Goal: Task Accomplishment & Management: Use online tool/utility

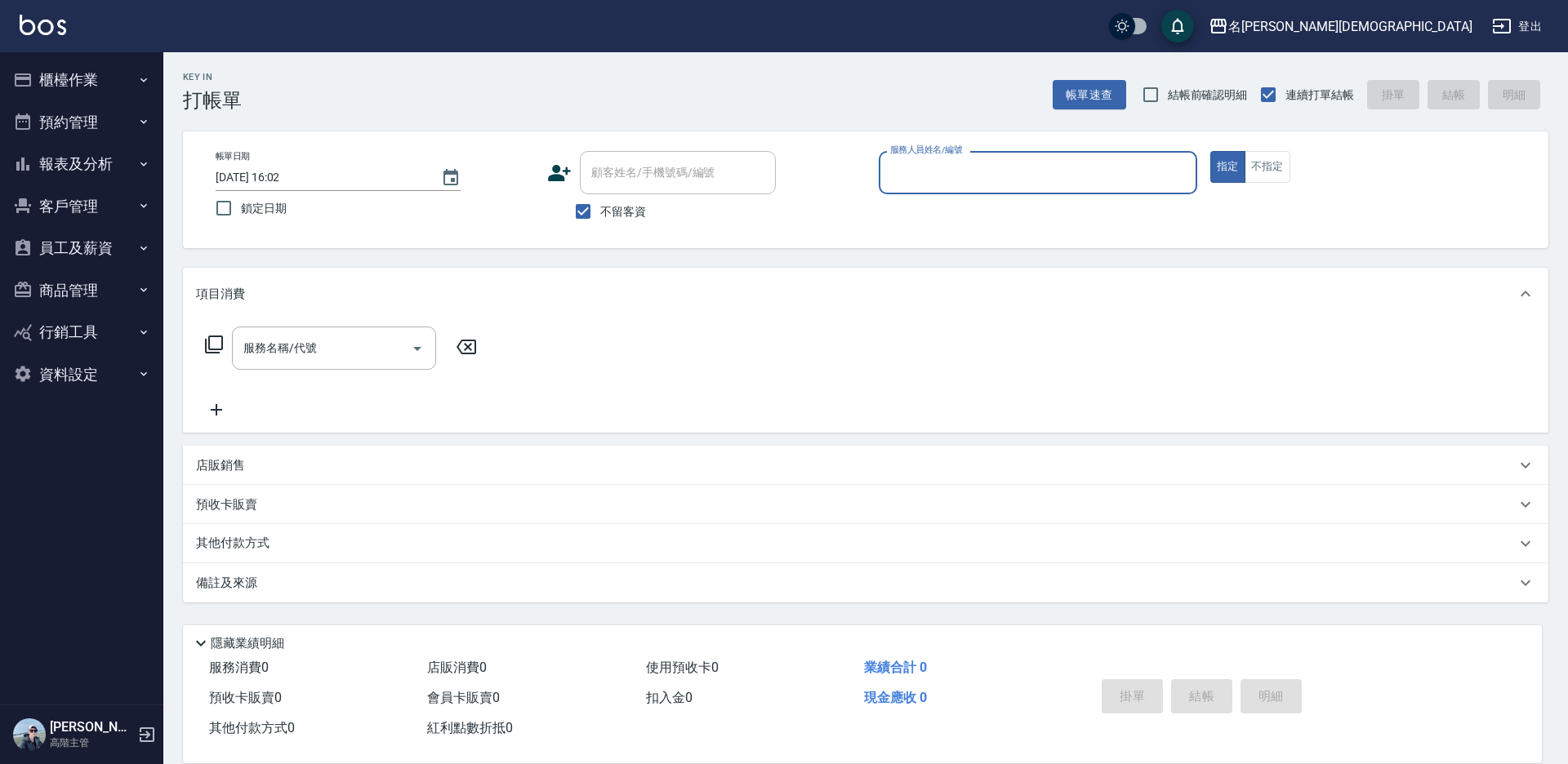
click at [911, 180] on input "服務人員姓名/編號" at bounding box center [1038, 172] width 303 height 29
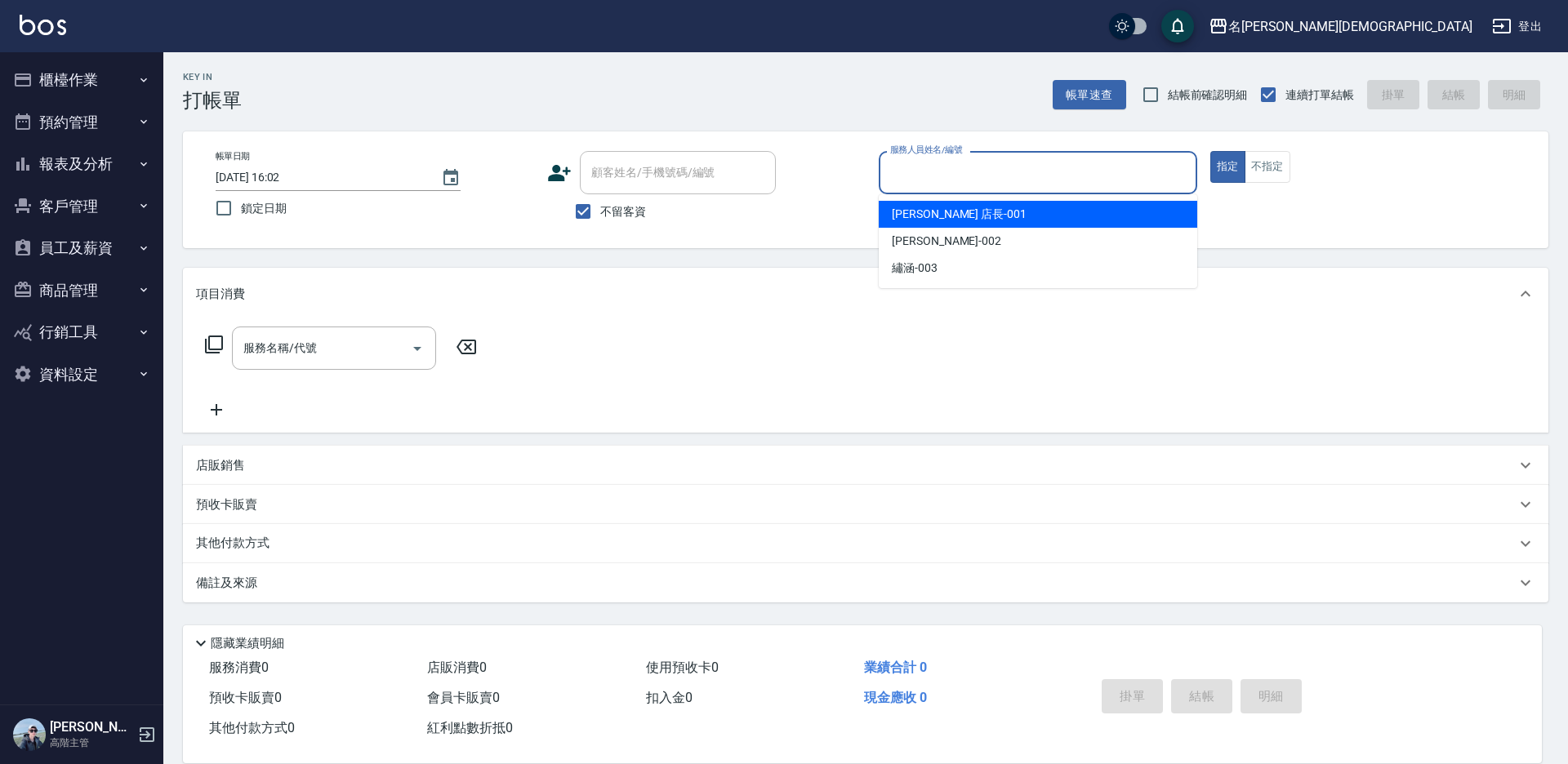
click at [935, 223] on div "[PERSON_NAME] 店長 -001" at bounding box center [1038, 214] width 318 height 27
type input "[PERSON_NAME] 店長-001"
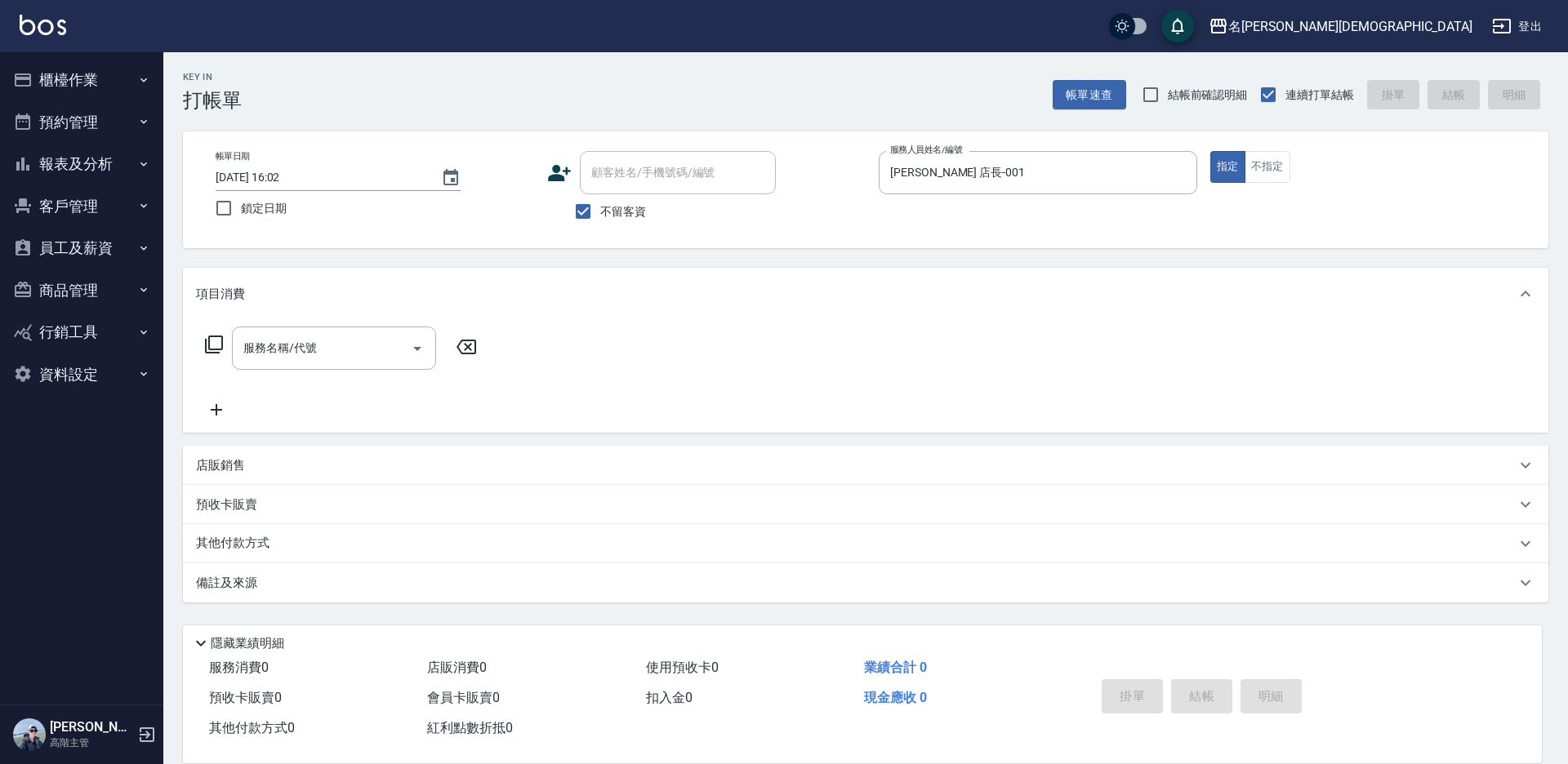
click at [214, 338] on icon at bounding box center [214, 345] width 19 height 19
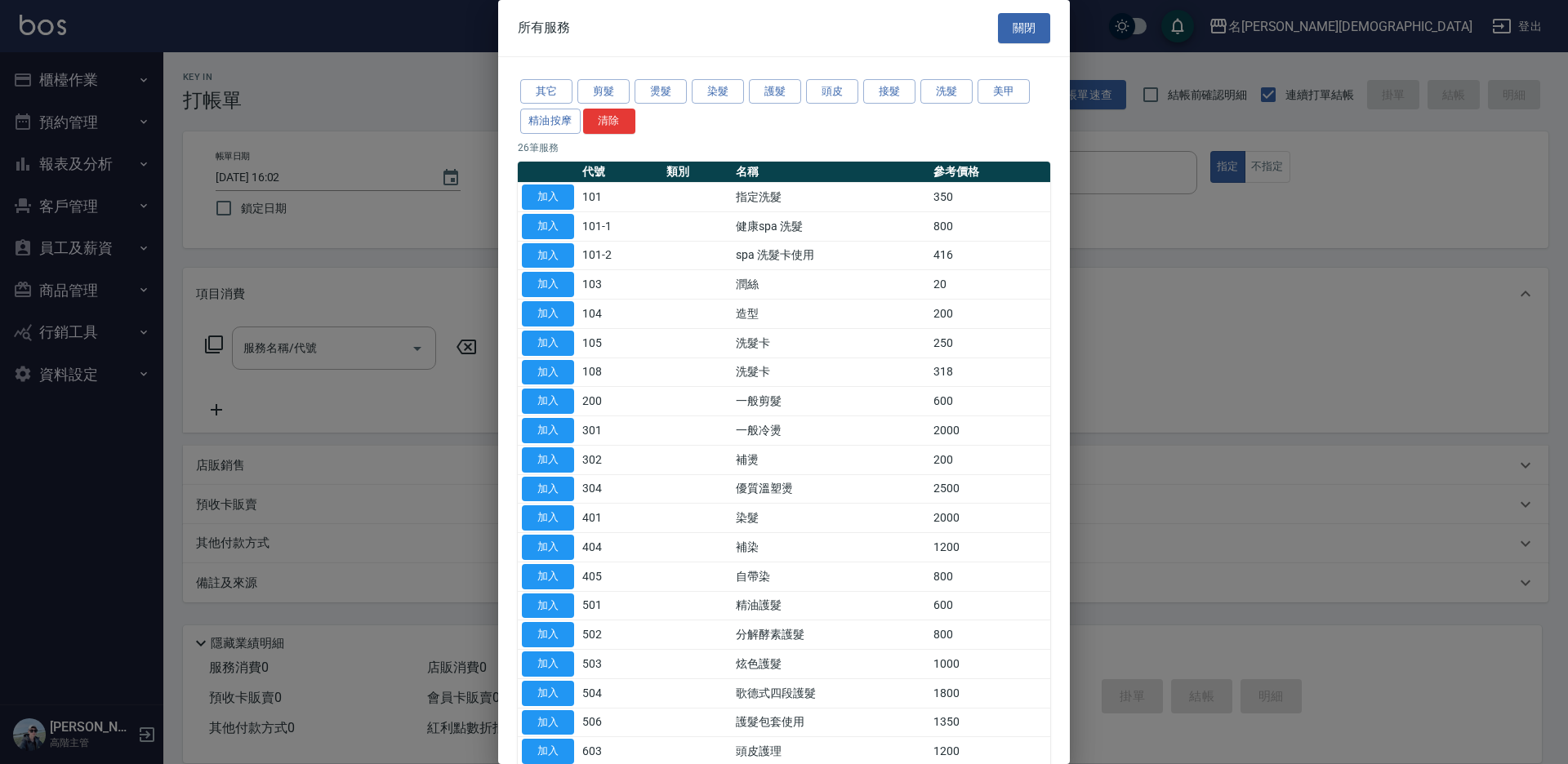
drag, startPoint x: 555, startPoint y: 190, endPoint x: 545, endPoint y: 212, distance: 24.2
click at [556, 191] on button "加入" at bounding box center [547, 197] width 52 height 25
type input "指定洗髮(101)"
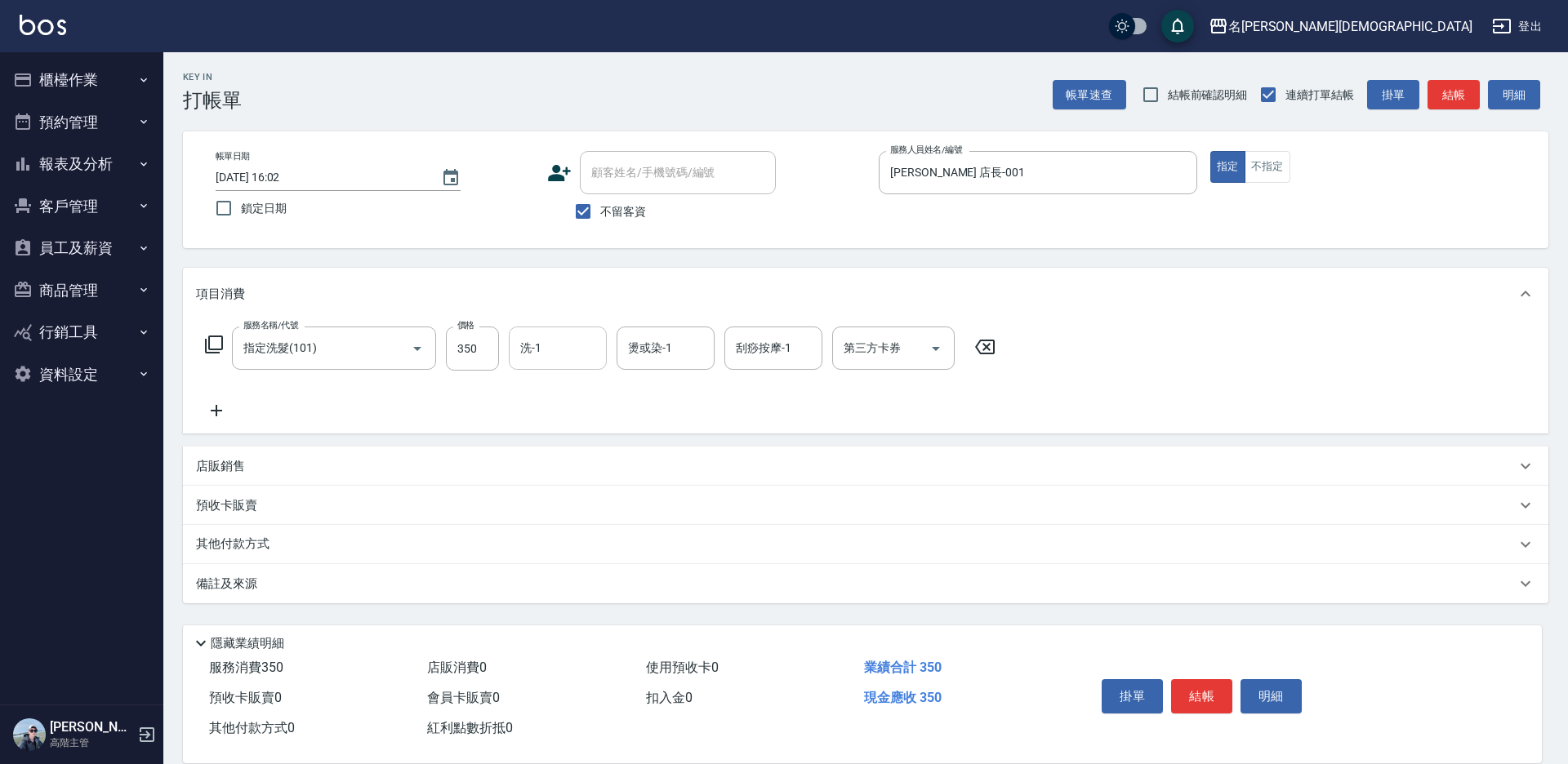
click at [562, 342] on input "洗-1" at bounding box center [558, 348] width 84 height 29
click at [577, 420] on div "香香 -002" at bounding box center [558, 433] width 98 height 27
type input "香香-002"
drag, startPoint x: 1208, startPoint y: 688, endPoint x: 1095, endPoint y: 659, distance: 116.7
click at [1208, 688] on button "結帳" at bounding box center [1202, 696] width 62 height 34
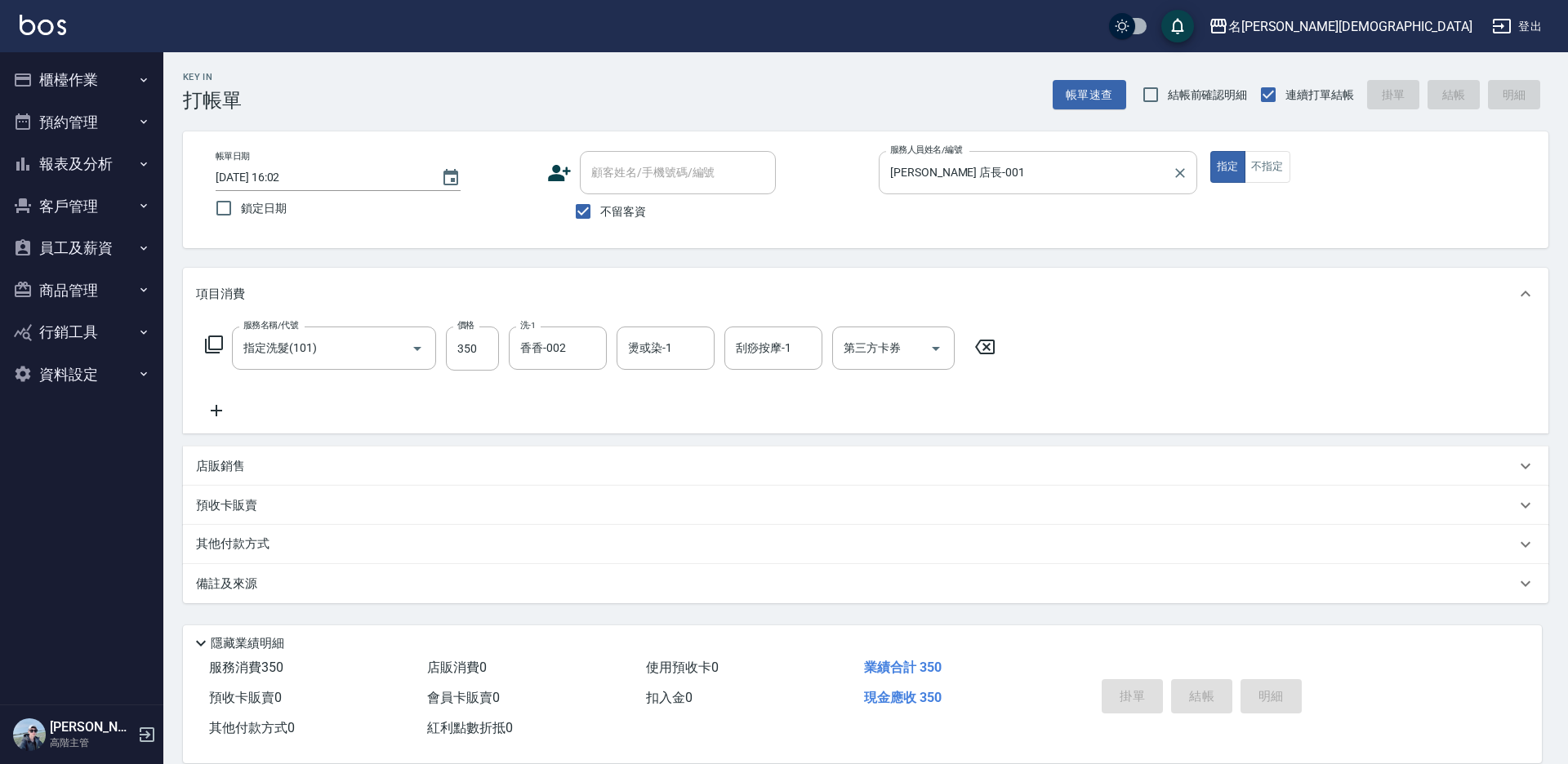
type input "[DATE] 17:07"
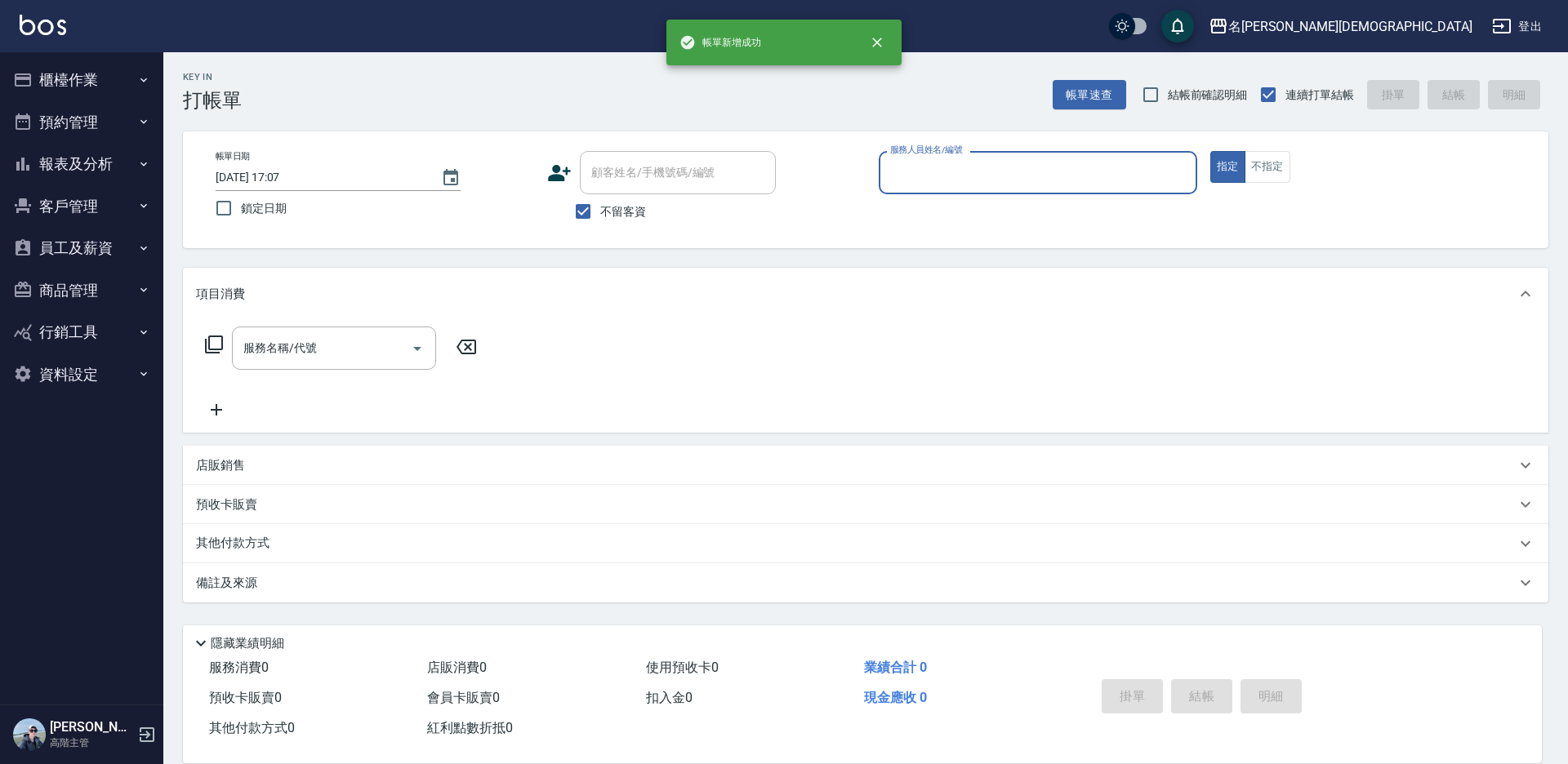
click at [923, 172] on input "服務人員姓名/編號" at bounding box center [1038, 172] width 303 height 29
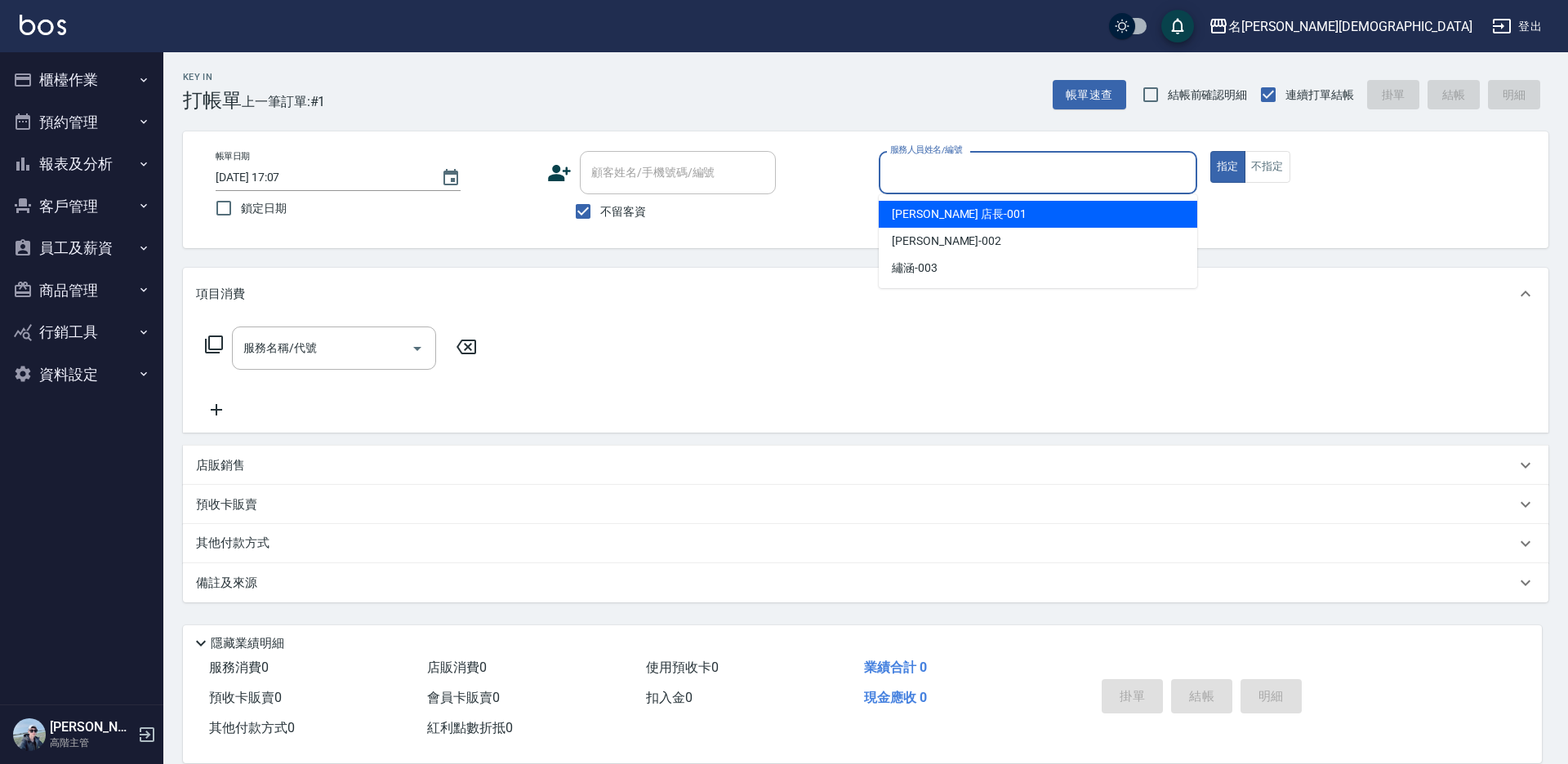
click at [927, 222] on span "[PERSON_NAME] 店長 -001" at bounding box center [959, 215] width 135 height 18
type input "[PERSON_NAME] 店長-001"
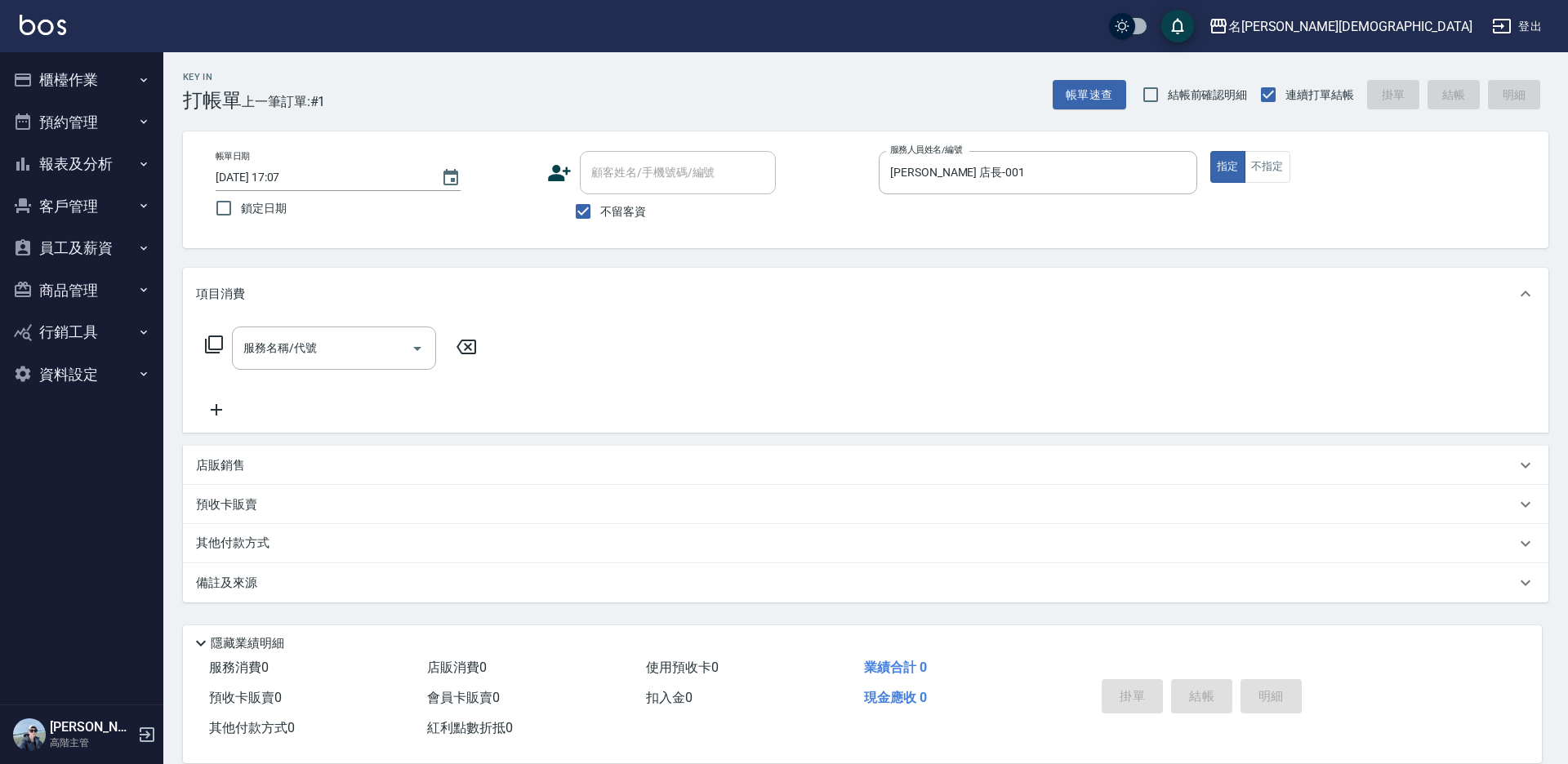
click at [220, 342] on icon at bounding box center [214, 345] width 19 height 19
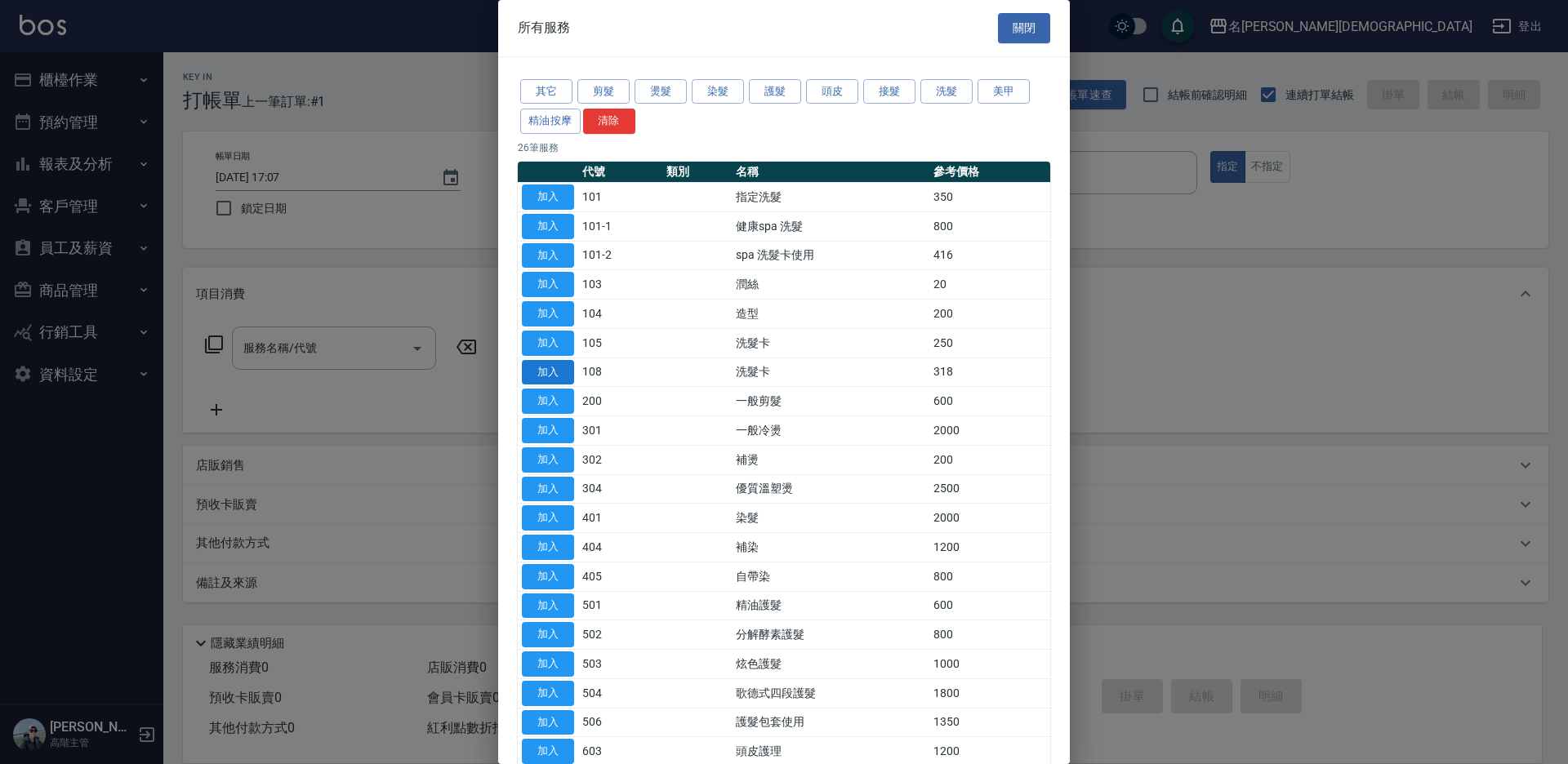
click at [560, 372] on button "加入" at bounding box center [547, 373] width 52 height 25
type input "洗髮卡(108)"
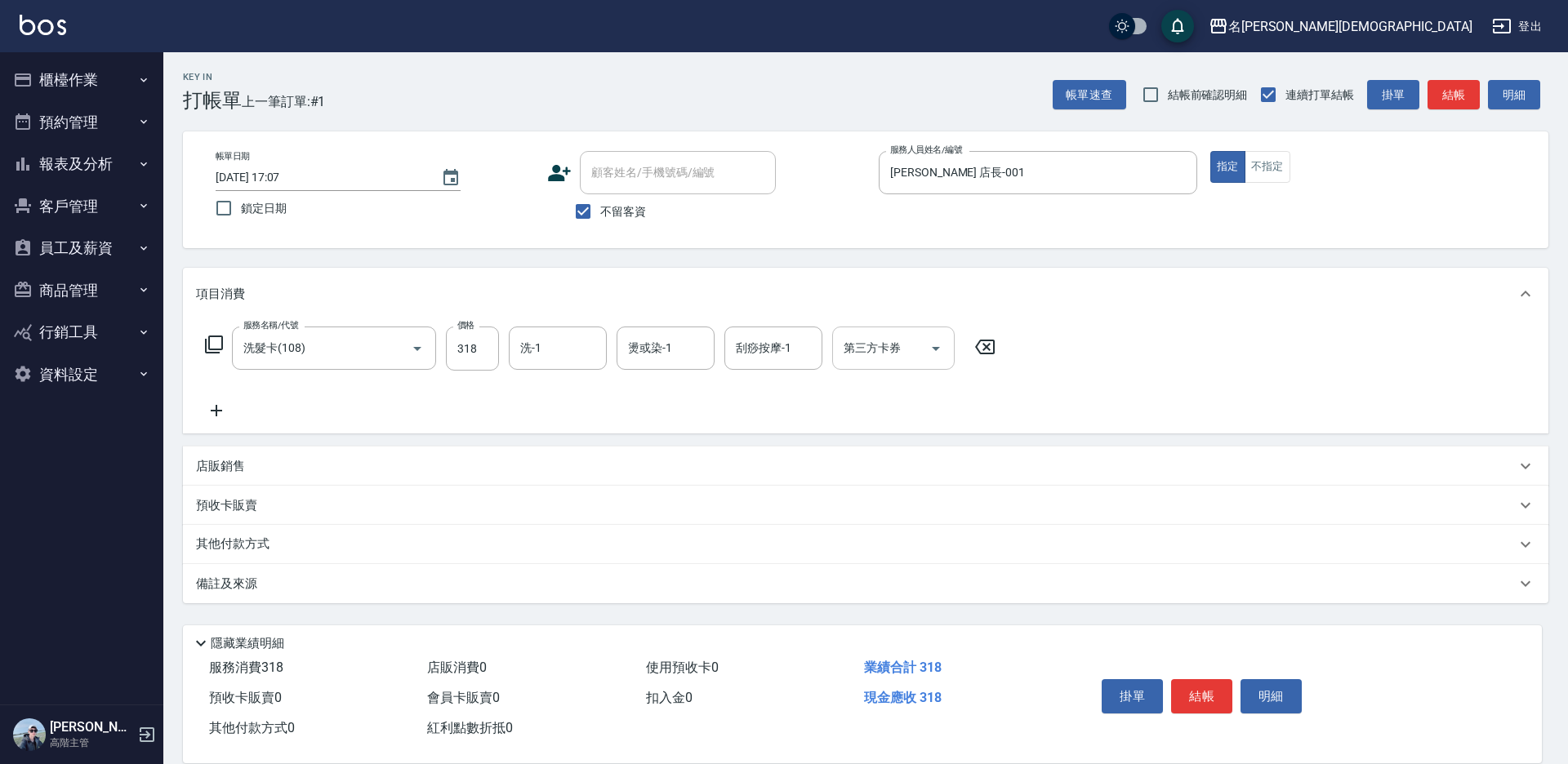
click at [881, 360] on input "第三方卡券" at bounding box center [881, 348] width 84 height 29
drag, startPoint x: 876, startPoint y: 406, endPoint x: 660, endPoint y: 390, distance: 216.6
click at [875, 406] on span "舊有卡券" at bounding box center [893, 417] width 122 height 27
type input "舊有卡券"
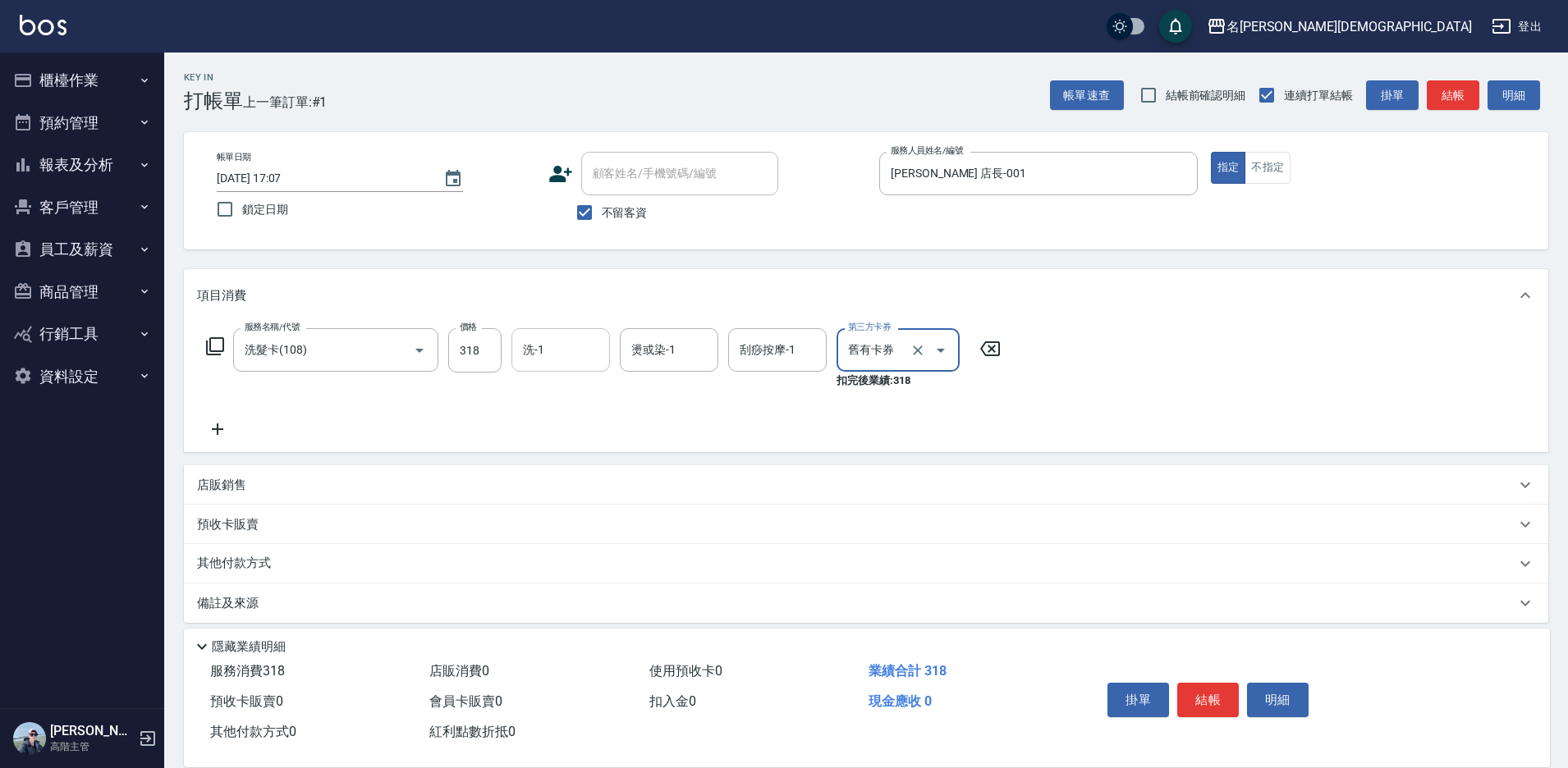
drag, startPoint x: 540, startPoint y: 350, endPoint x: 547, endPoint y: 369, distance: 20.2
click at [542, 351] on div "洗-1 洗-1" at bounding box center [560, 349] width 98 height 43
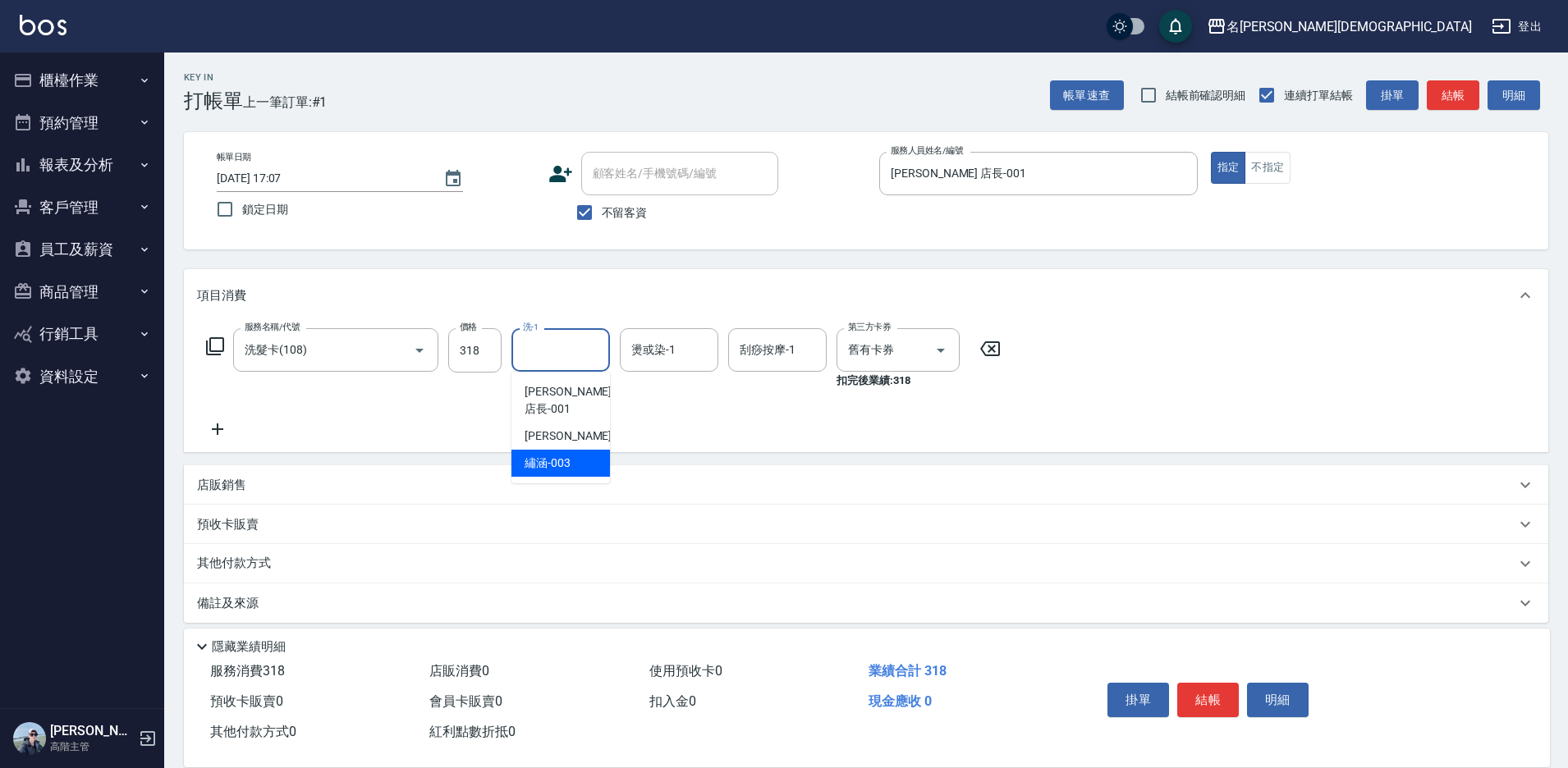
drag, startPoint x: 541, startPoint y: 443, endPoint x: 605, endPoint y: 465, distance: 67.7
click at [542, 455] on span "繡涵 -003" at bounding box center [547, 464] width 46 height 18
type input "繡涵-003"
click at [1207, 692] on button "結帳" at bounding box center [1208, 700] width 62 height 34
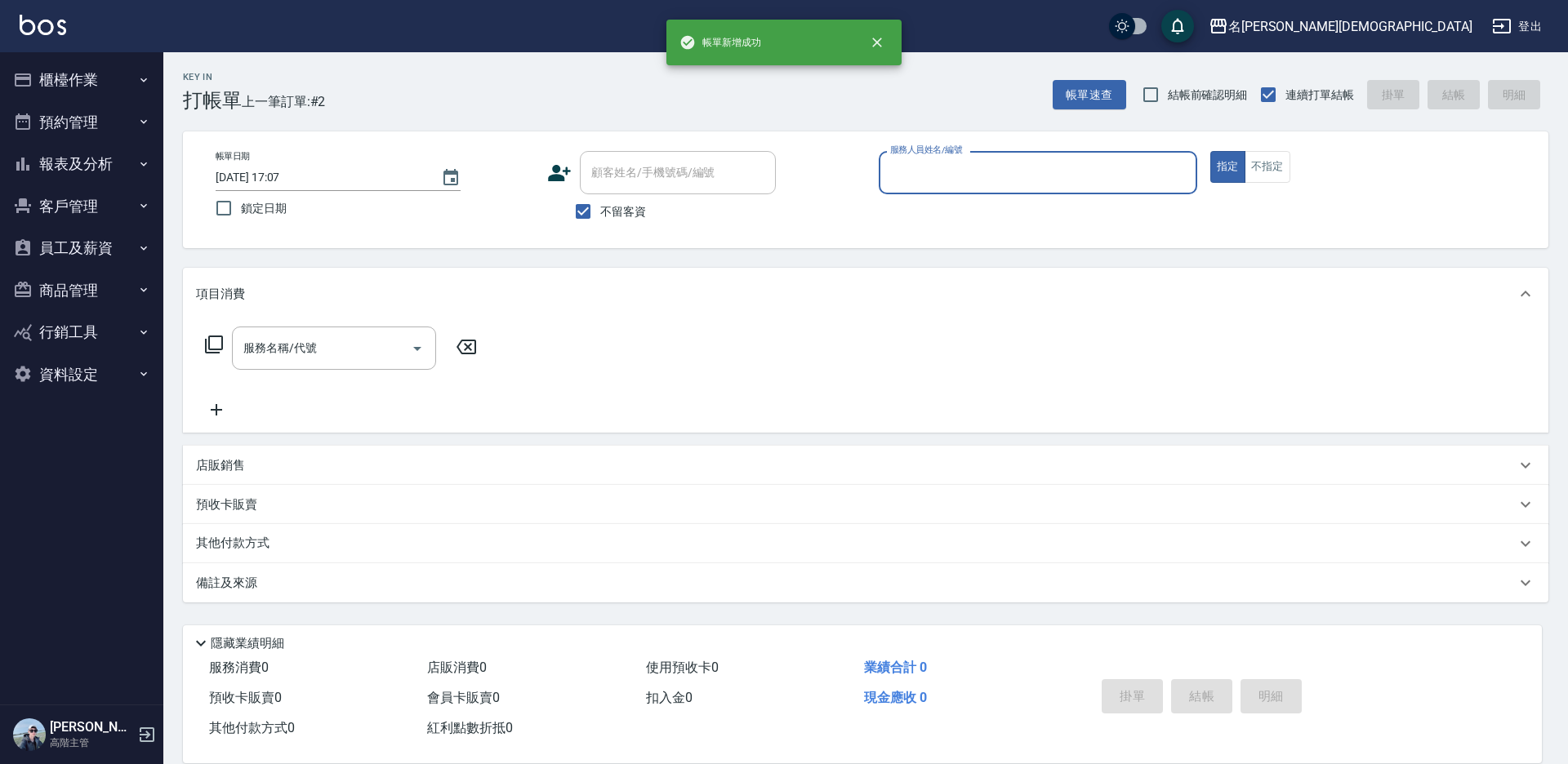
click at [915, 163] on input "服務人員姓名/編號" at bounding box center [1038, 172] width 303 height 29
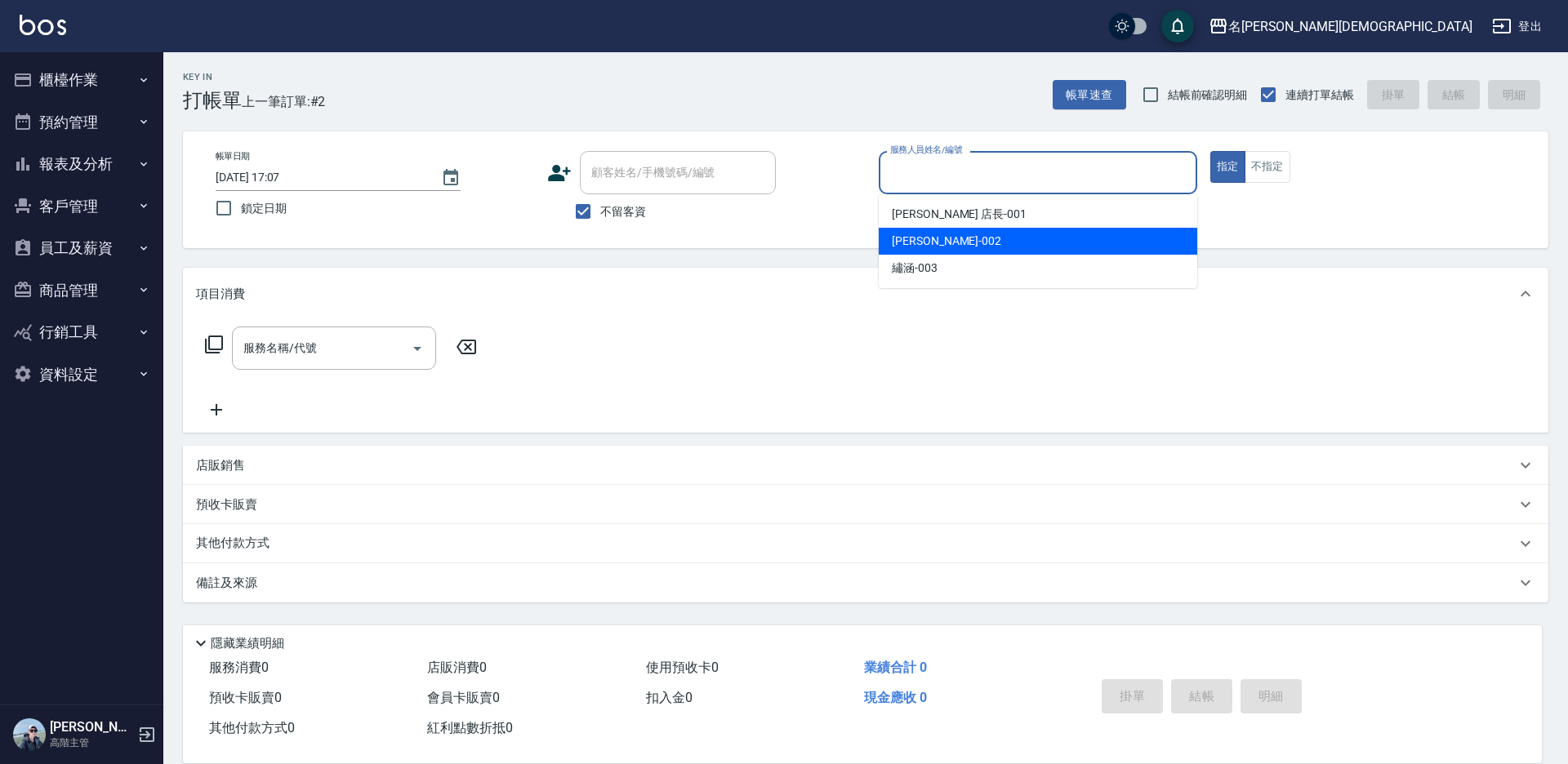
click at [932, 241] on span "香香 -002" at bounding box center [946, 242] width 109 height 18
type input "香香-002"
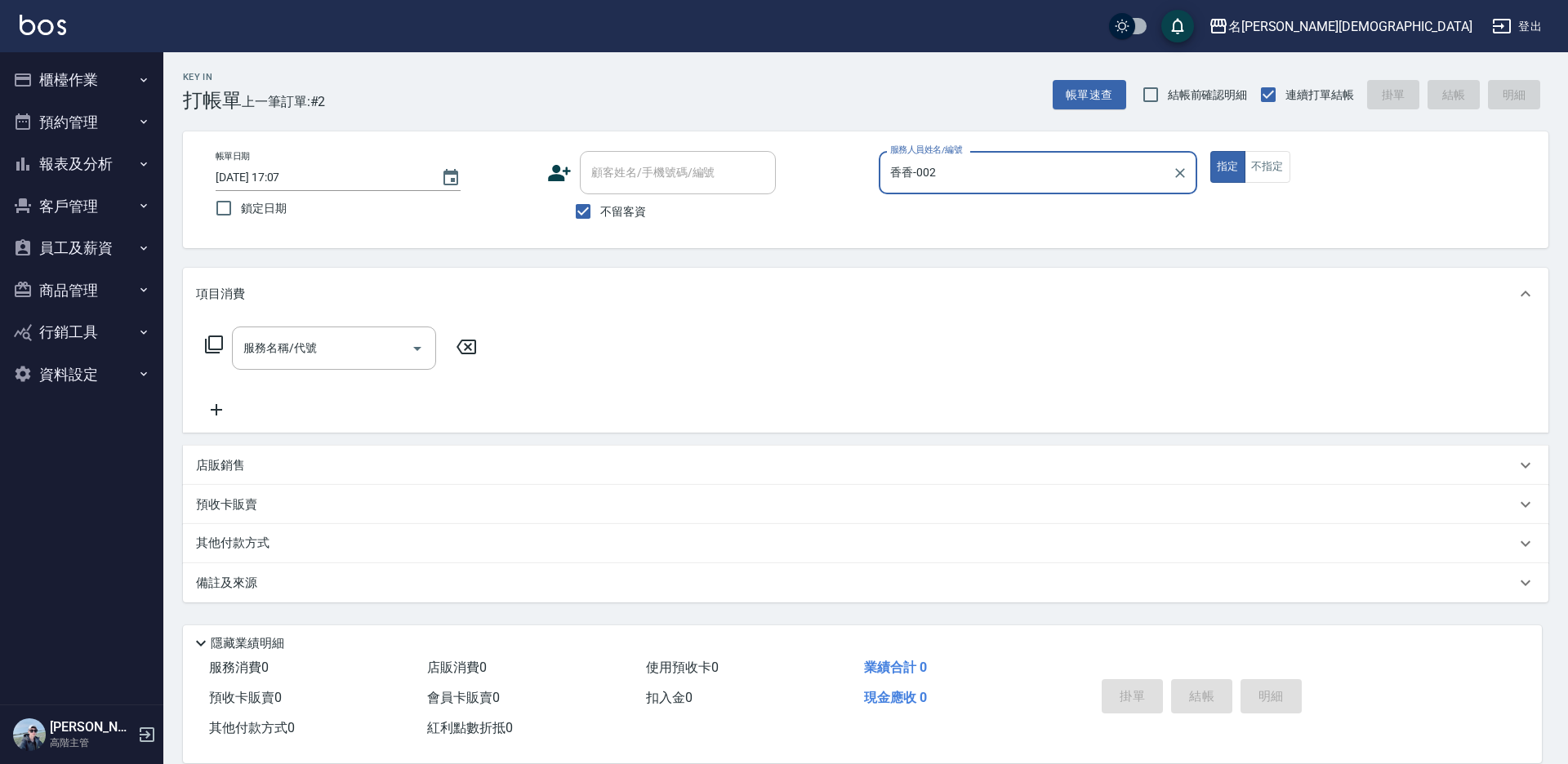
click at [217, 340] on icon at bounding box center [214, 345] width 19 height 19
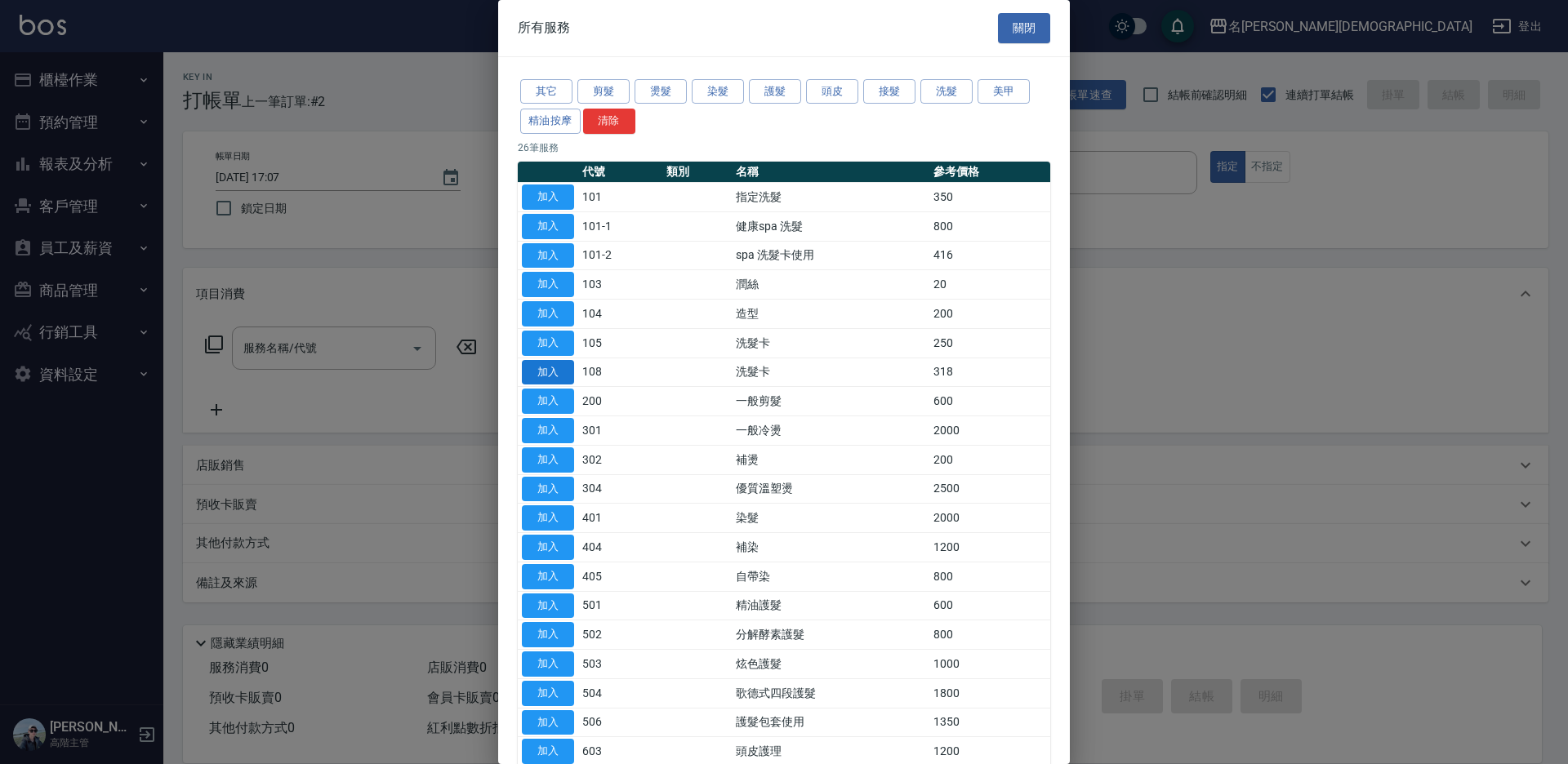
click at [562, 371] on button "加入" at bounding box center [547, 373] width 52 height 25
type input "洗髮卡(108)"
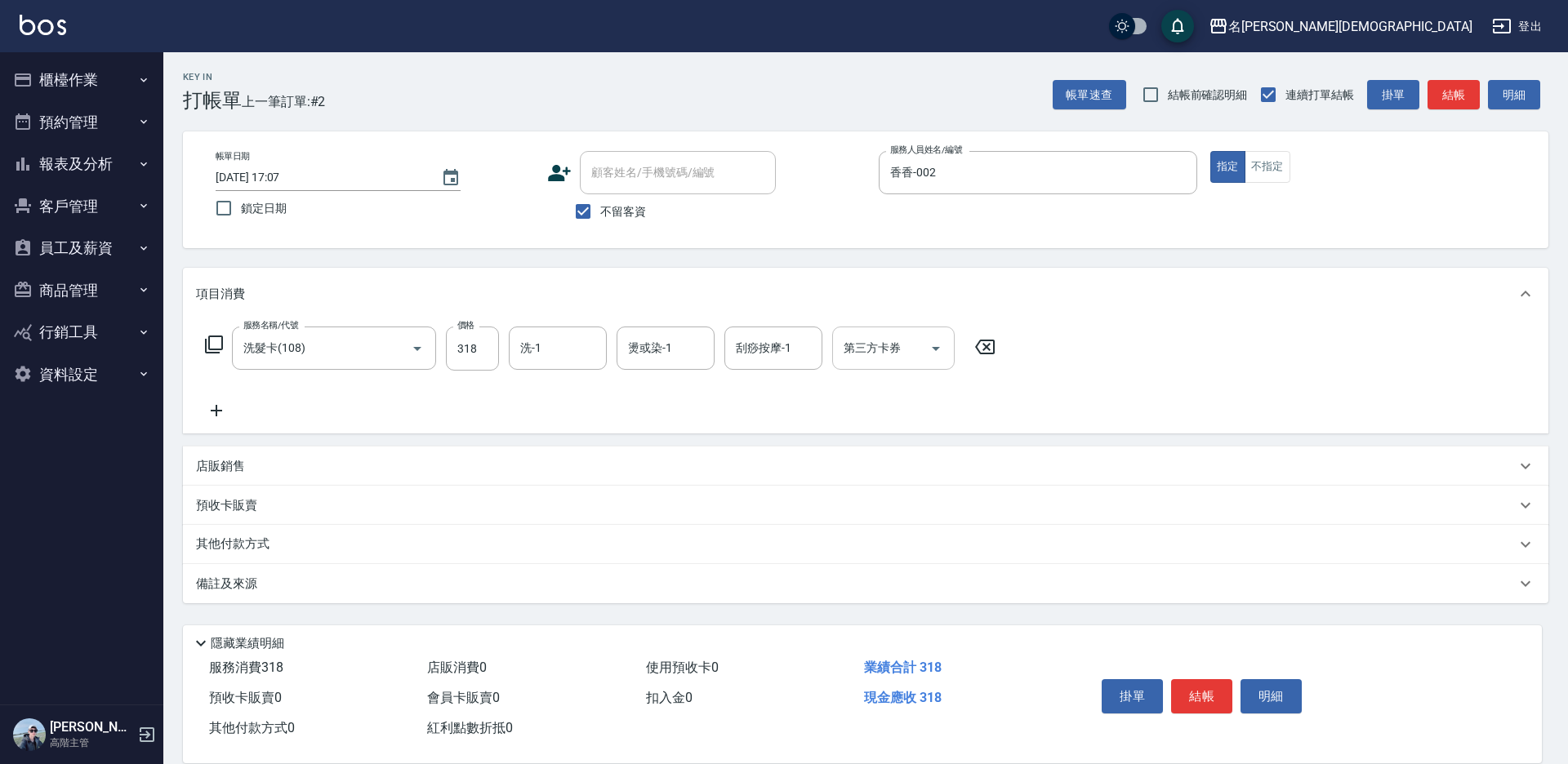
click at [863, 361] on input "第三方卡券" at bounding box center [881, 348] width 84 height 29
click at [876, 424] on span "舊有卡券" at bounding box center [893, 417] width 122 height 27
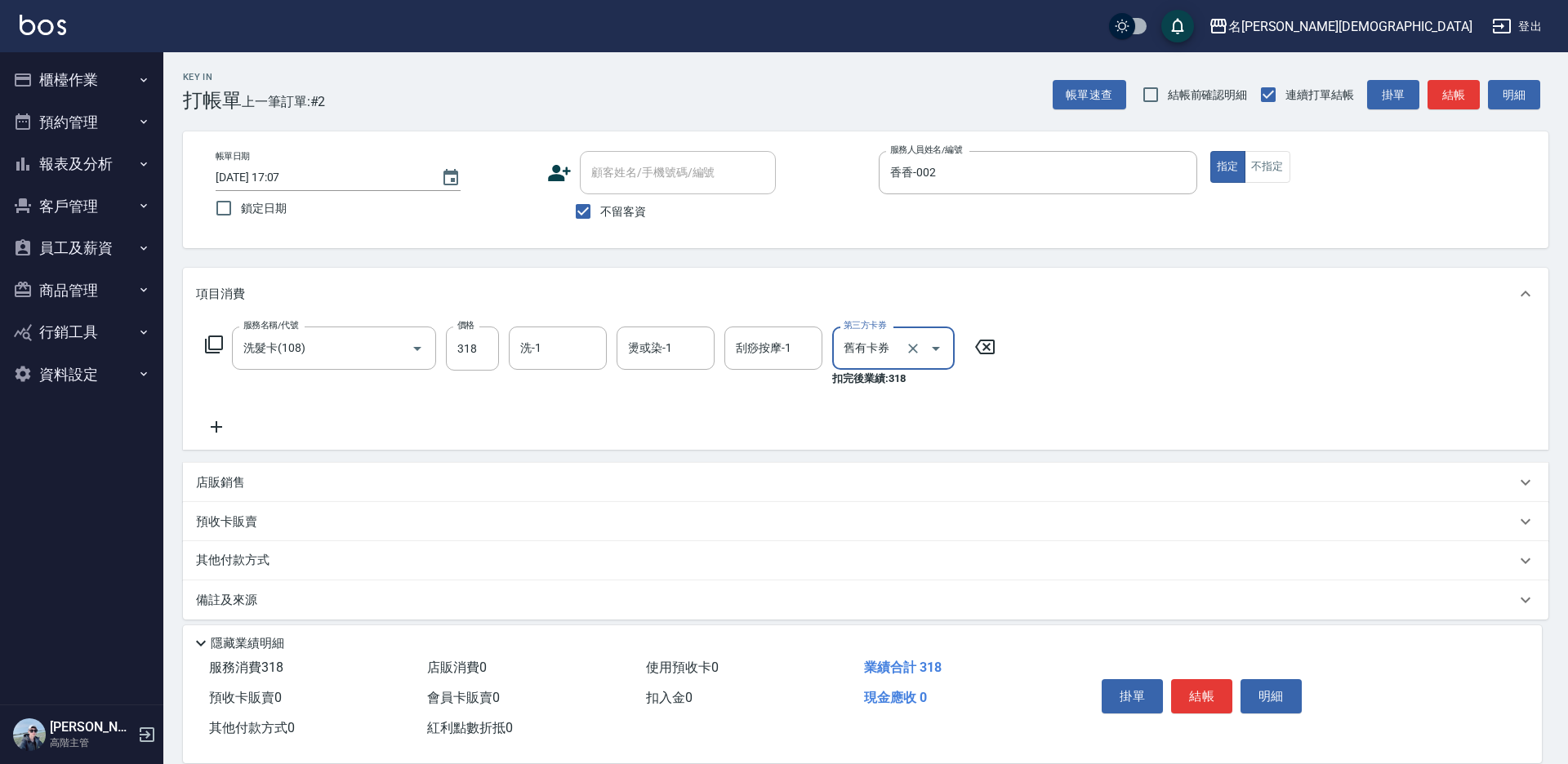
type input "舊有卡券"
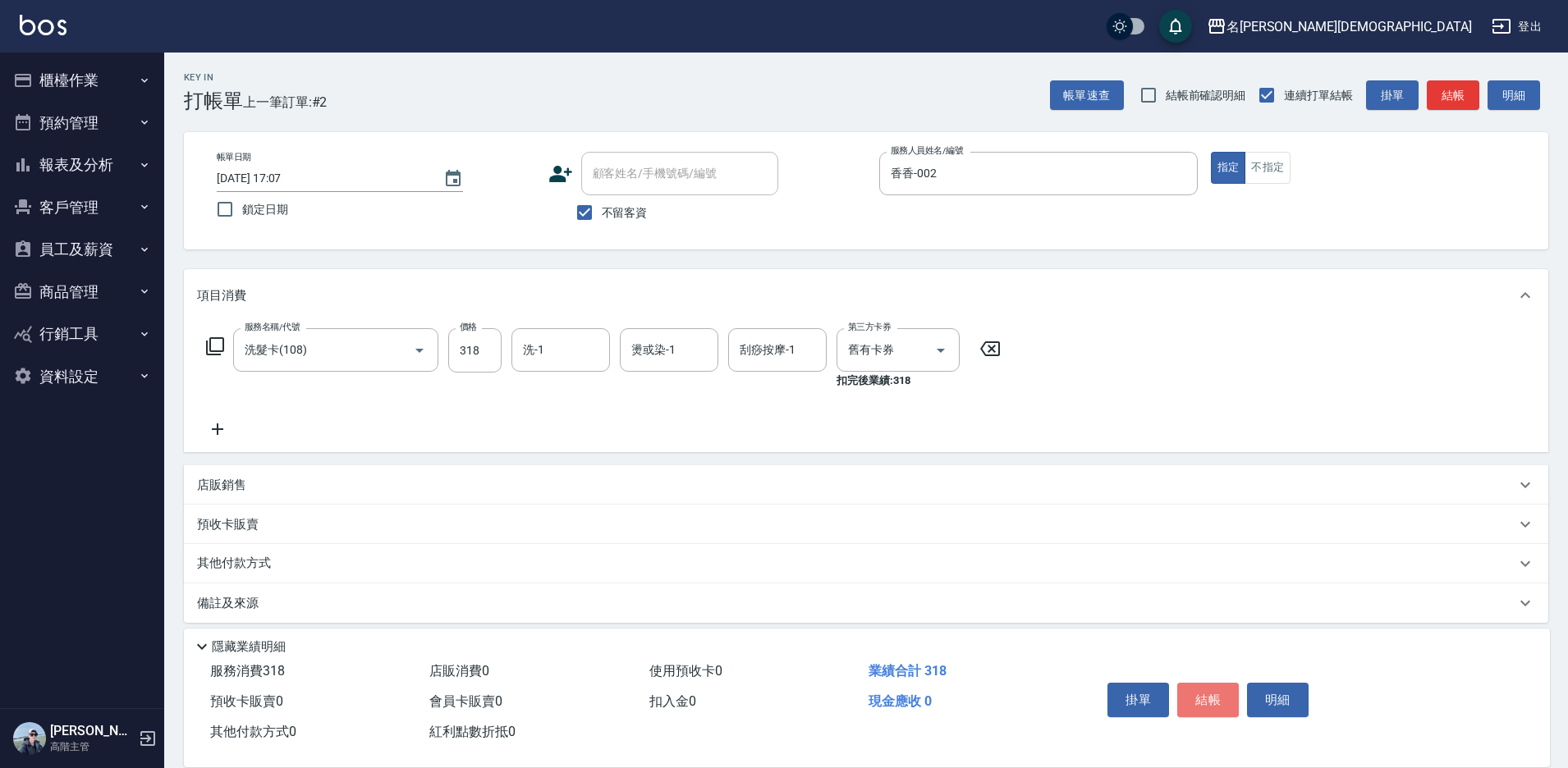
drag, startPoint x: 1212, startPoint y: 692, endPoint x: 1160, endPoint y: 602, distance: 103.9
click at [1208, 690] on button "結帳" at bounding box center [1208, 700] width 62 height 34
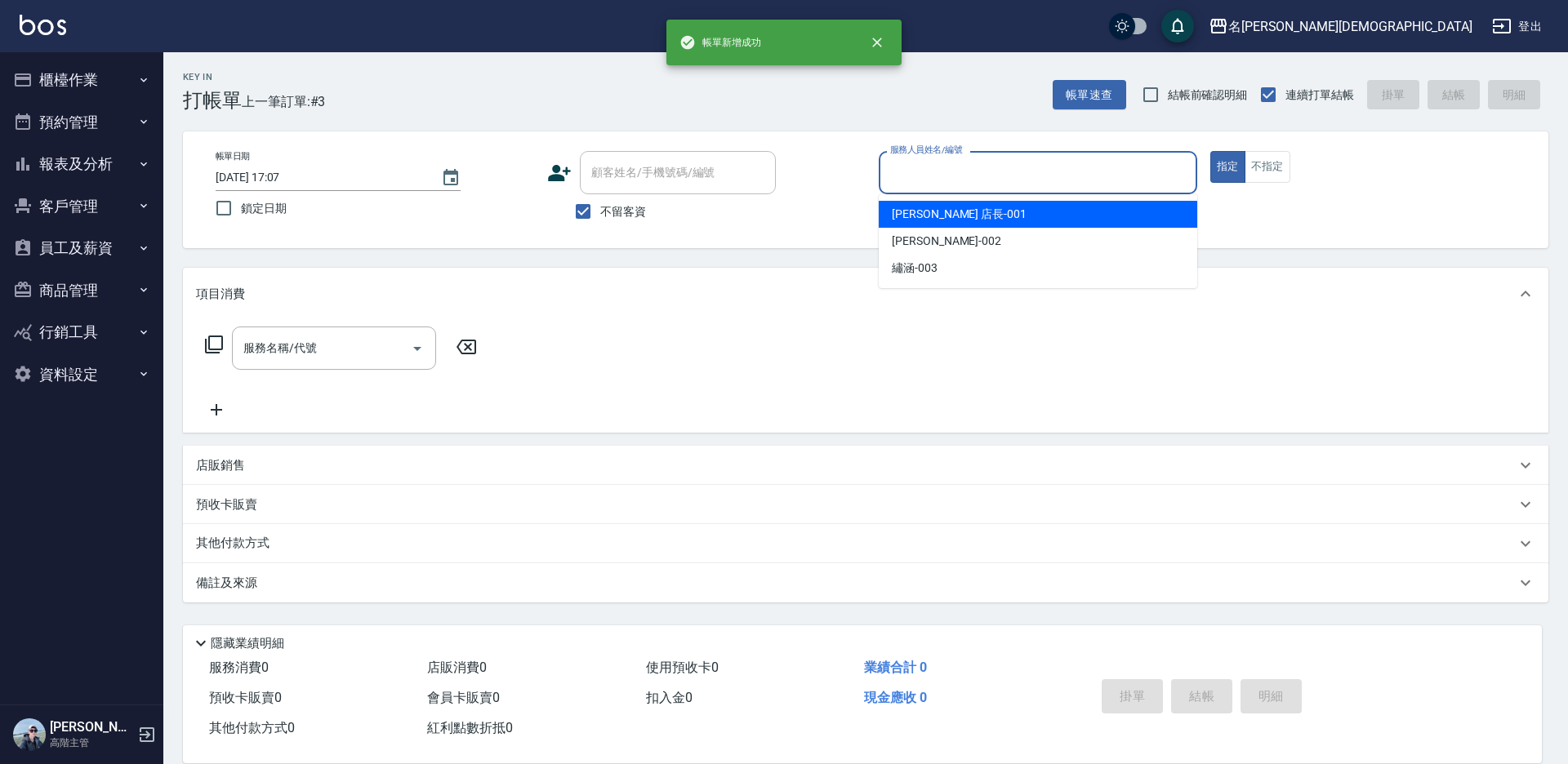
drag, startPoint x: 909, startPoint y: 177, endPoint x: 908, endPoint y: 207, distance: 30.0
click at [909, 178] on input "服務人員姓名/編號" at bounding box center [1038, 172] width 303 height 29
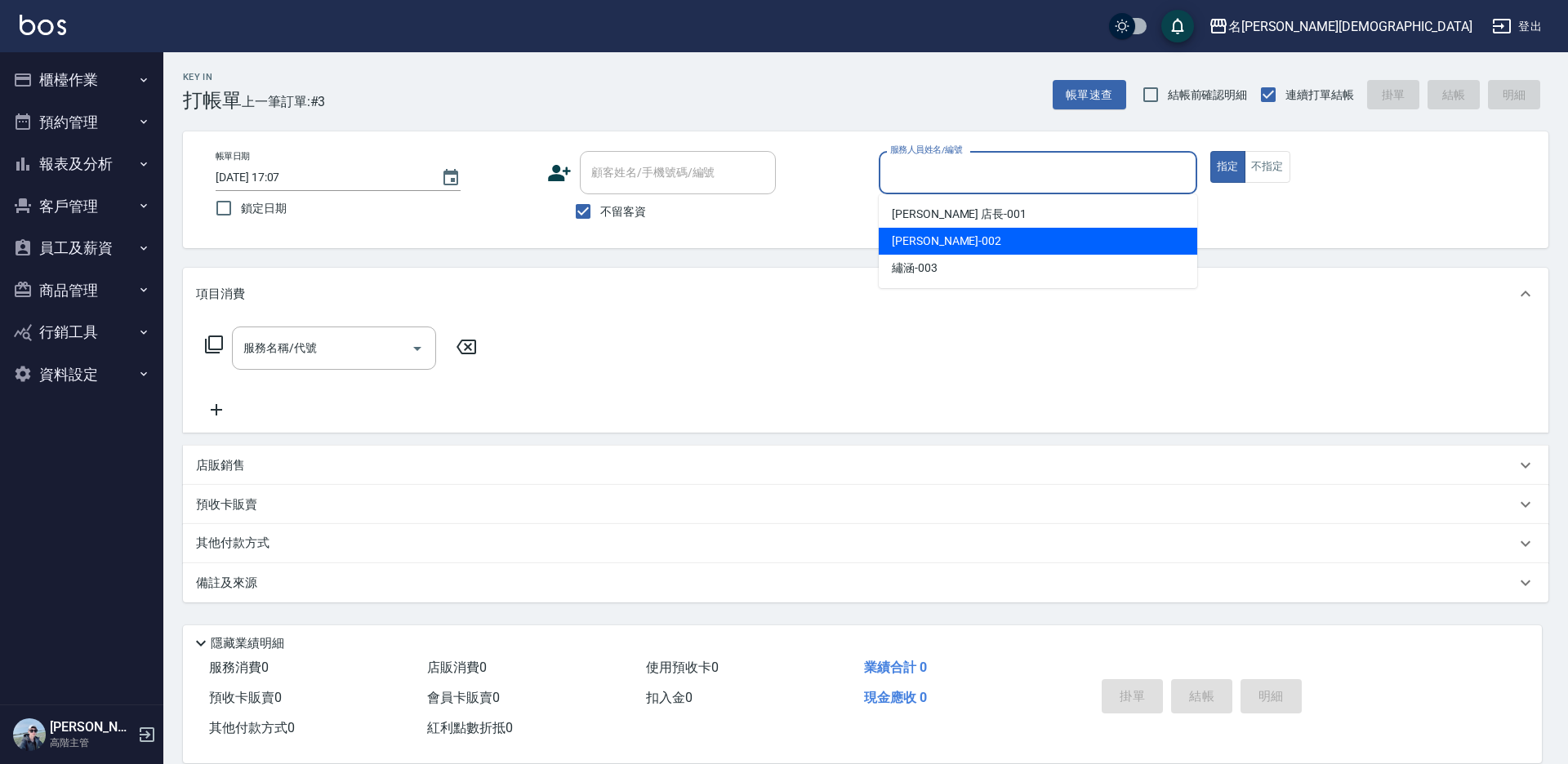
drag, startPoint x: 911, startPoint y: 236, endPoint x: 682, endPoint y: 240, distance: 229.0
click at [908, 236] on span "香香 -002" at bounding box center [946, 242] width 109 height 18
type input "香香-002"
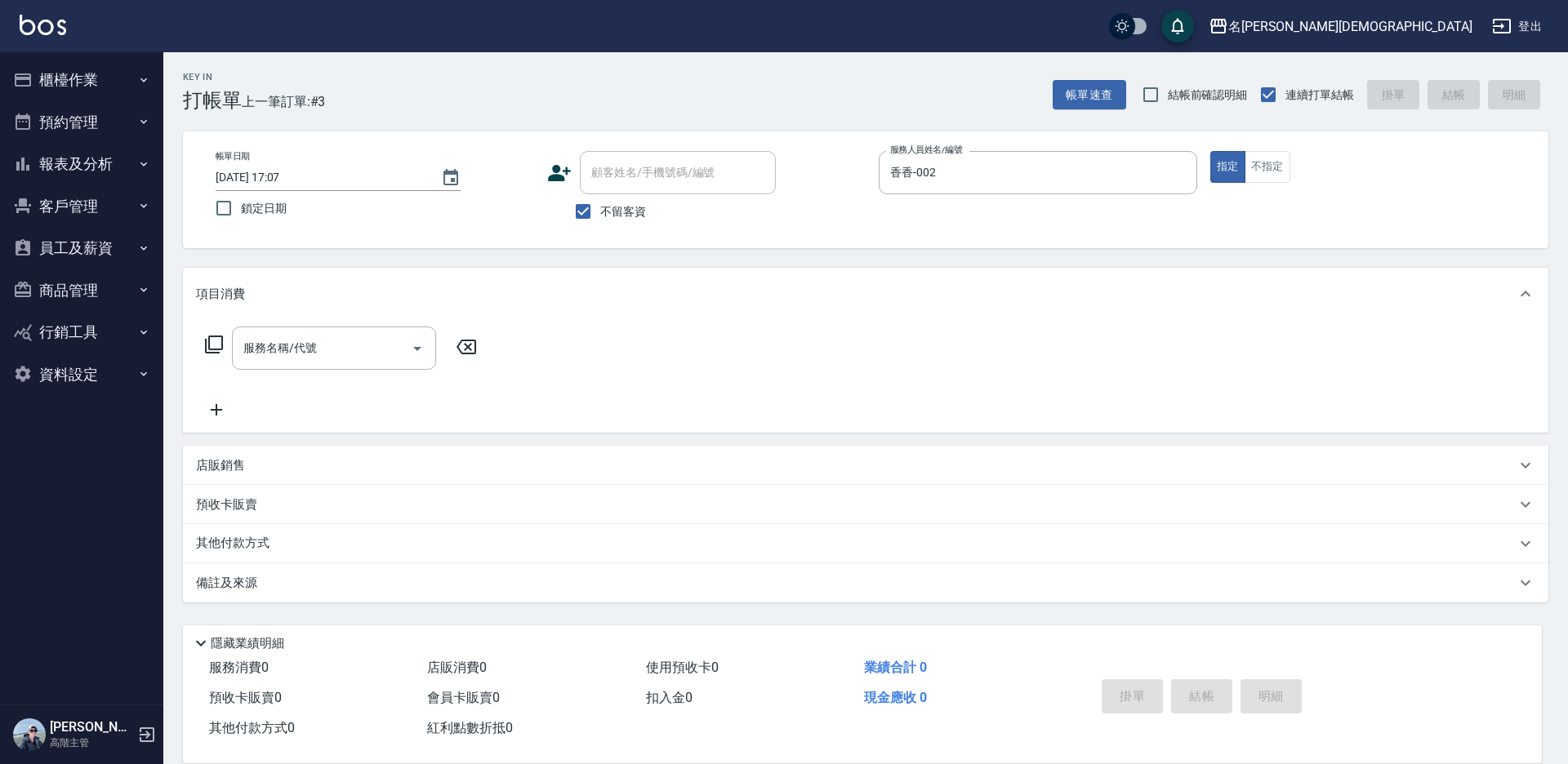
click at [212, 343] on icon at bounding box center [214, 345] width 19 height 19
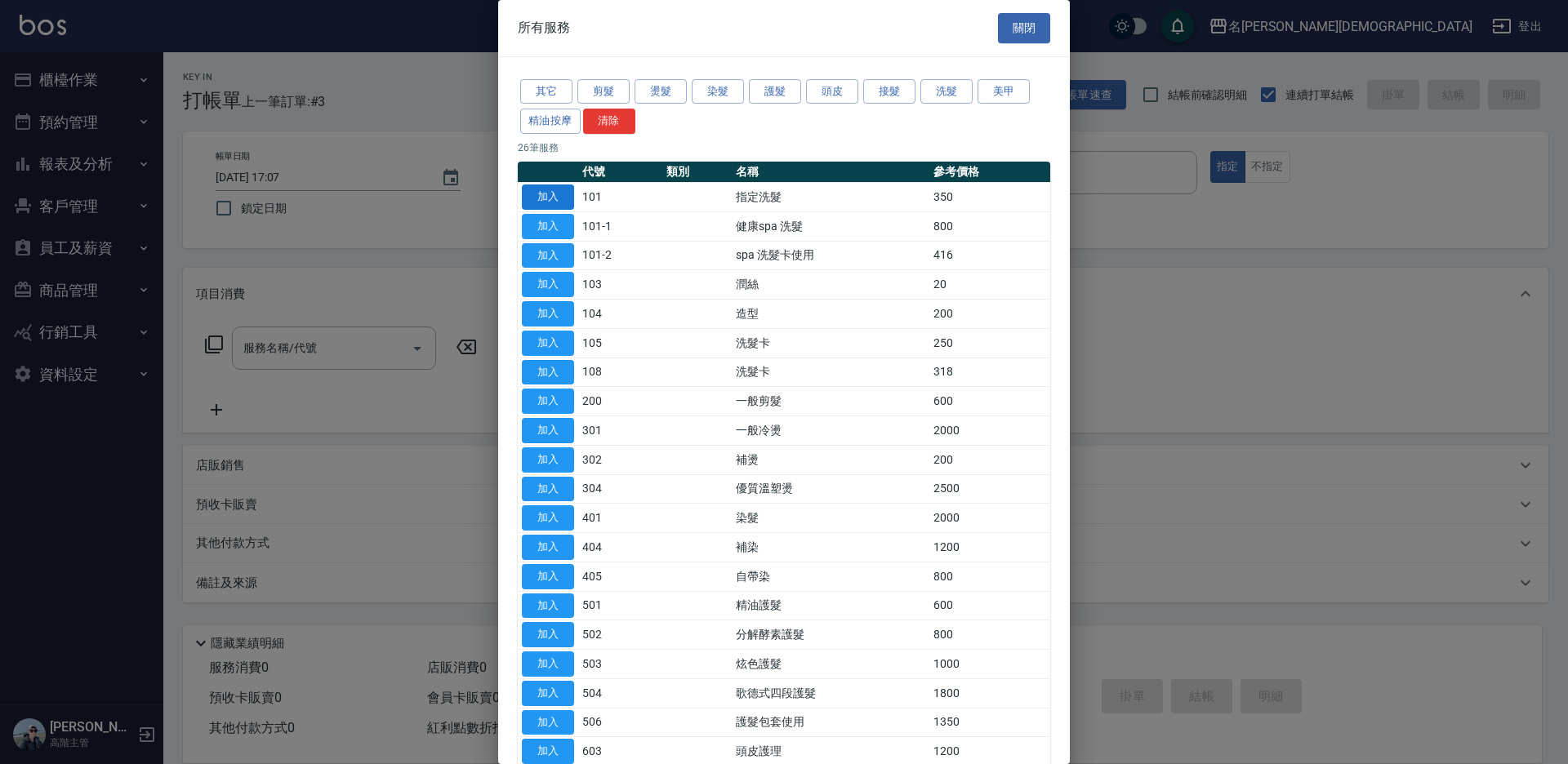
click at [545, 192] on button "加入" at bounding box center [547, 197] width 52 height 25
type input "指定洗髮(101)"
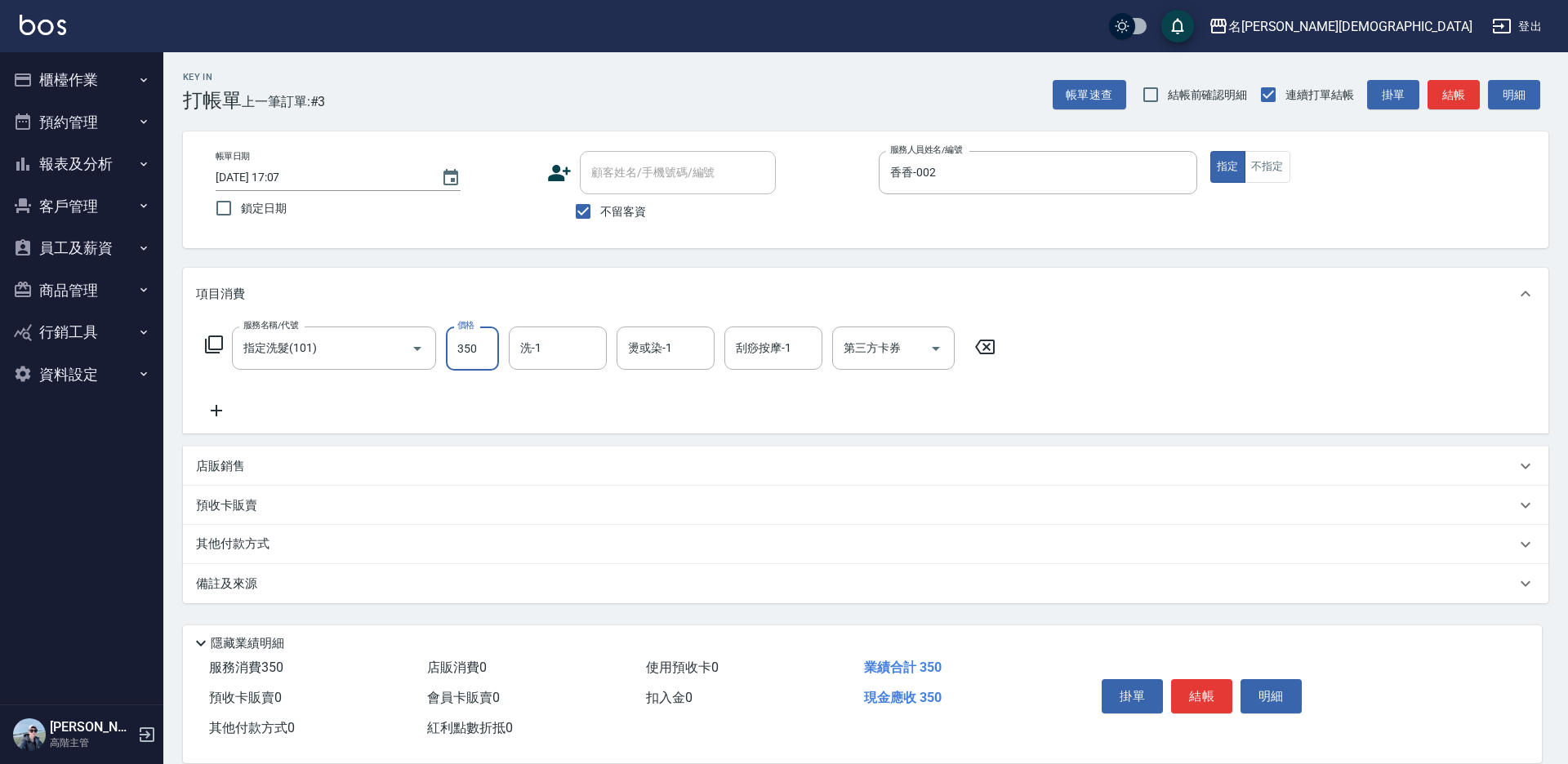
click at [462, 349] on input "350" at bounding box center [472, 348] width 53 height 44
type input "370"
click at [1200, 692] on button "結帳" at bounding box center [1202, 696] width 62 height 34
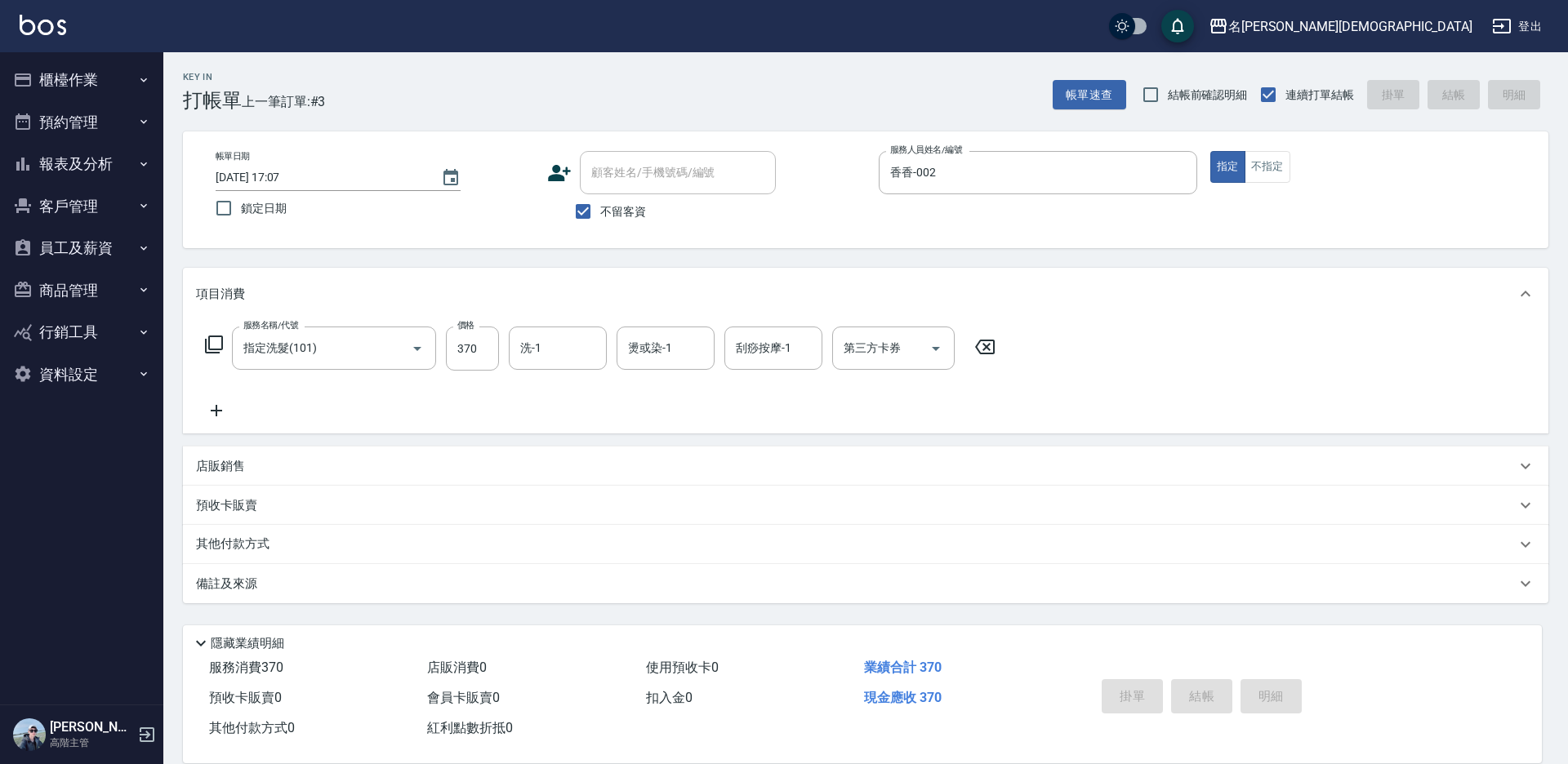
type input "[DATE] 17:08"
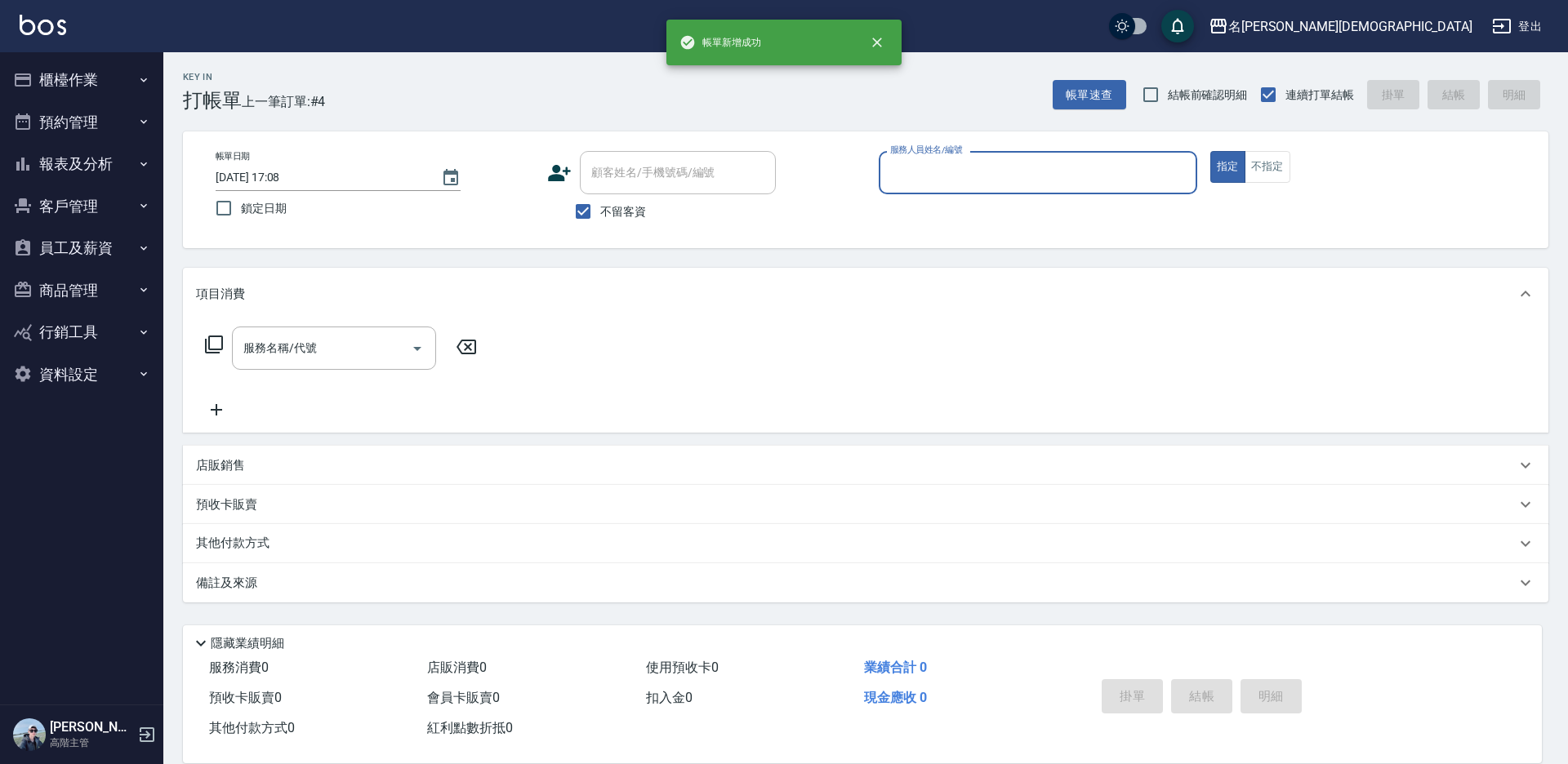
drag, startPoint x: 934, startPoint y: 165, endPoint x: 932, endPoint y: 174, distance: 9.2
click at [933, 165] on input "服務人員姓名/編號" at bounding box center [1038, 172] width 303 height 29
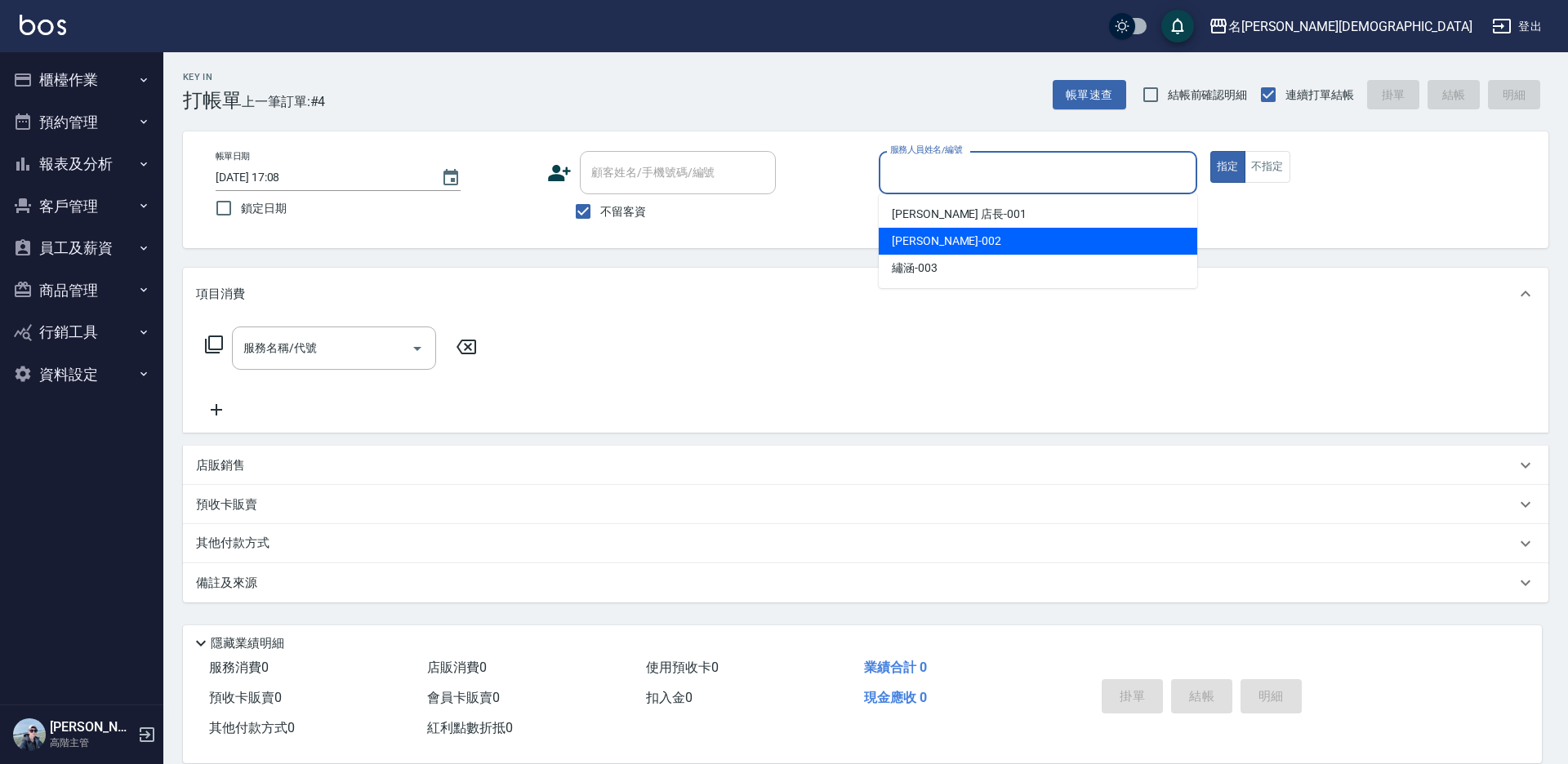
click at [922, 232] on div "香香 -002" at bounding box center [1038, 241] width 318 height 27
type input "香香-002"
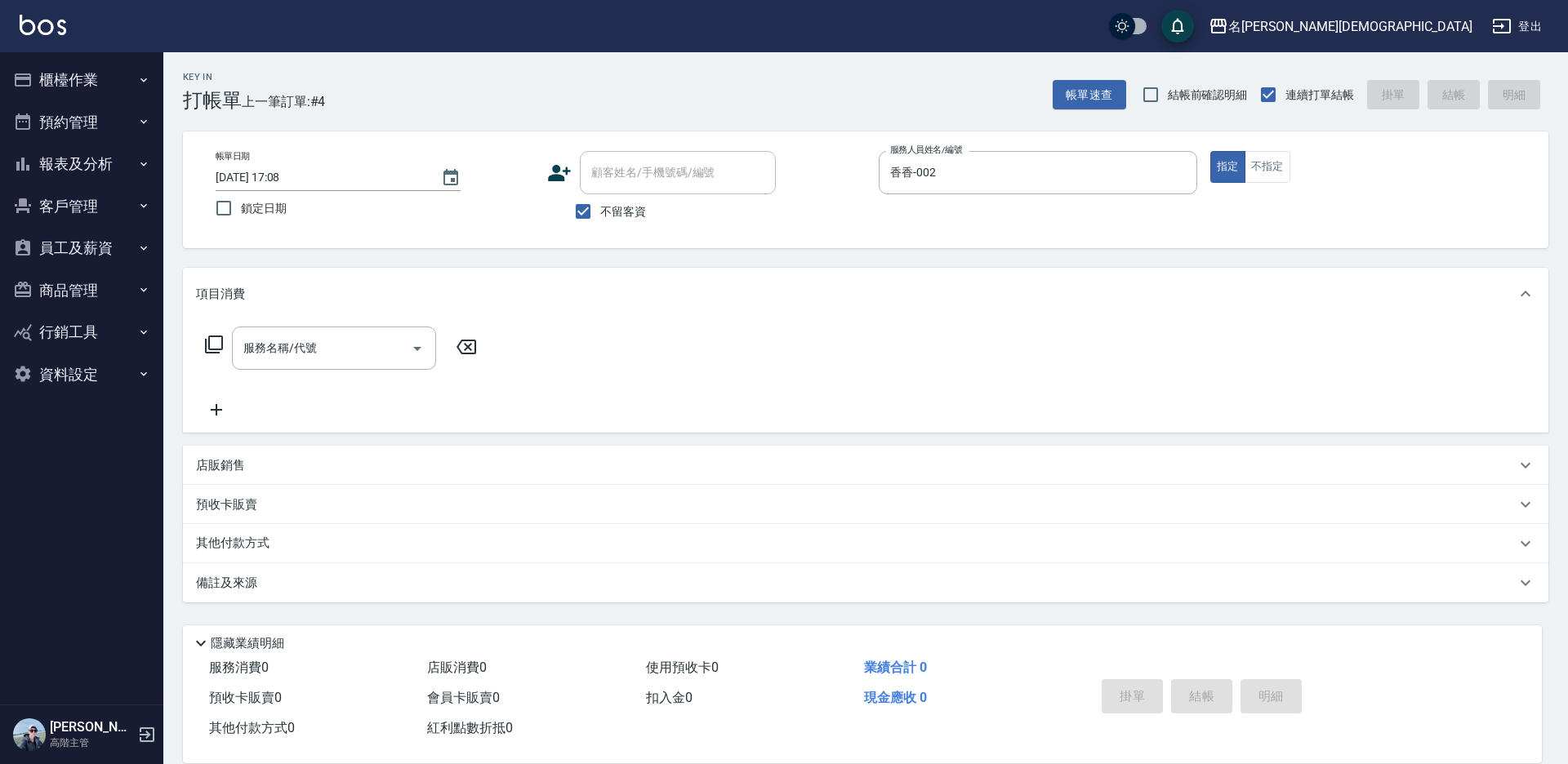
click at [212, 346] on icon at bounding box center [214, 345] width 19 height 19
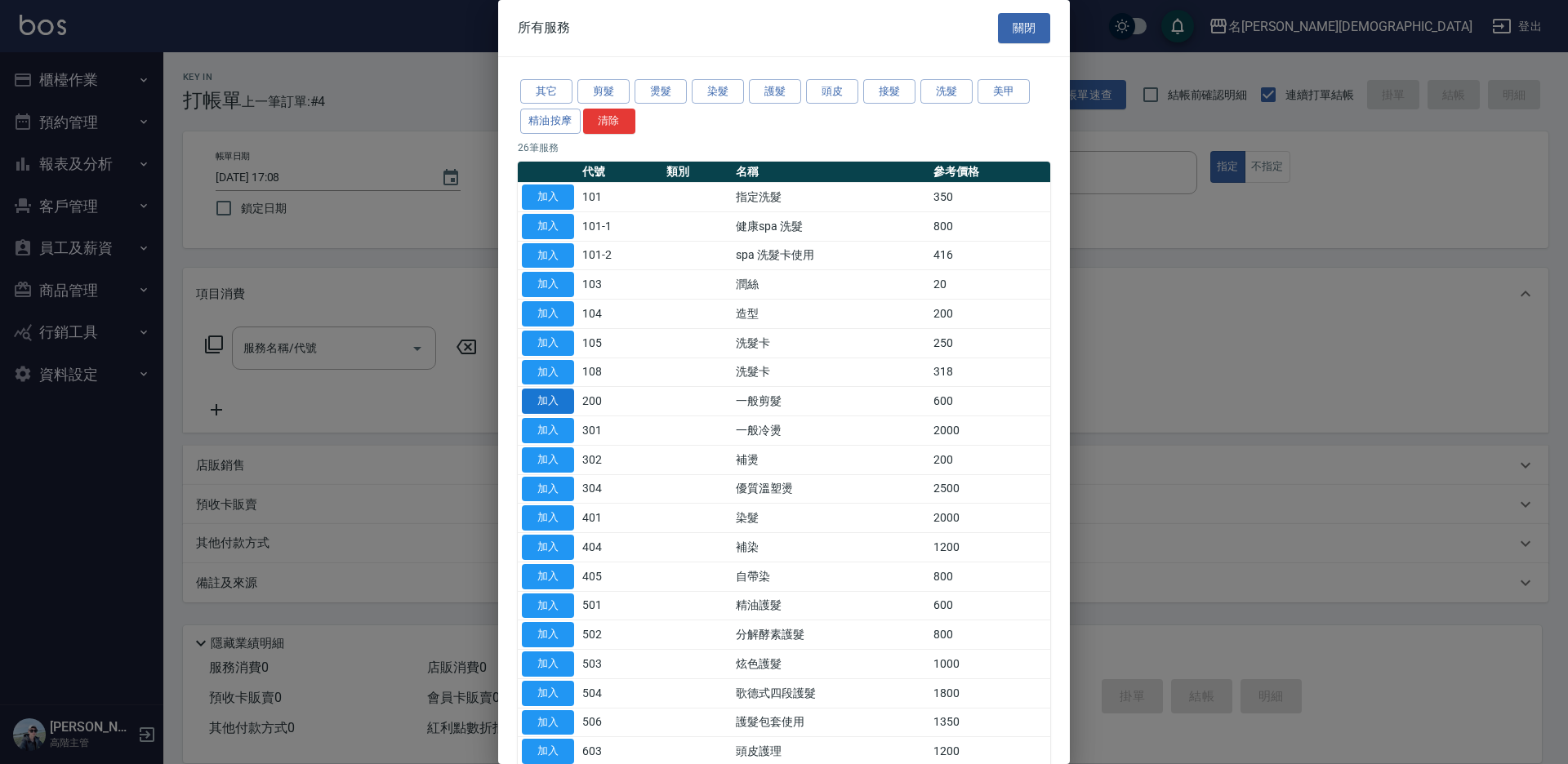
click at [536, 403] on button "加入" at bounding box center [547, 401] width 52 height 25
type input "一般剪髮(200)"
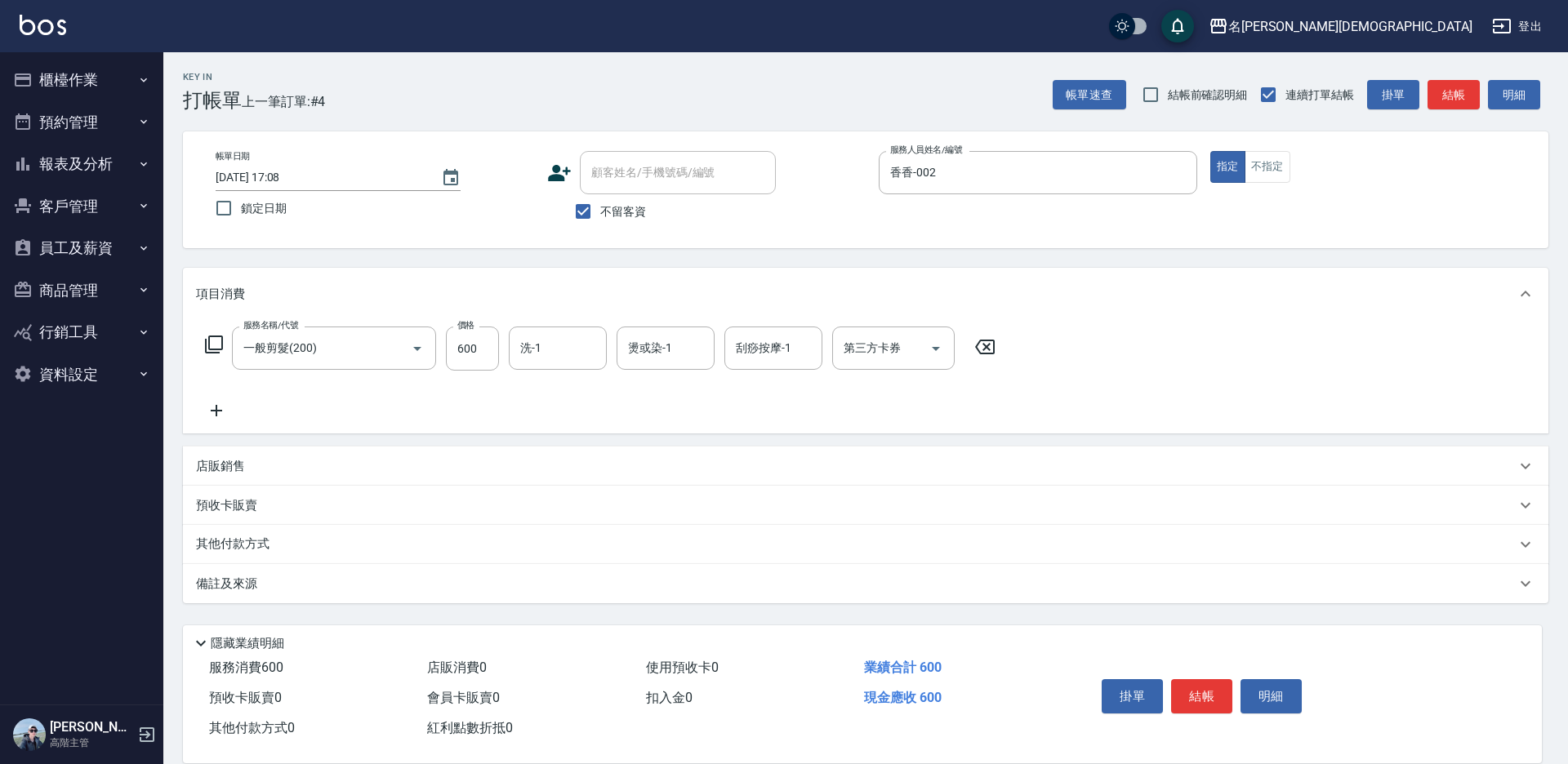
drag, startPoint x: 1208, startPoint y: 688, endPoint x: 1195, endPoint y: 668, distance: 23.9
click at [1208, 687] on button "結帳" at bounding box center [1202, 696] width 62 height 34
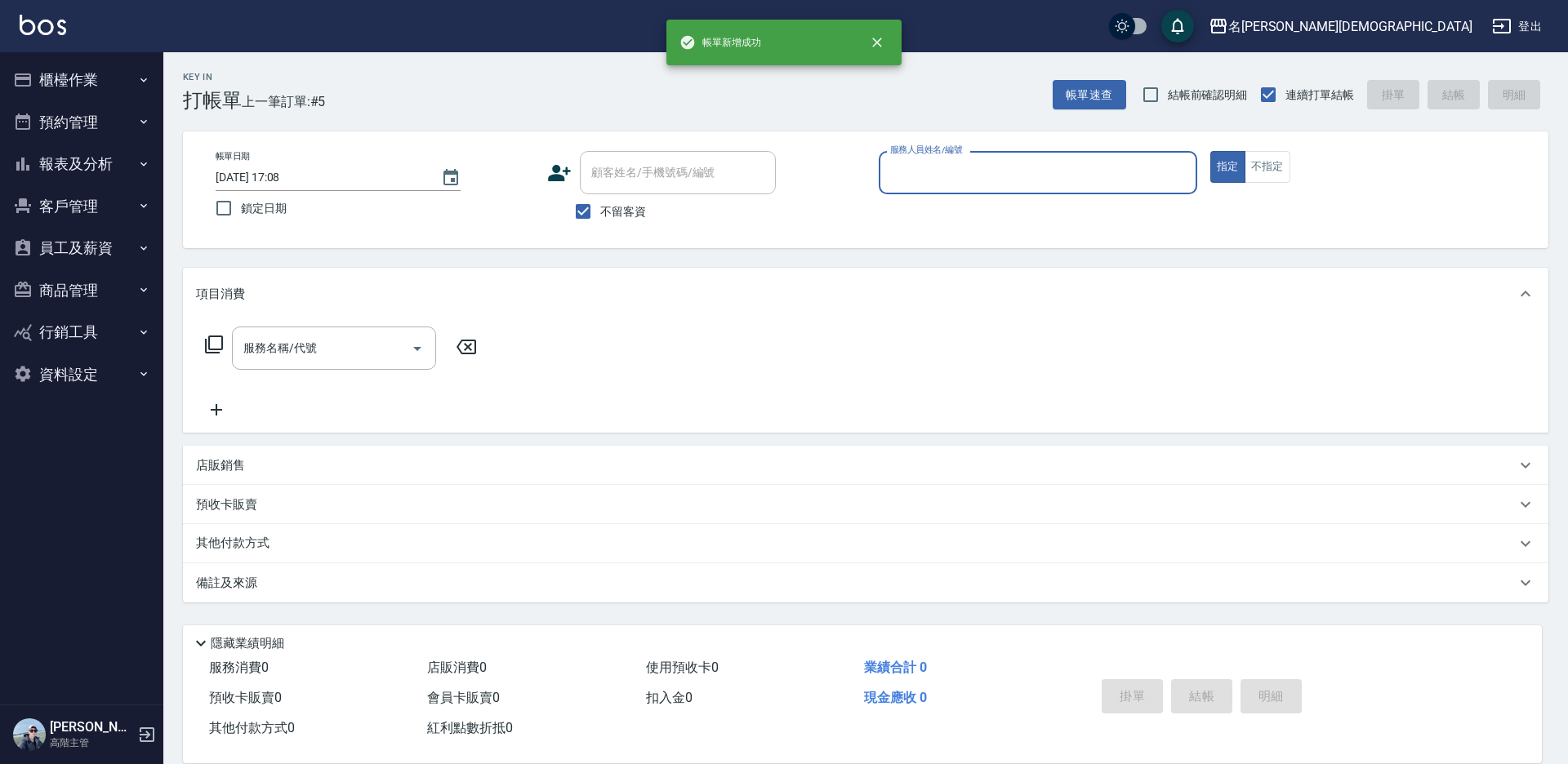
click at [912, 168] on input "服務人員姓名/編號" at bounding box center [1038, 172] width 303 height 29
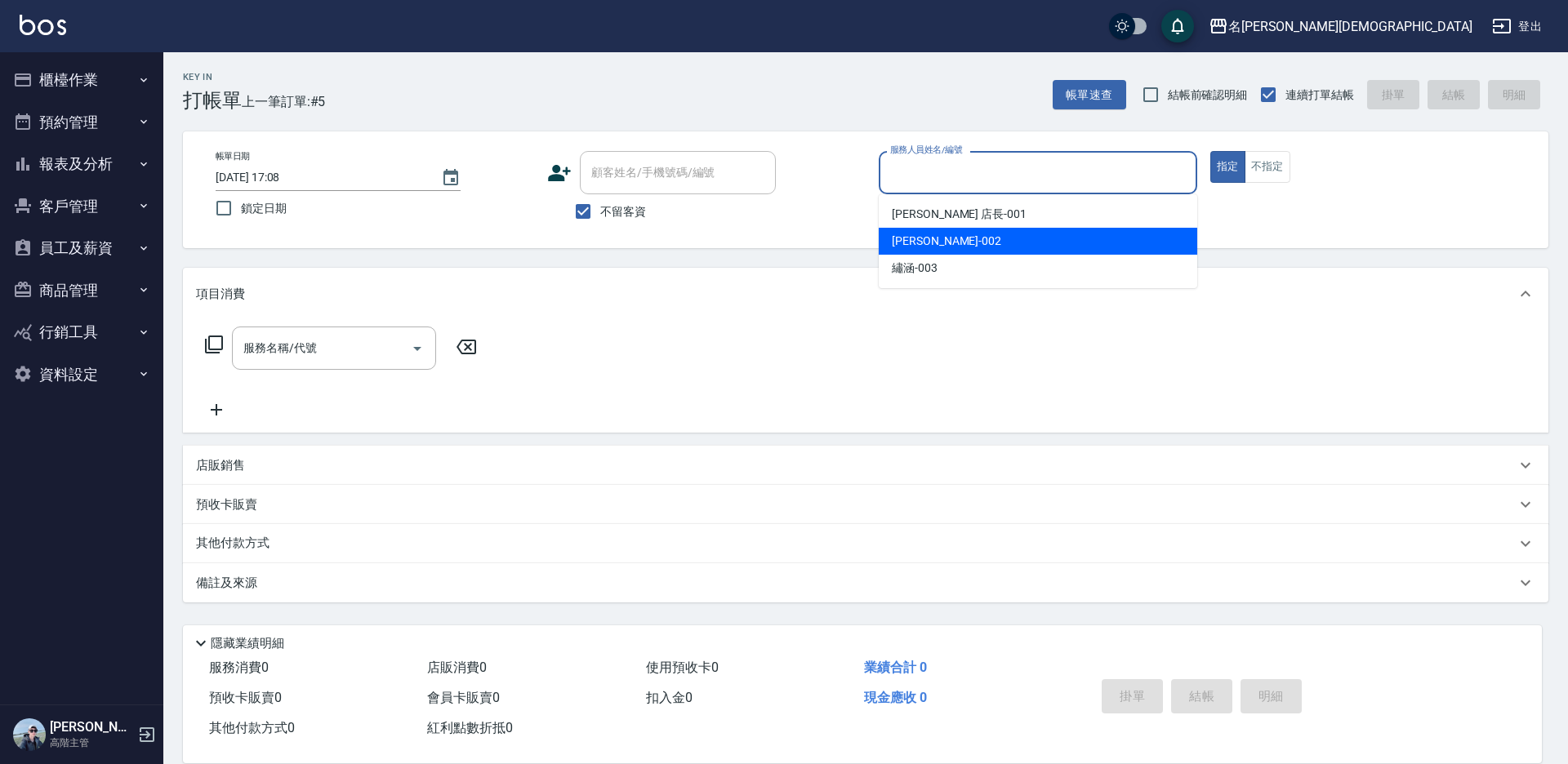
click at [892, 249] on span "香香 -002" at bounding box center [946, 242] width 109 height 18
type input "香香-002"
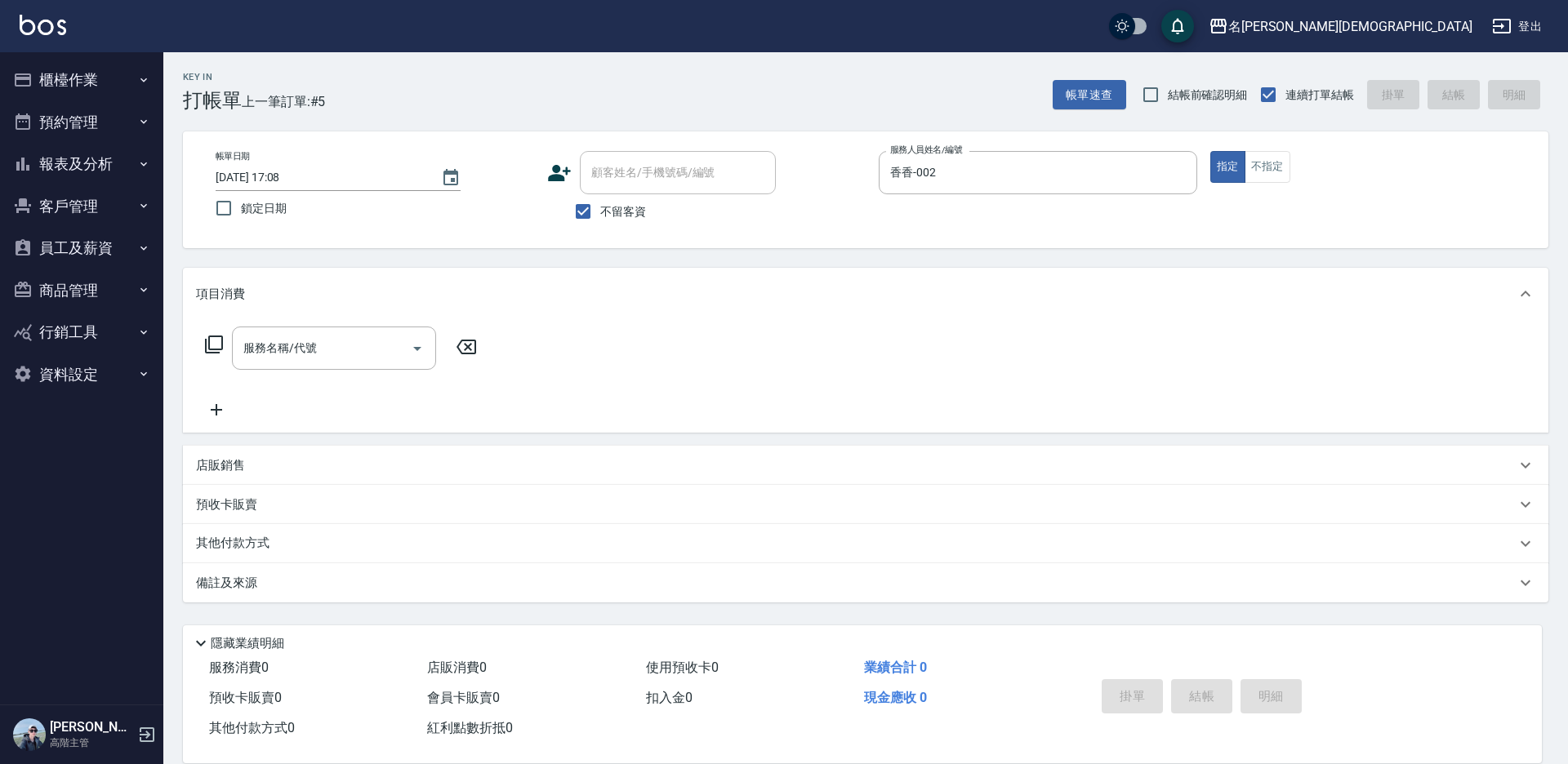
click at [208, 347] on icon at bounding box center [214, 345] width 18 height 18
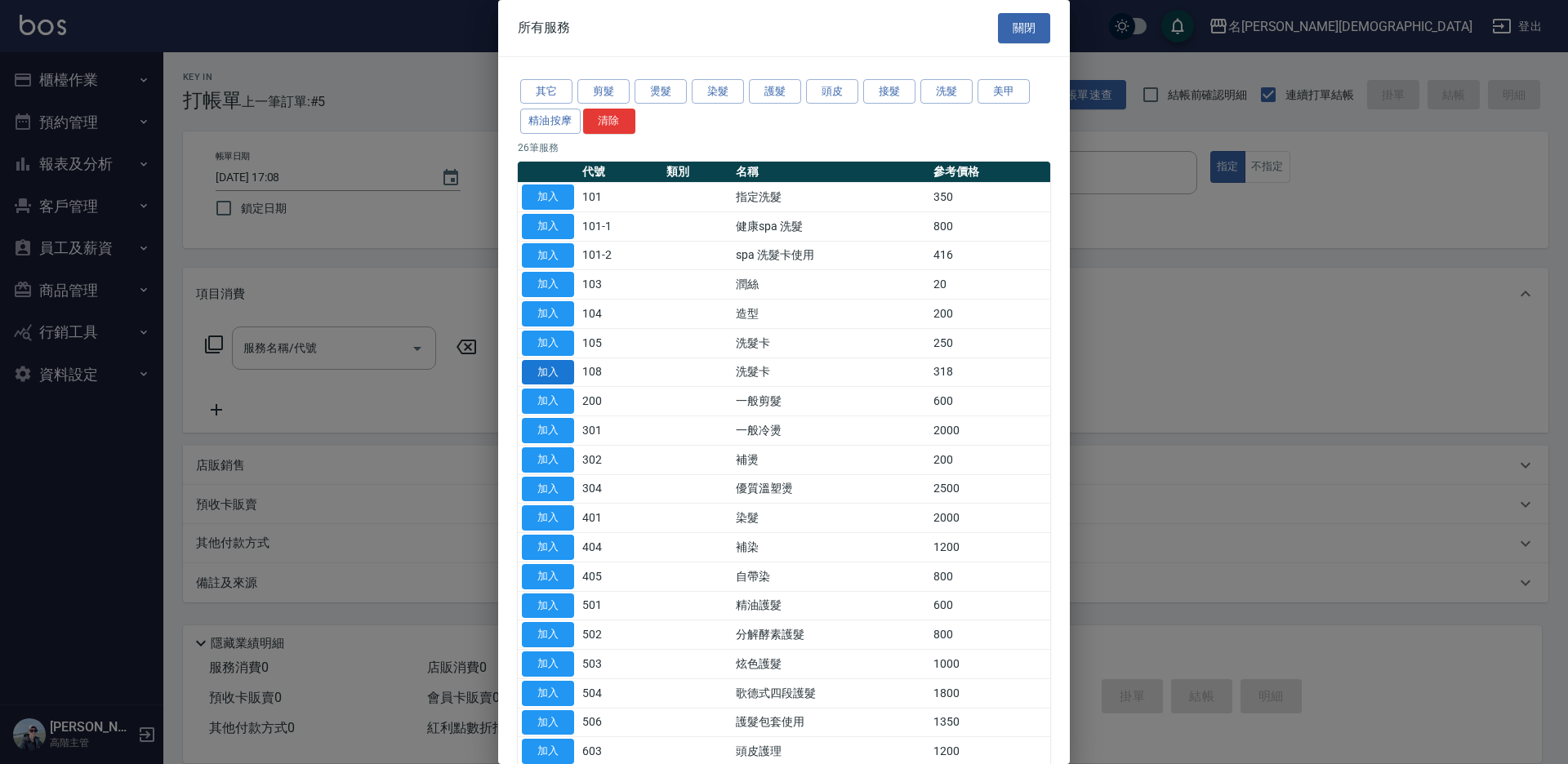
click at [562, 375] on button "加入" at bounding box center [547, 373] width 52 height 25
type input "洗髮卡(108)"
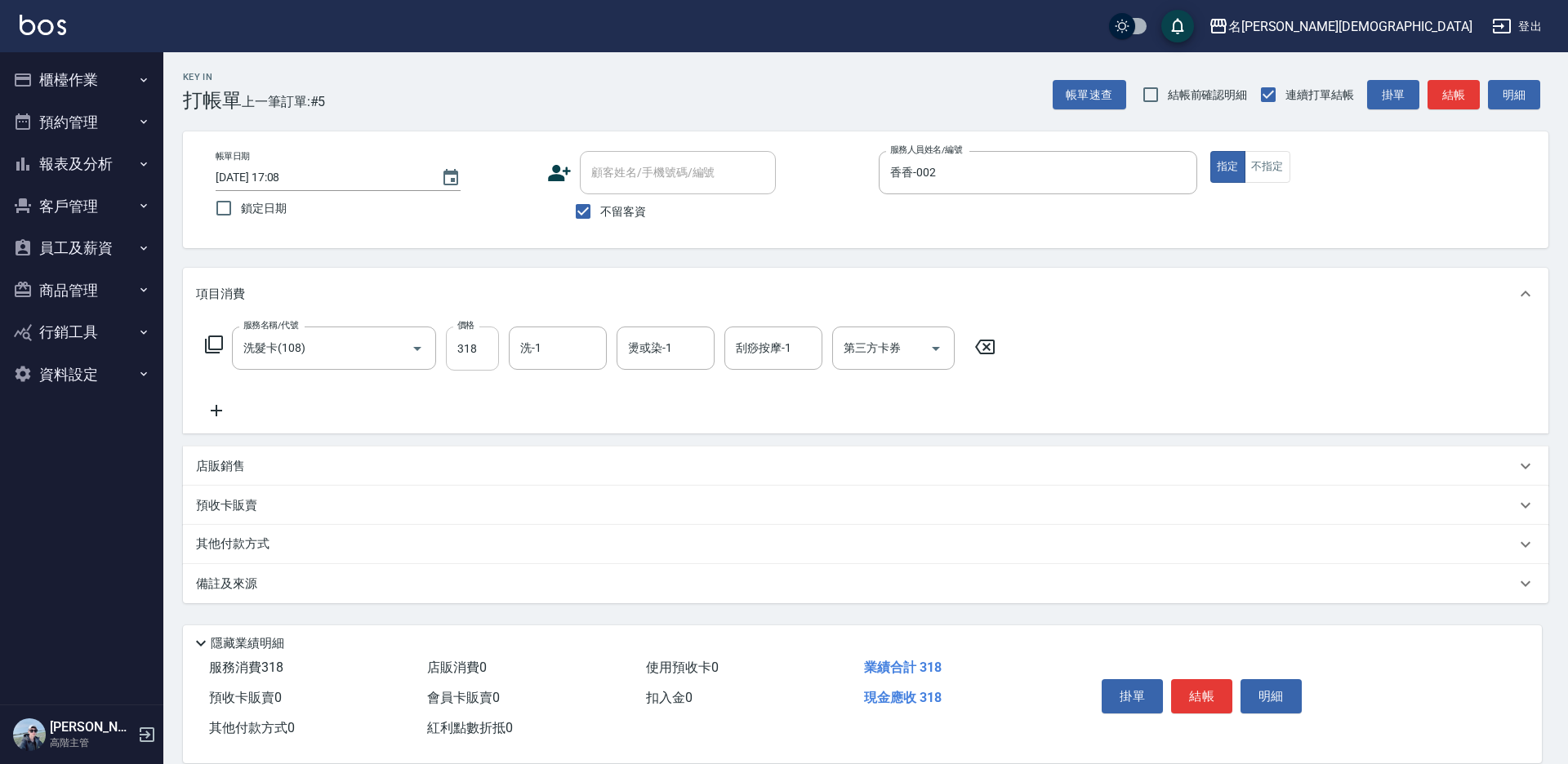
click at [487, 347] on input "318" at bounding box center [472, 348] width 53 height 44
type input "270"
click at [890, 349] on div "第三方卡券 第三方卡券" at bounding box center [893, 347] width 122 height 43
click at [860, 420] on span "舊有卡券" at bounding box center [893, 417] width 122 height 27
type input "舊有卡券"
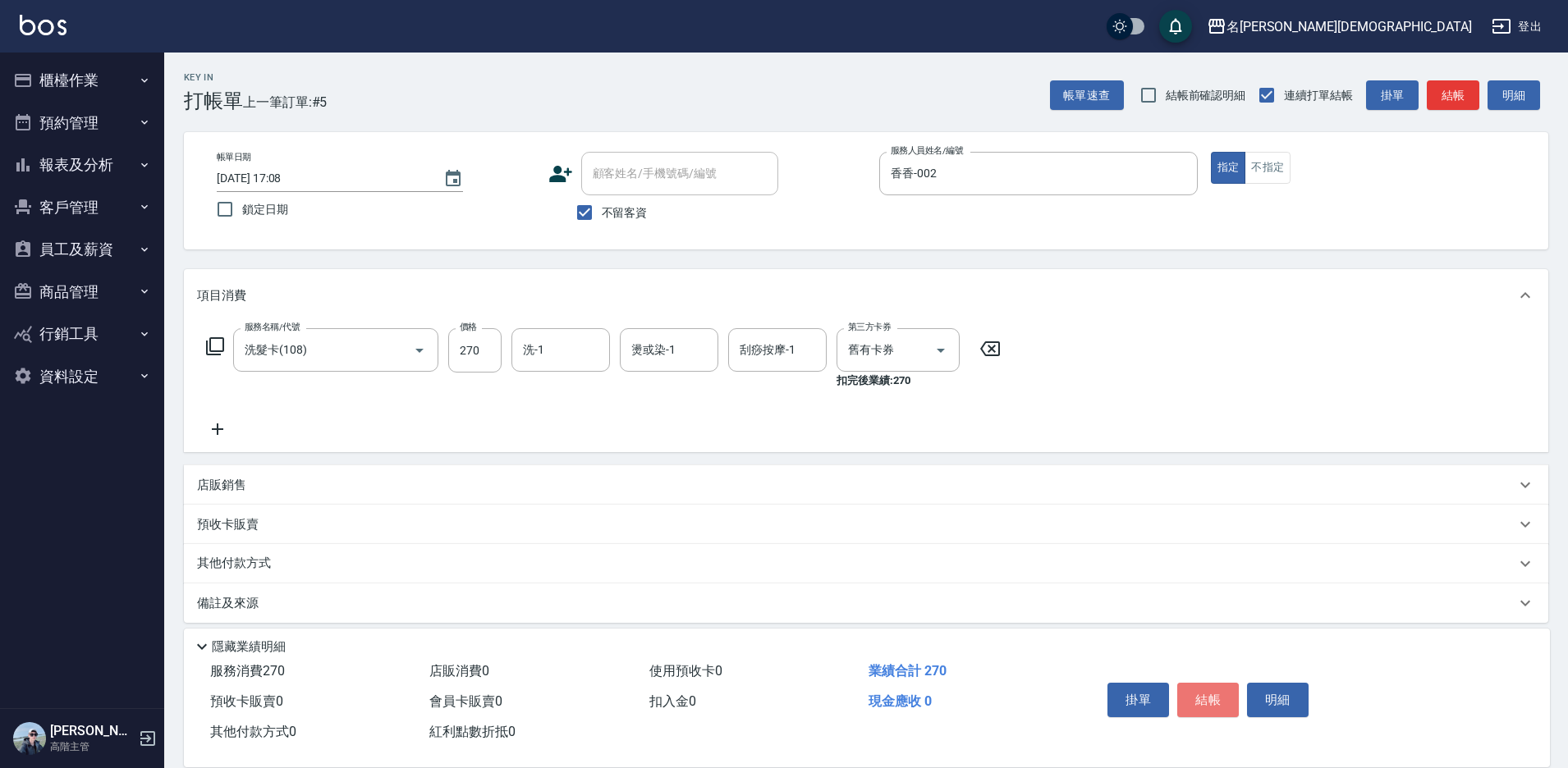
drag, startPoint x: 1196, startPoint y: 699, endPoint x: 1142, endPoint y: 652, distance: 71.6
click at [1195, 699] on button "結帳" at bounding box center [1208, 700] width 62 height 34
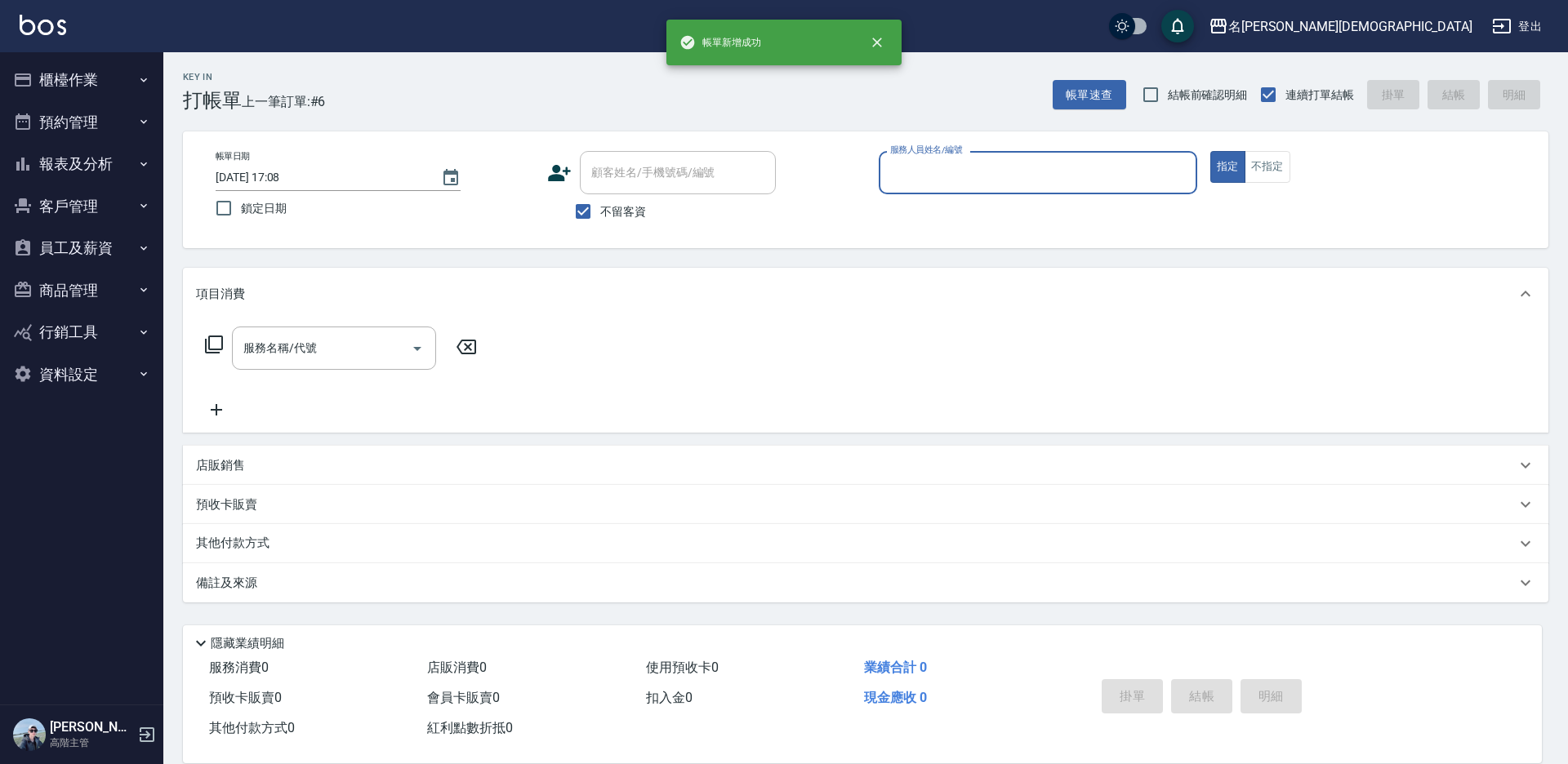
click at [905, 178] on input "服務人員姓名/編號" at bounding box center [1038, 172] width 303 height 29
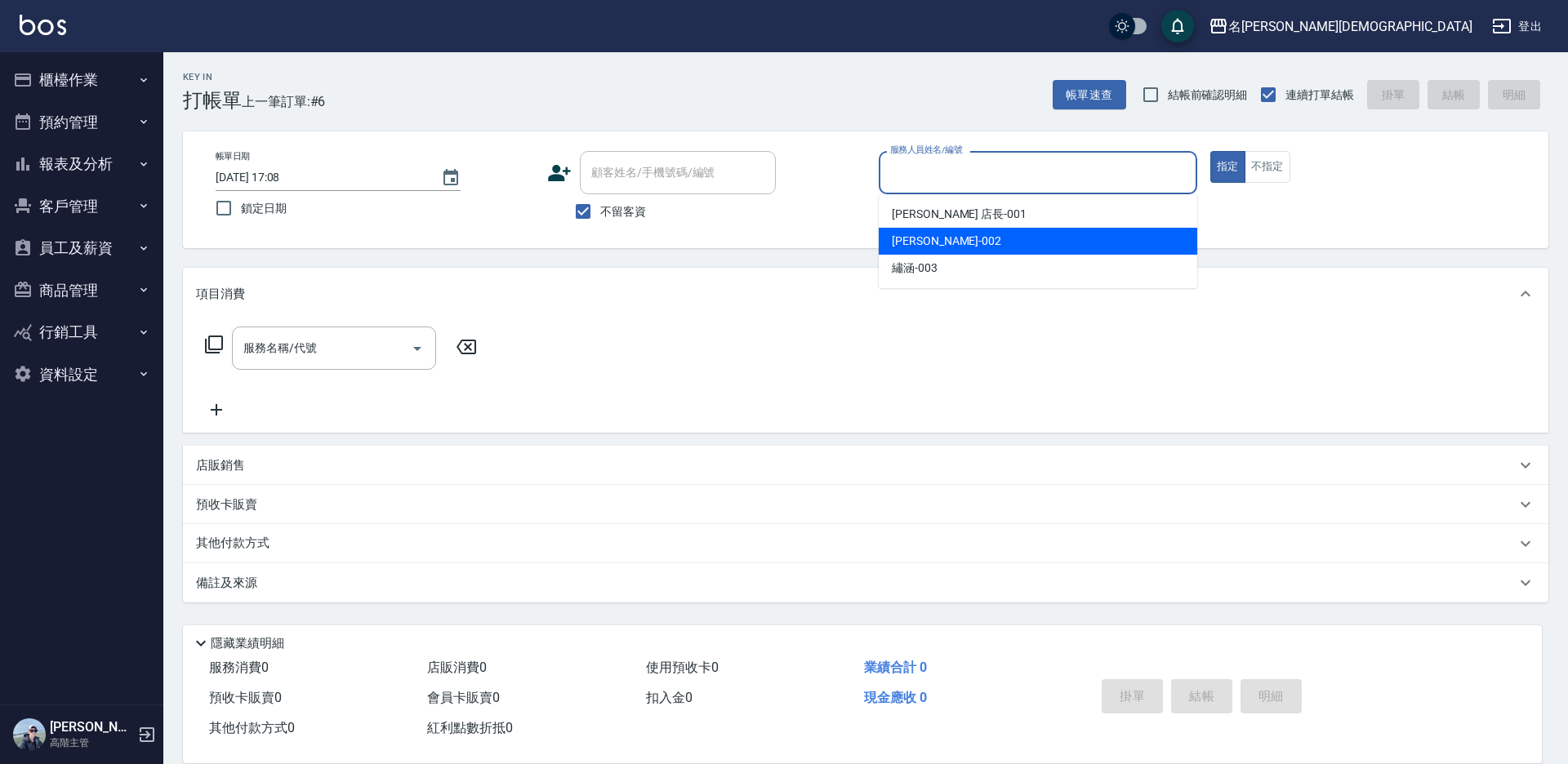
click at [920, 238] on span "香香 -002" at bounding box center [946, 242] width 109 height 18
type input "香香-002"
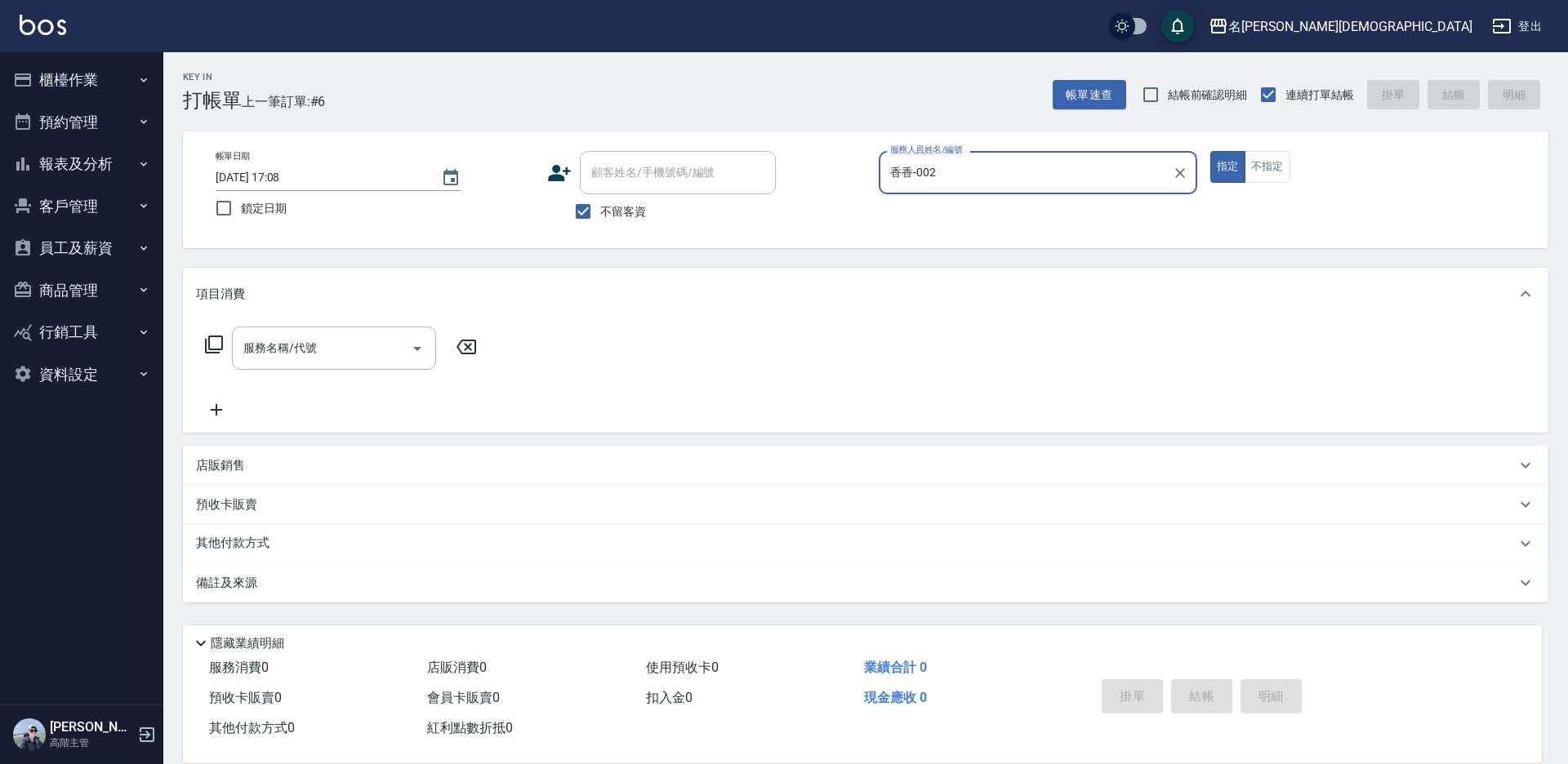
click at [212, 346] on icon at bounding box center [214, 345] width 19 height 19
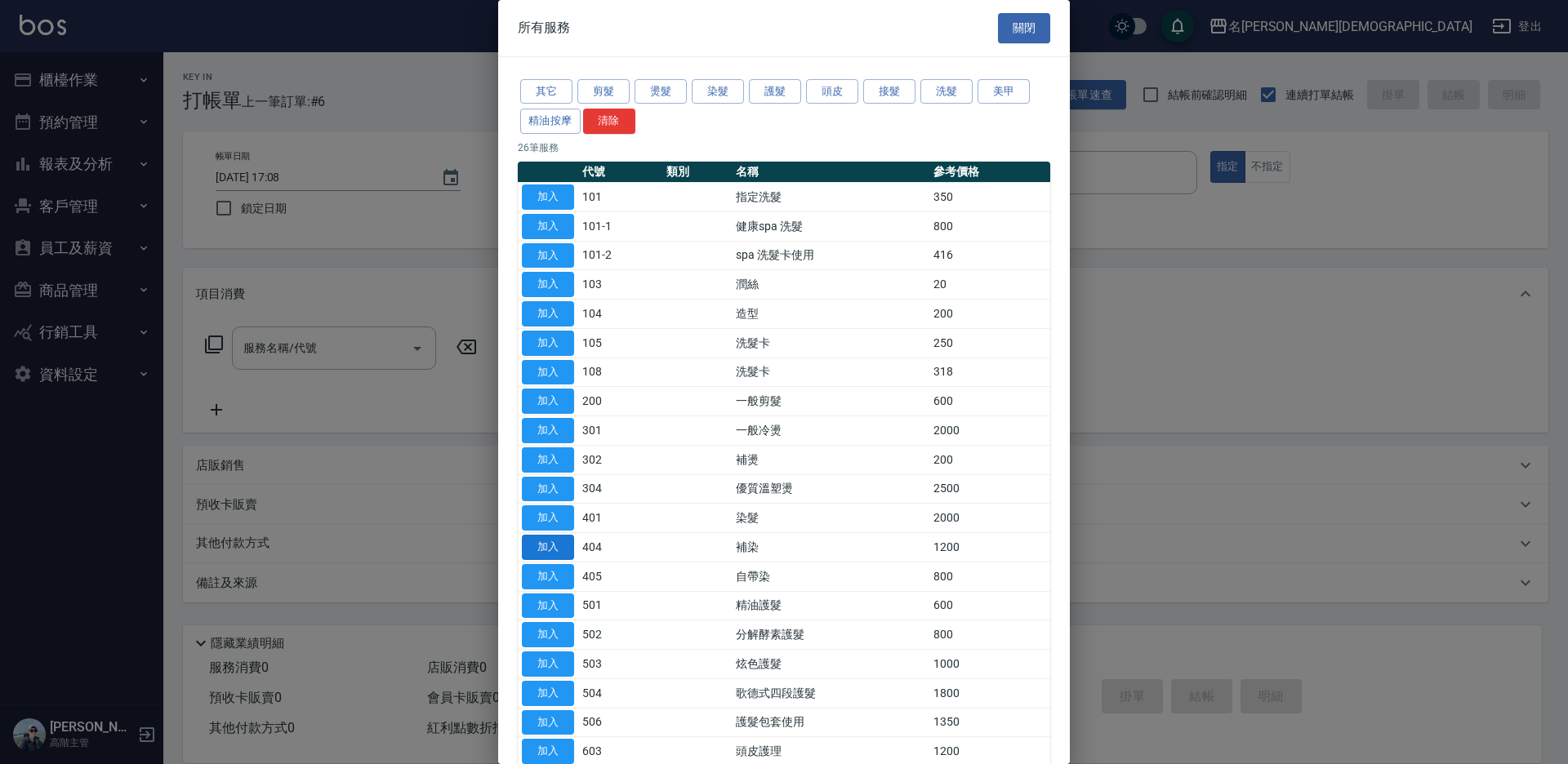
click at [552, 552] on button "加入" at bounding box center [547, 547] width 52 height 25
type input "補染(404)"
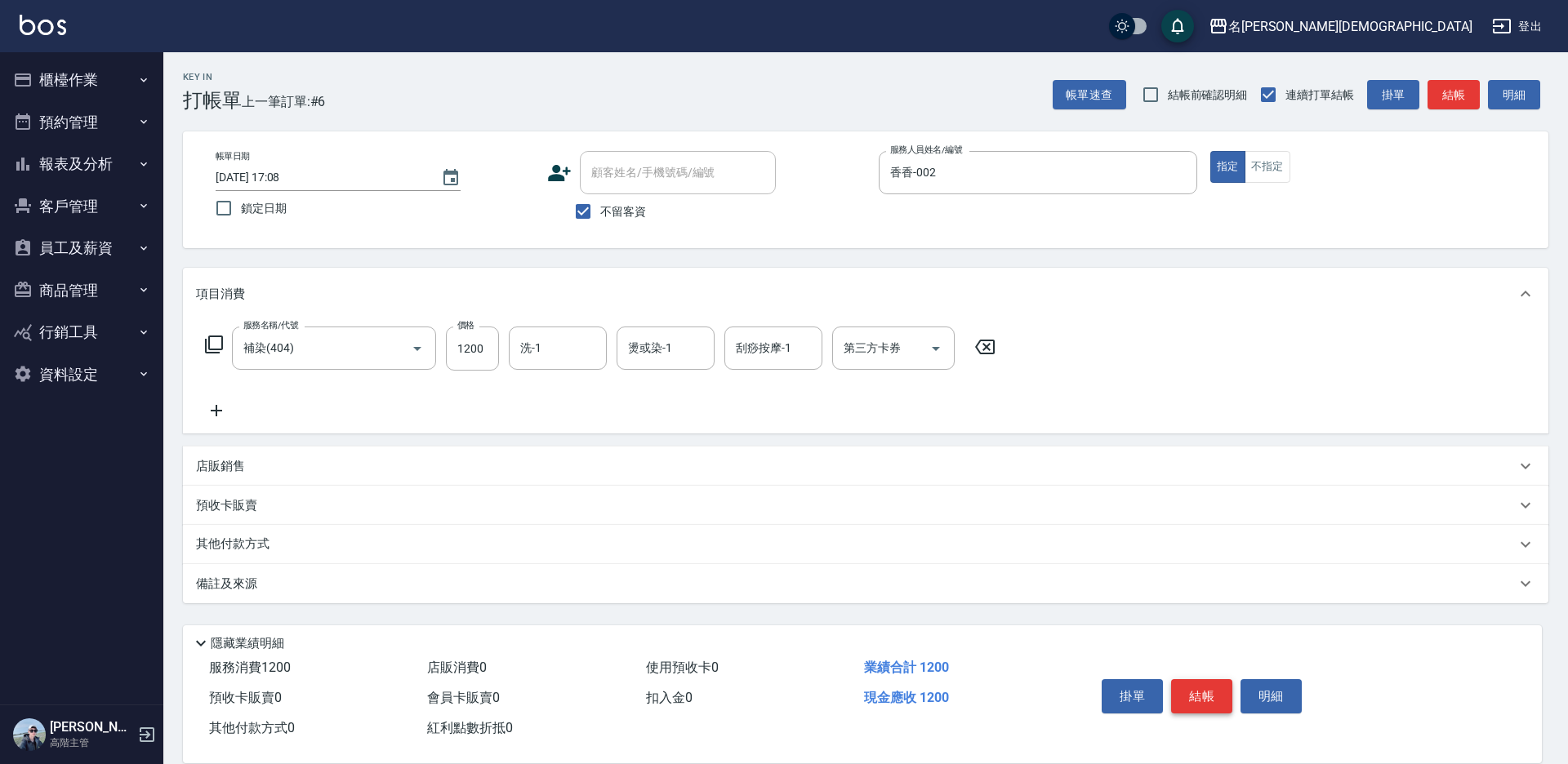
click at [1197, 687] on button "結帳" at bounding box center [1202, 696] width 62 height 34
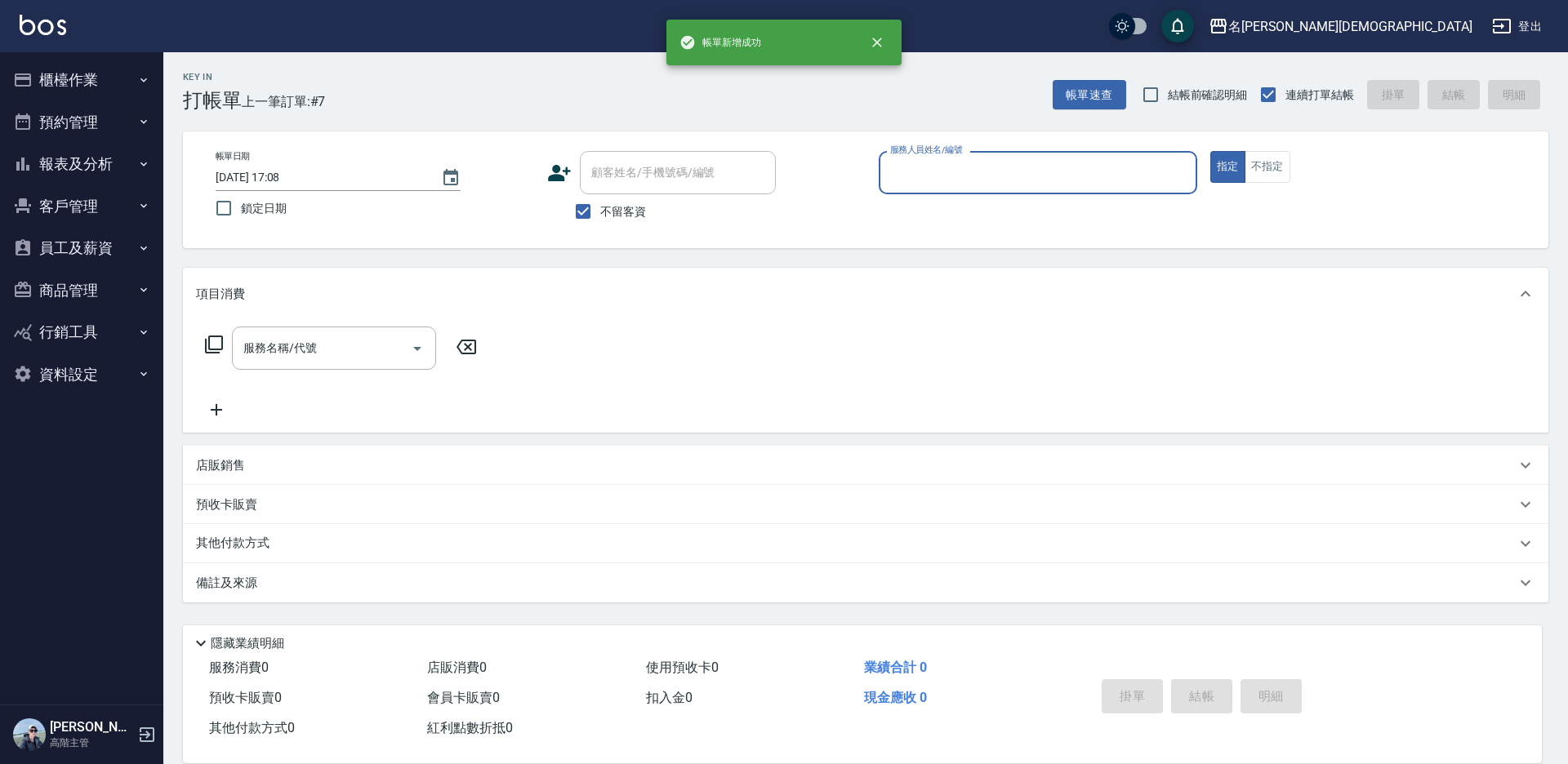
click at [911, 178] on input "服務人員姓名/編號" at bounding box center [1038, 172] width 303 height 29
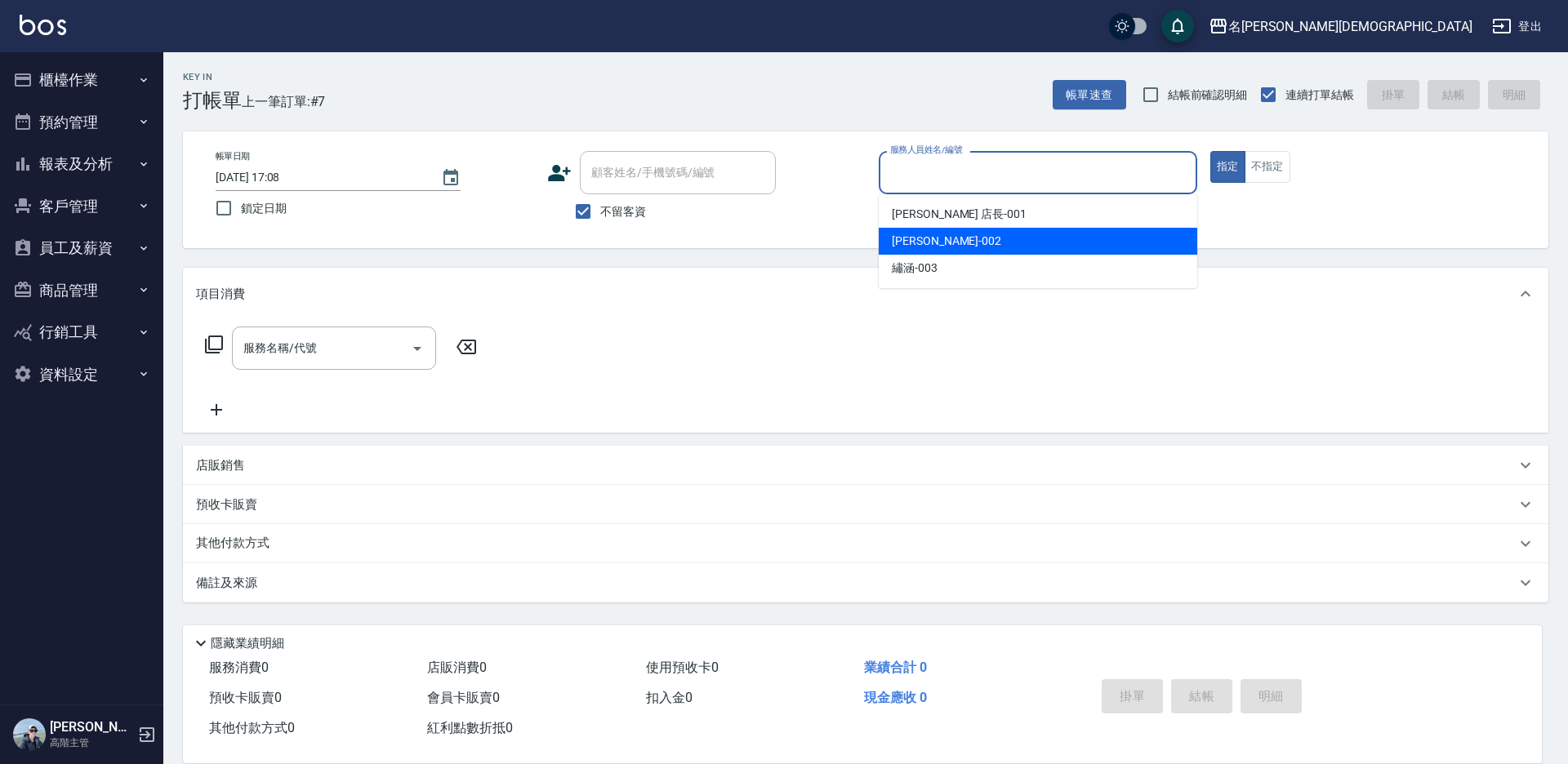
click at [905, 234] on span "香香 -002" at bounding box center [946, 242] width 109 height 18
type input "香香-002"
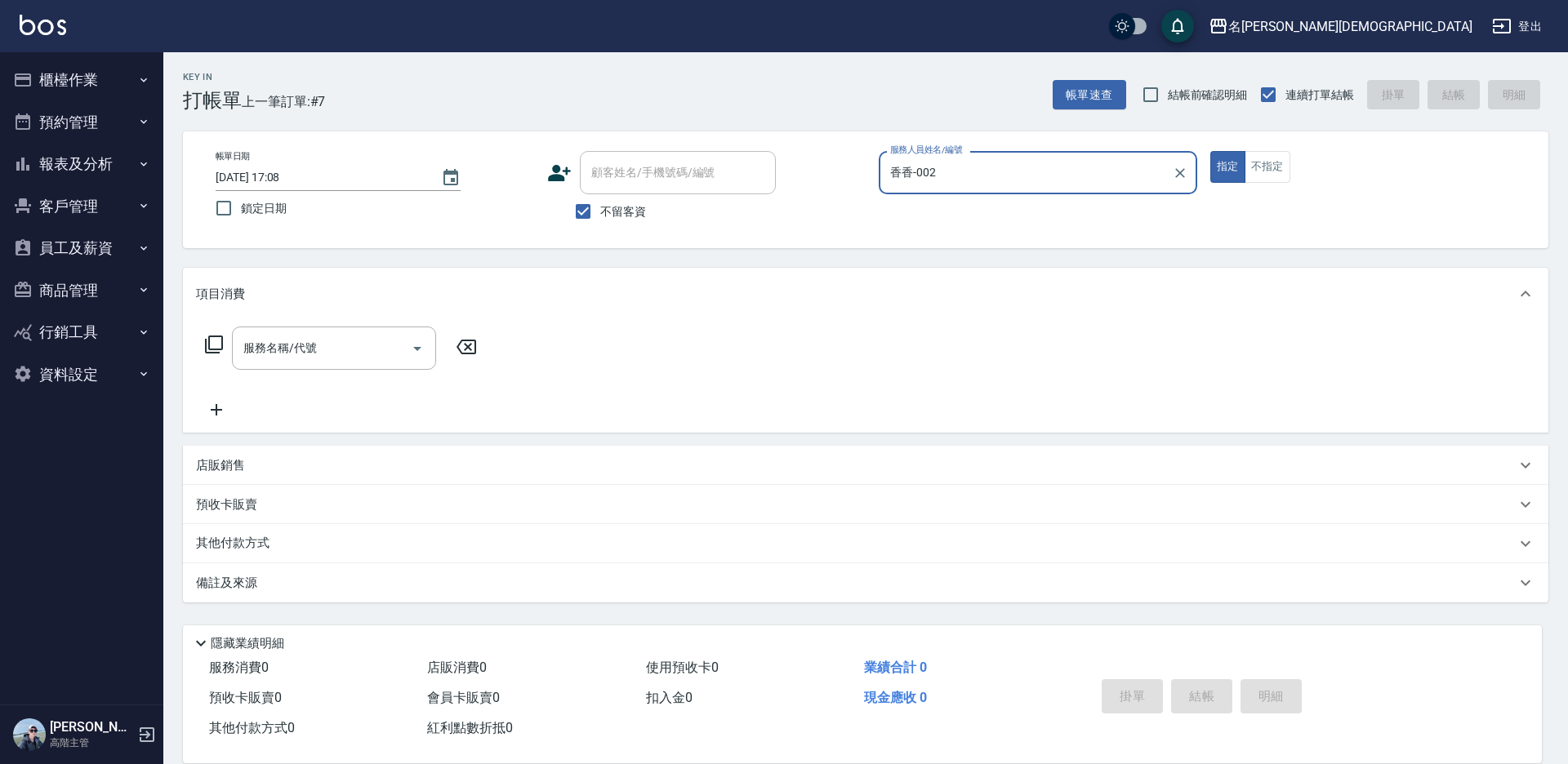
click at [215, 341] on icon at bounding box center [214, 345] width 19 height 19
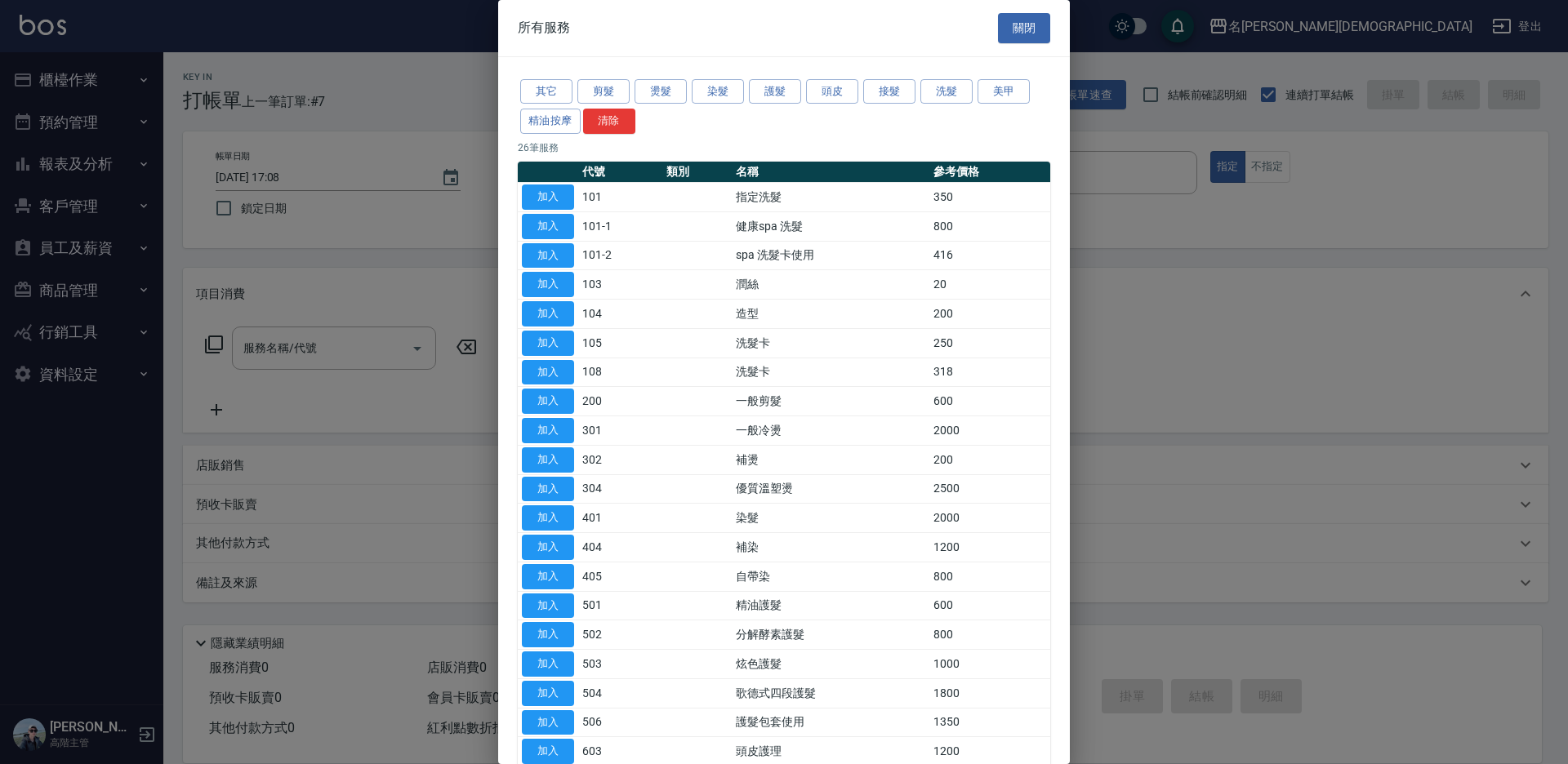
drag, startPoint x: 543, startPoint y: 372, endPoint x: 742, endPoint y: 352, distance: 200.0
click at [544, 372] on button "加入" at bounding box center [547, 373] width 52 height 25
type input "洗髮卡(108)"
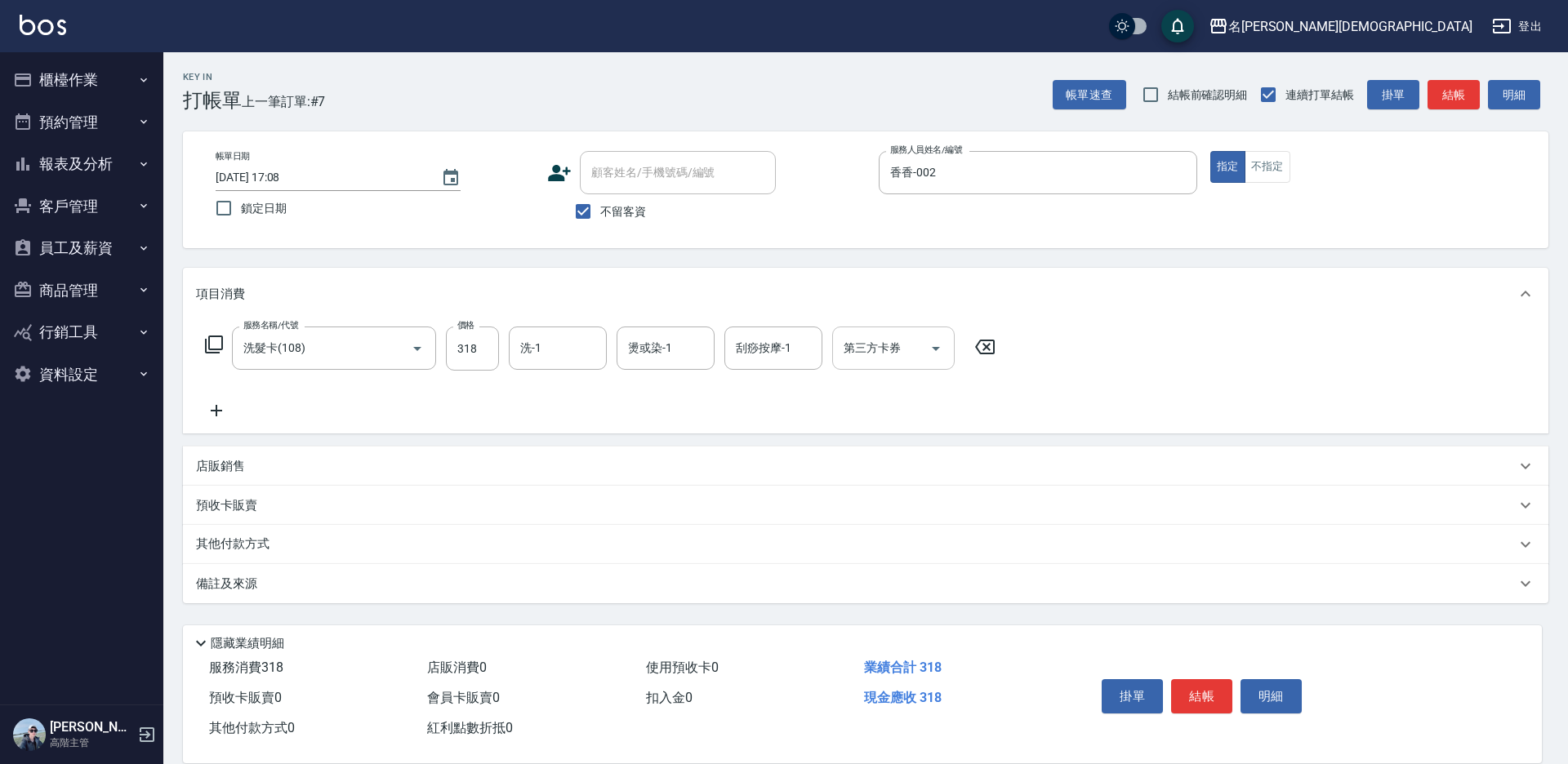
click at [863, 359] on input "第三方卡券" at bounding box center [881, 348] width 84 height 29
click at [871, 406] on span "舊有卡券" at bounding box center [893, 417] width 122 height 27
type input "舊有卡券"
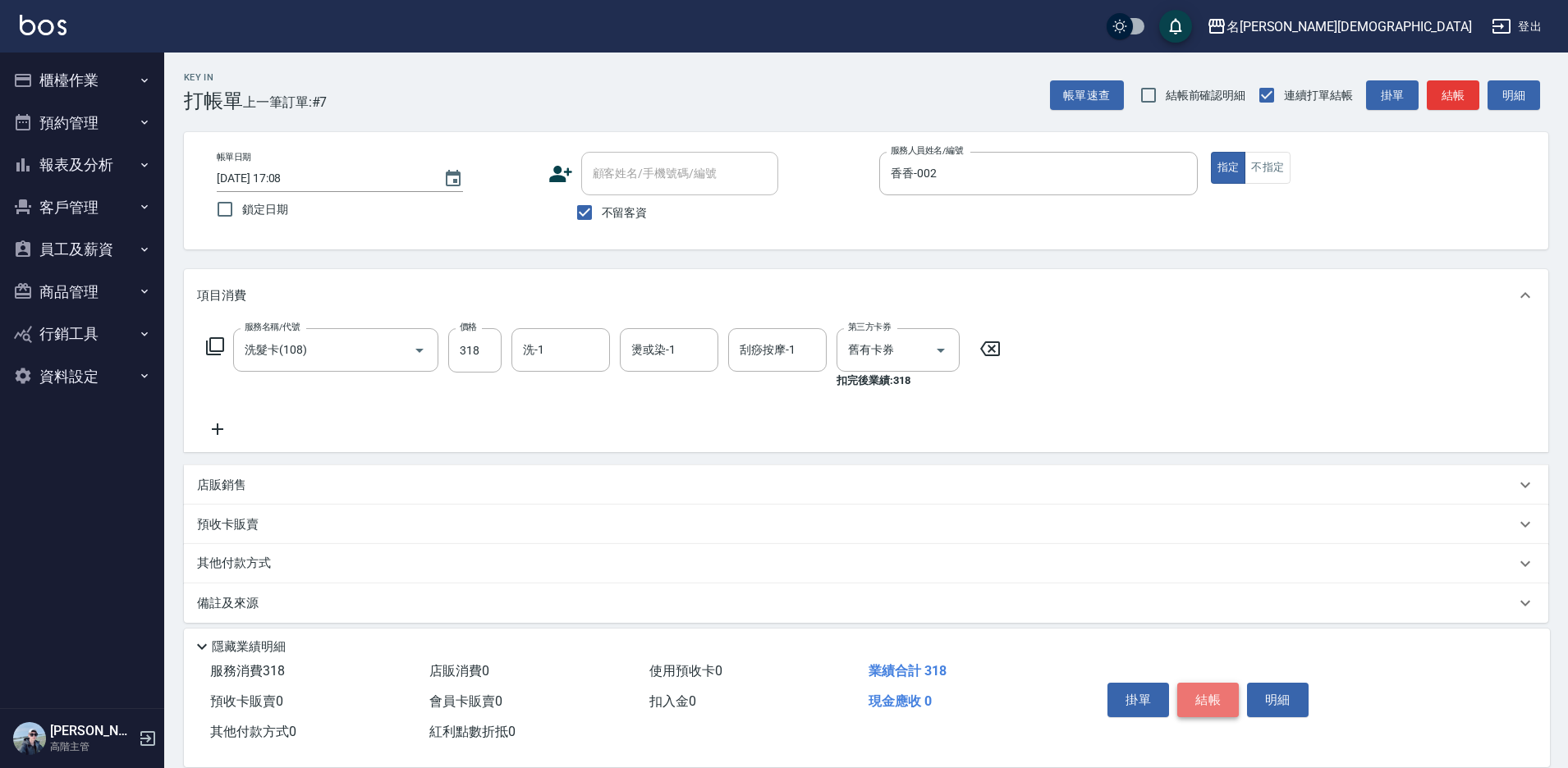
click at [1210, 692] on button "結帳" at bounding box center [1208, 700] width 62 height 34
type input "[DATE] 17:09"
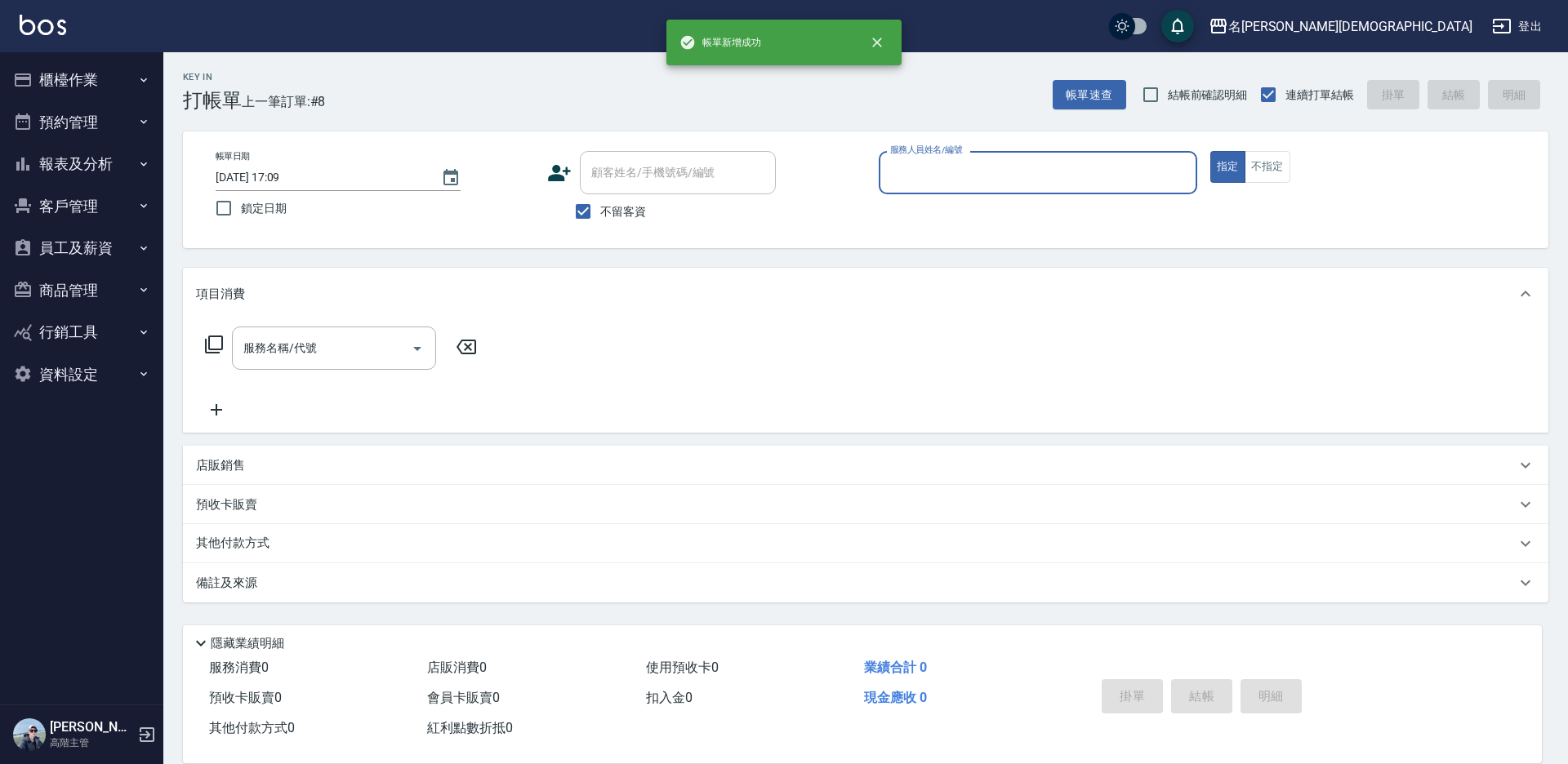
drag, startPoint x: 934, startPoint y: 173, endPoint x: 938, endPoint y: 185, distance: 12.6
click at [936, 178] on input "服務人員姓名/編號" at bounding box center [1038, 172] width 303 height 29
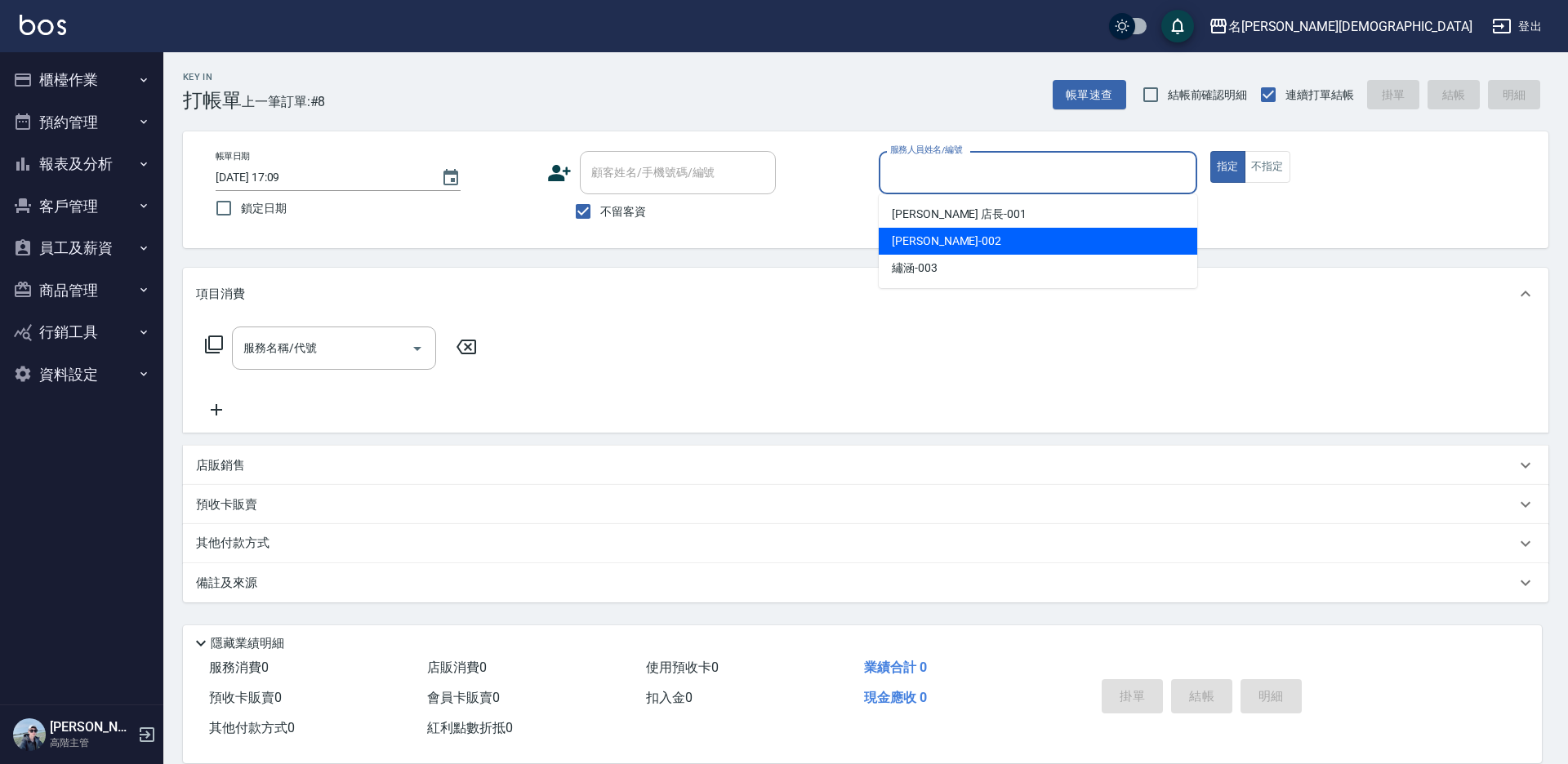
drag, startPoint x: 935, startPoint y: 231, endPoint x: 567, endPoint y: 324, distance: 379.6
click at [934, 233] on div "香香 -002" at bounding box center [1038, 241] width 318 height 27
type input "香香-002"
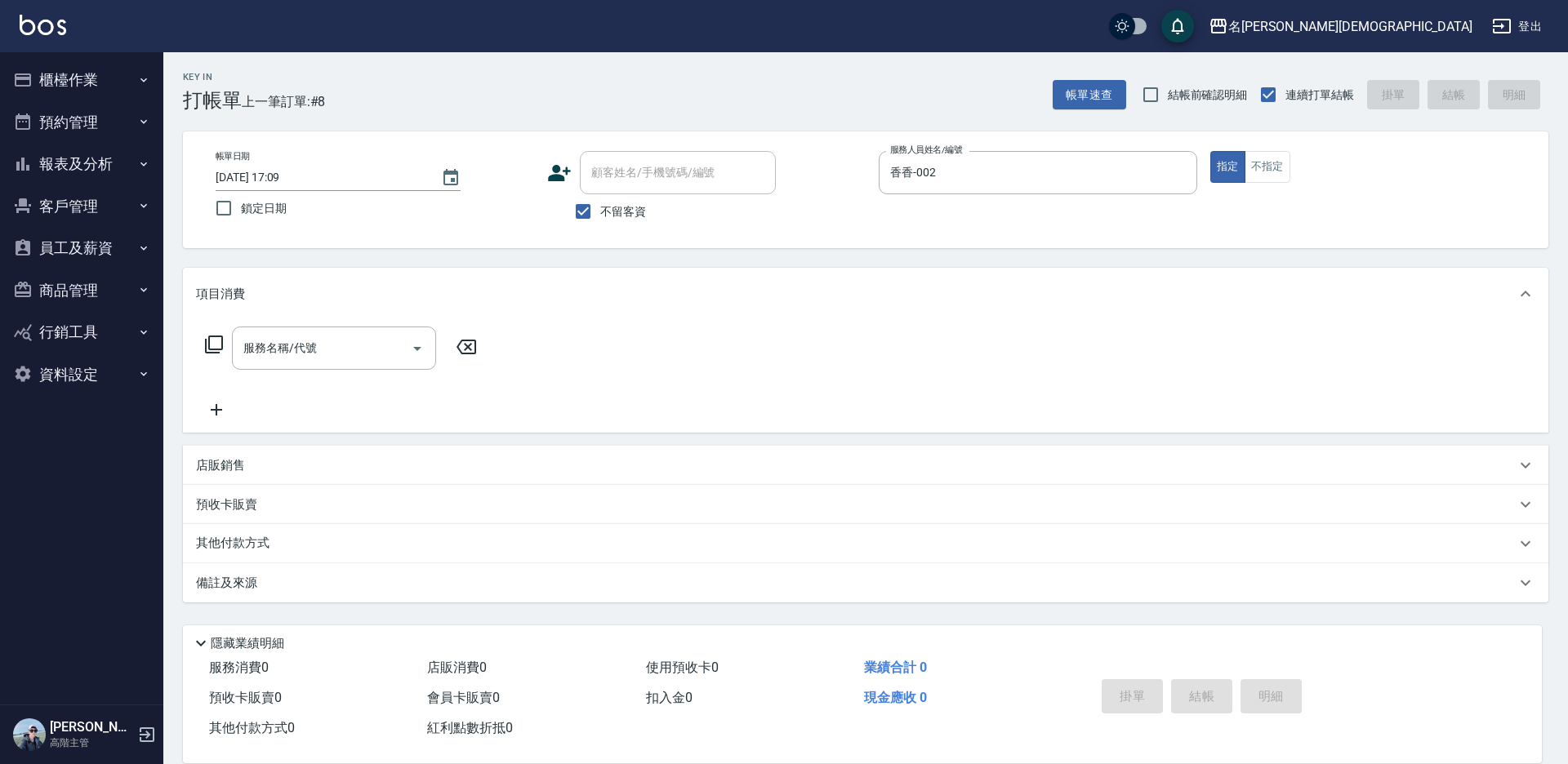
click at [213, 343] on icon at bounding box center [214, 345] width 19 height 19
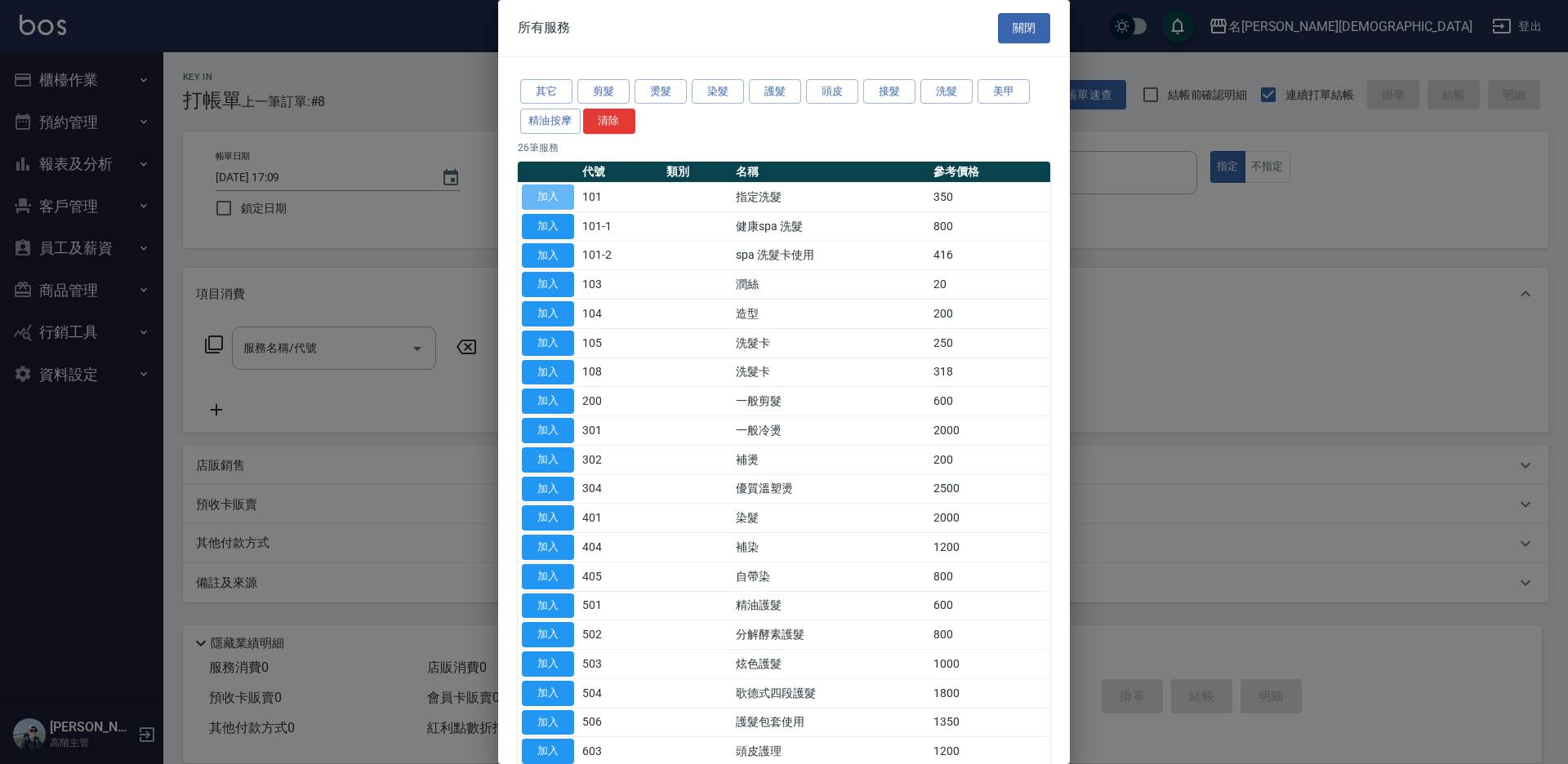
drag, startPoint x: 543, startPoint y: 197, endPoint x: 565, endPoint y: 227, distance: 37.2
click at [543, 196] on button "加入" at bounding box center [547, 197] width 52 height 25
type input "指定洗髮(101)"
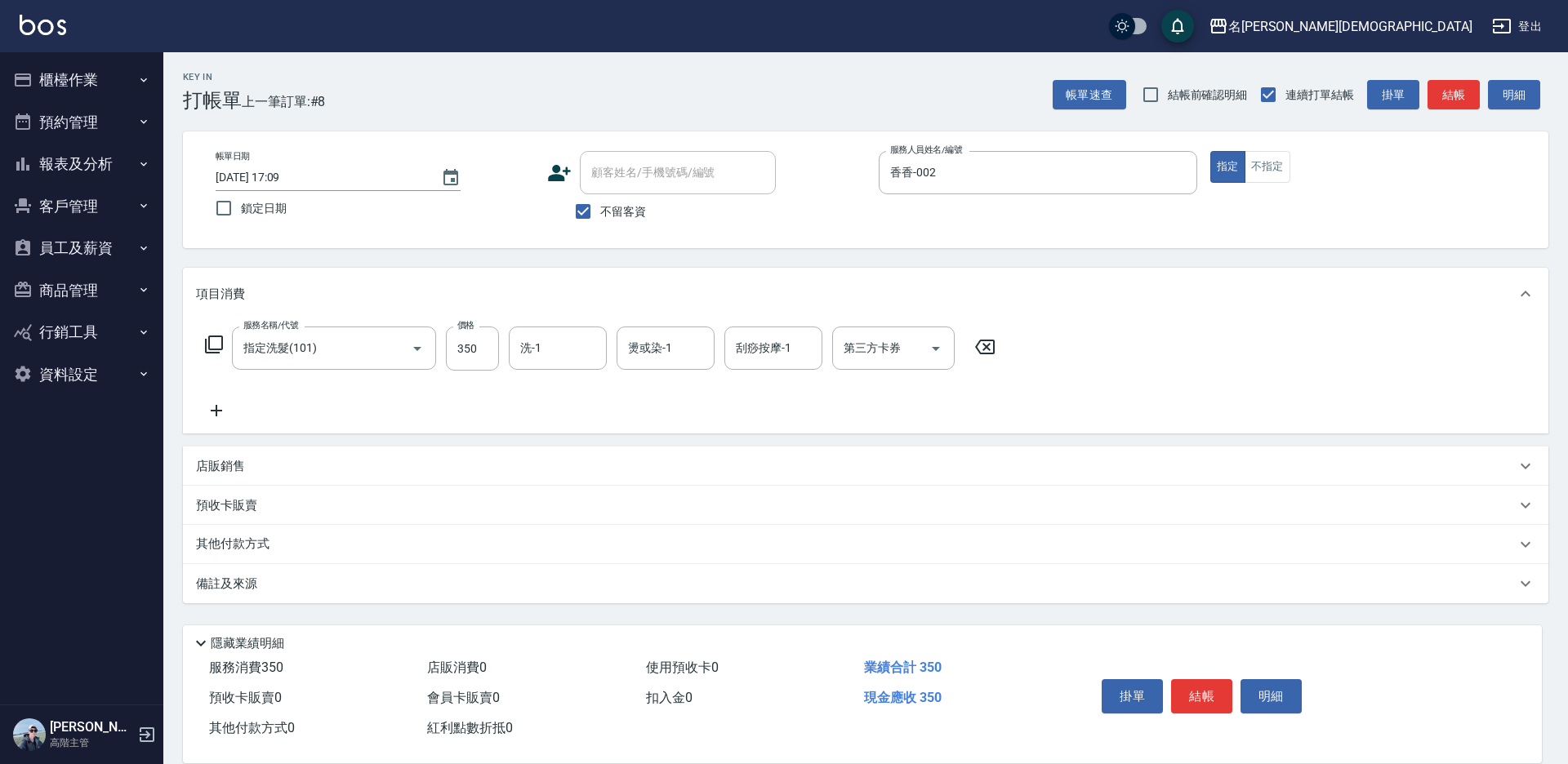
drag, startPoint x: 1184, startPoint y: 689, endPoint x: 1171, endPoint y: 679, distance: 16.4
click at [1183, 689] on button "結帳" at bounding box center [1202, 696] width 62 height 34
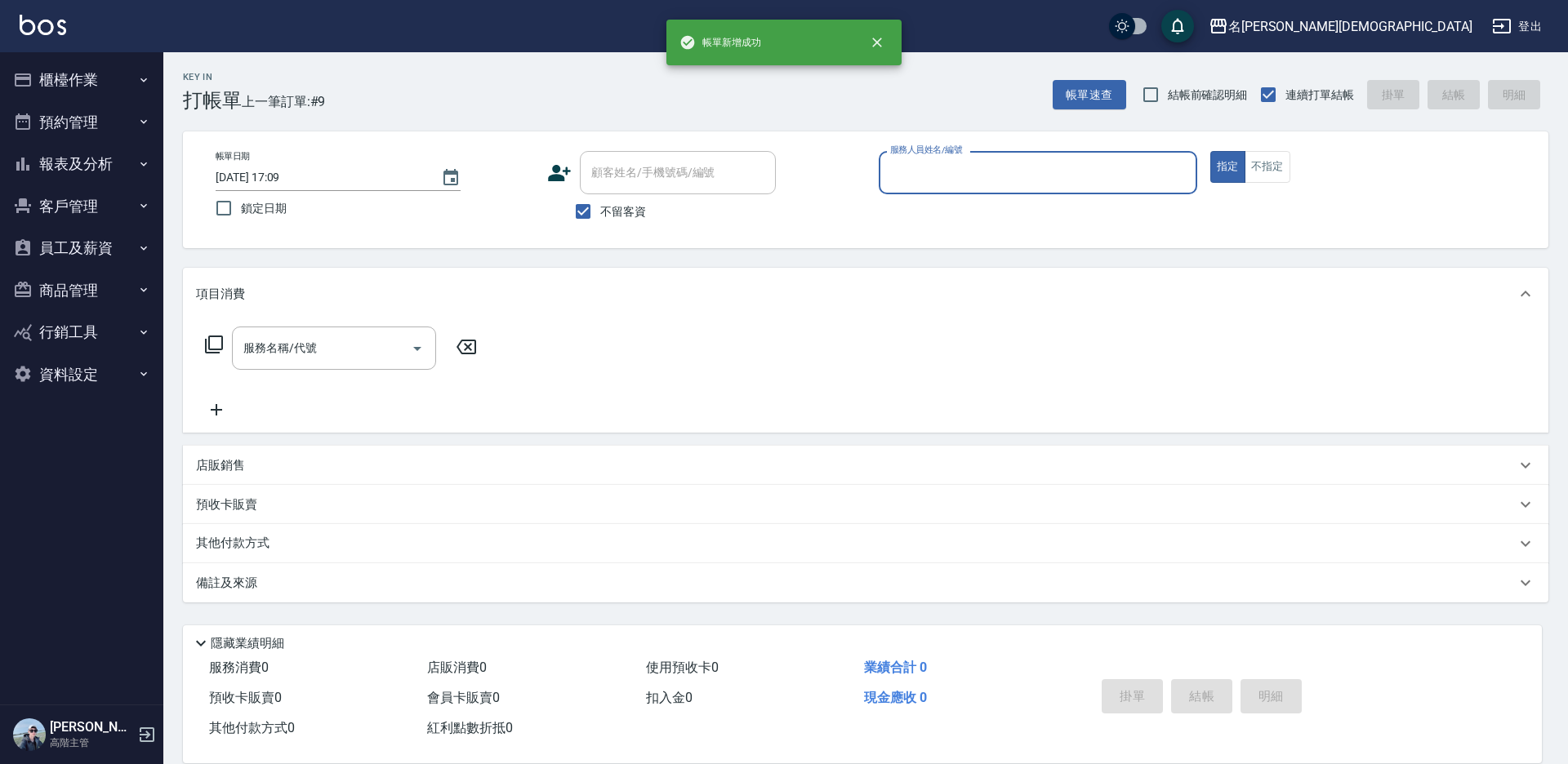
click at [916, 173] on input "服務人員姓名/編號" at bounding box center [1038, 172] width 303 height 29
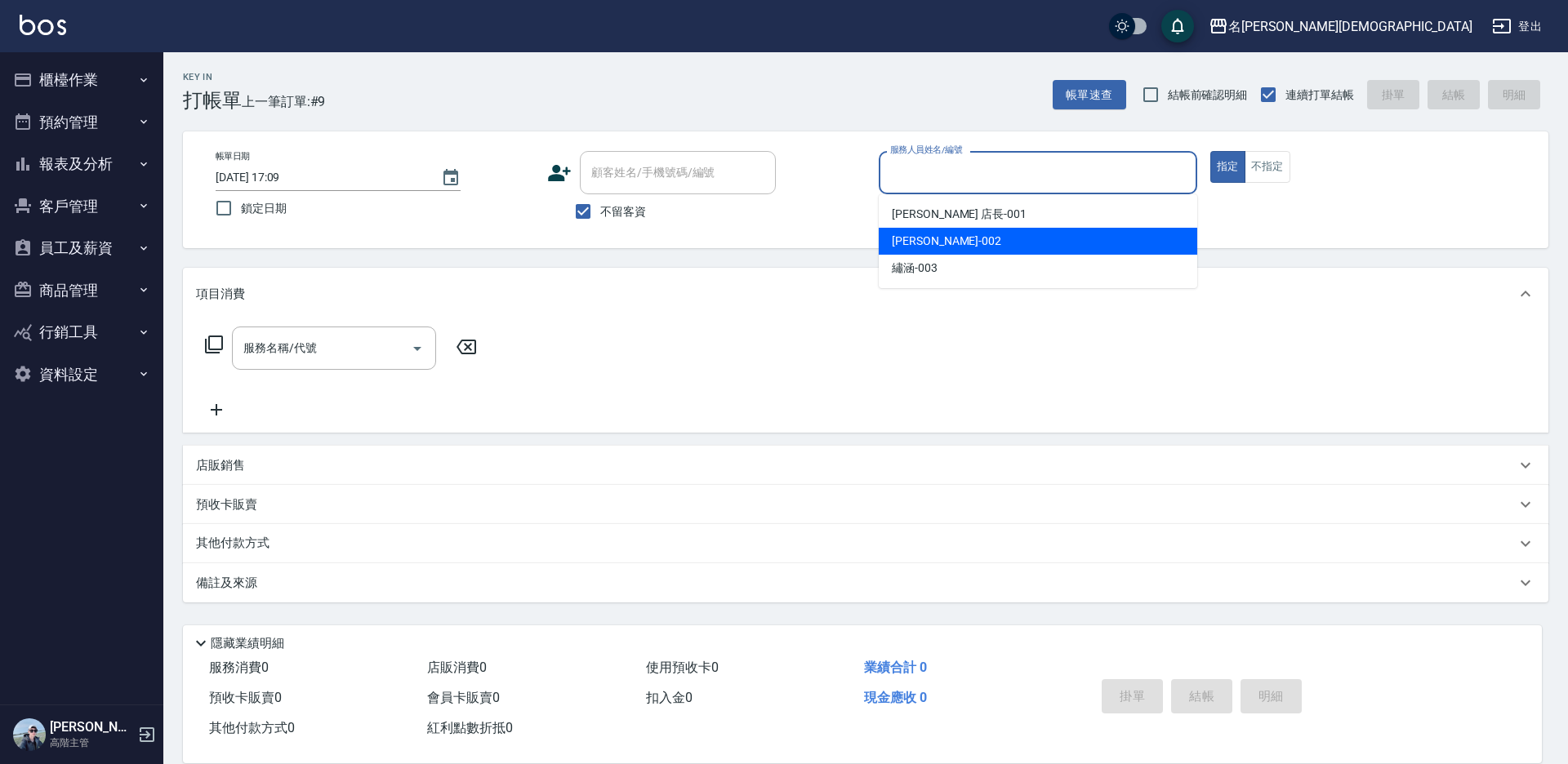
click at [915, 235] on span "香香 -002" at bounding box center [946, 242] width 109 height 18
type input "香香-002"
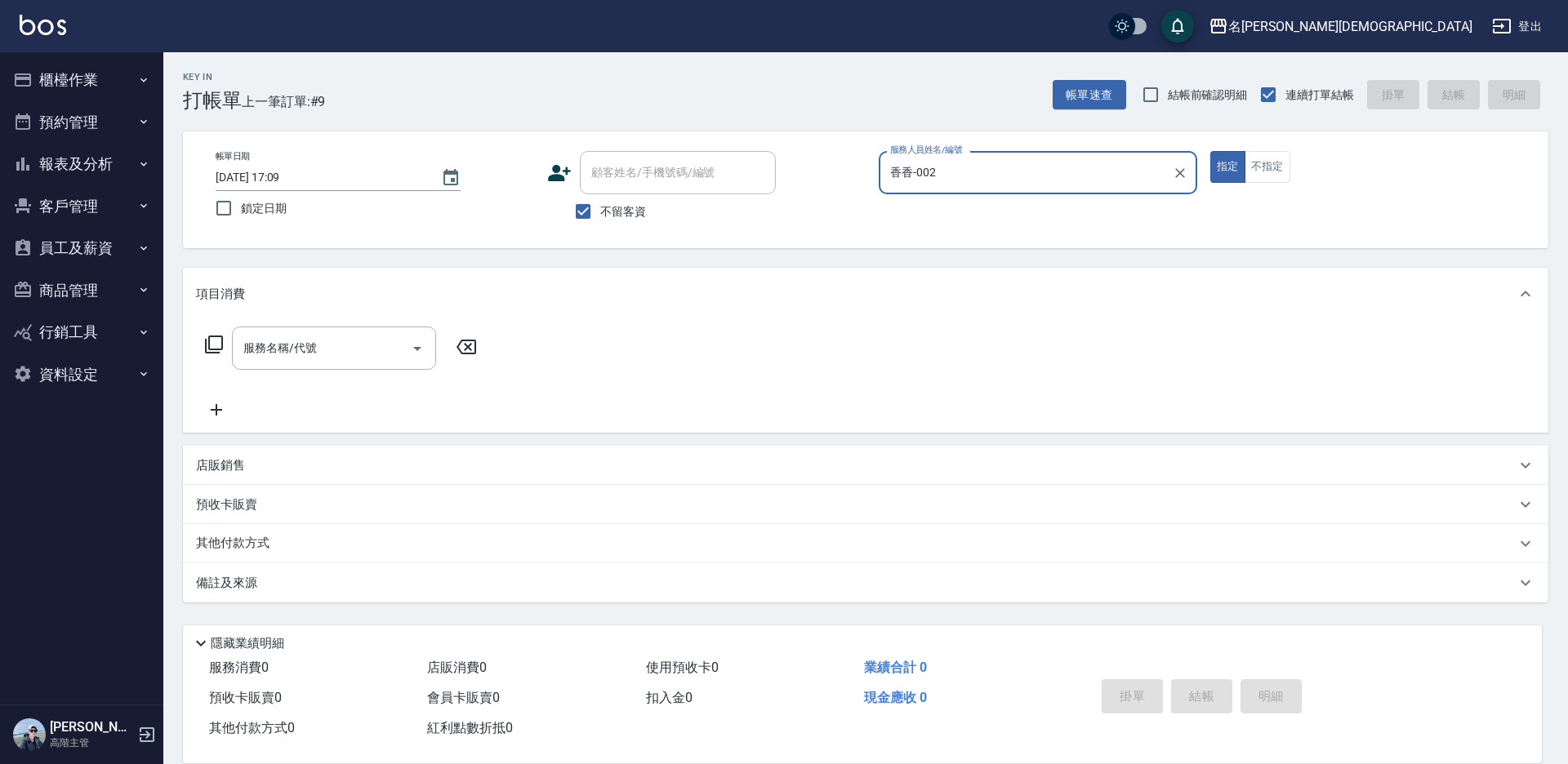
click at [210, 345] on icon at bounding box center [214, 345] width 18 height 18
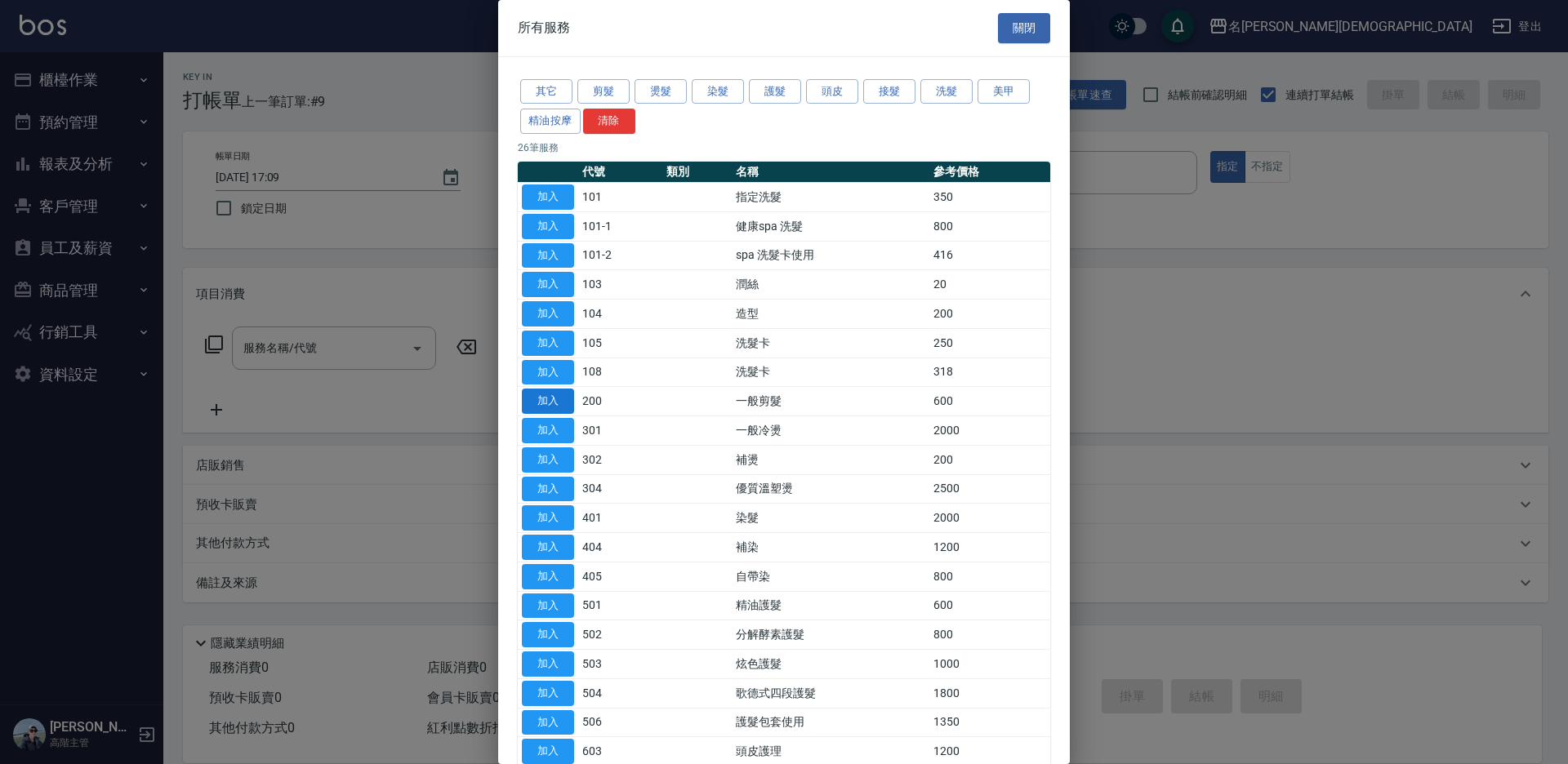
click at [540, 404] on button "加入" at bounding box center [547, 401] width 52 height 25
type input "一般剪髮(200)"
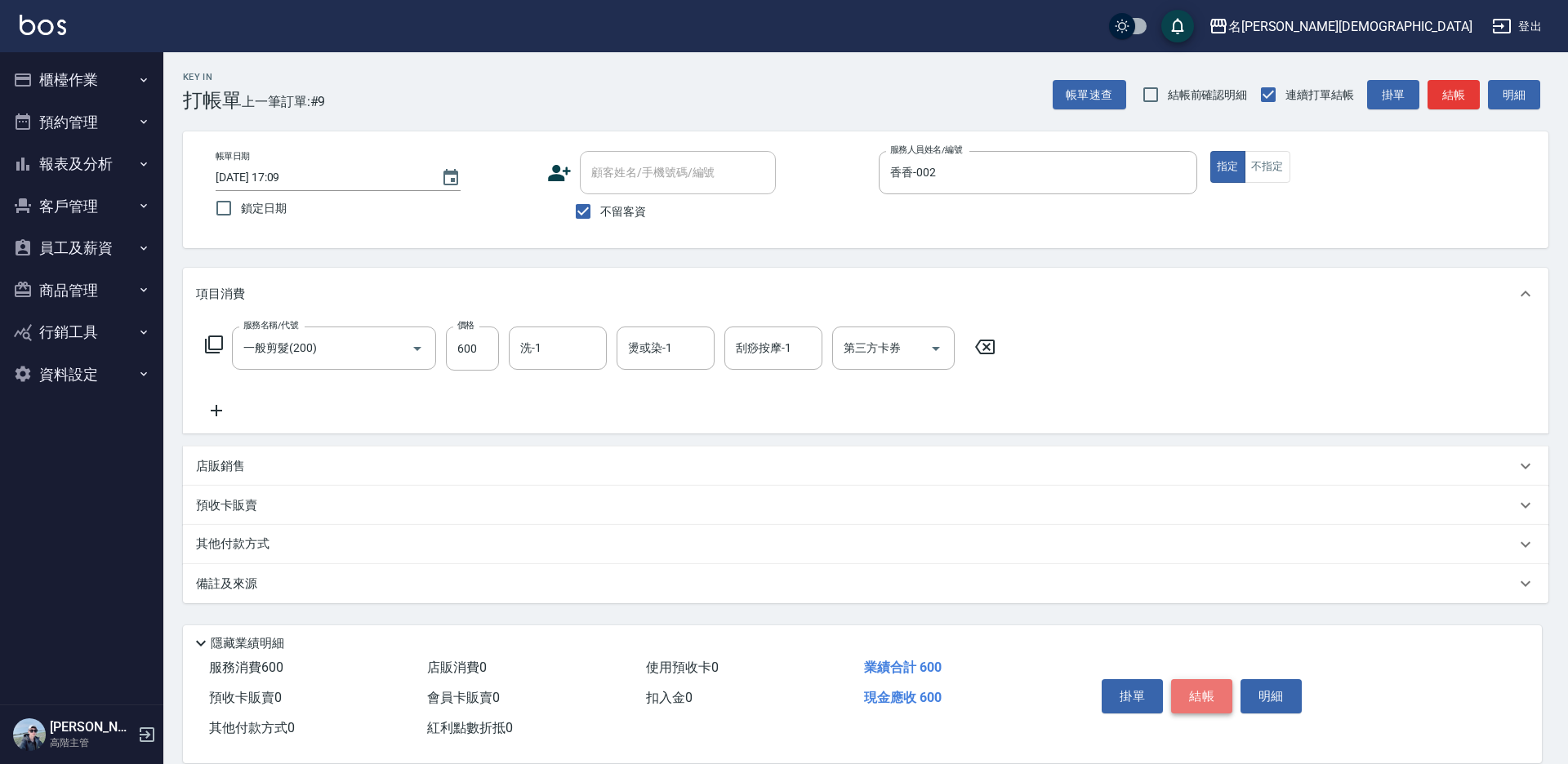
click at [1207, 688] on button "結帳" at bounding box center [1202, 696] width 62 height 34
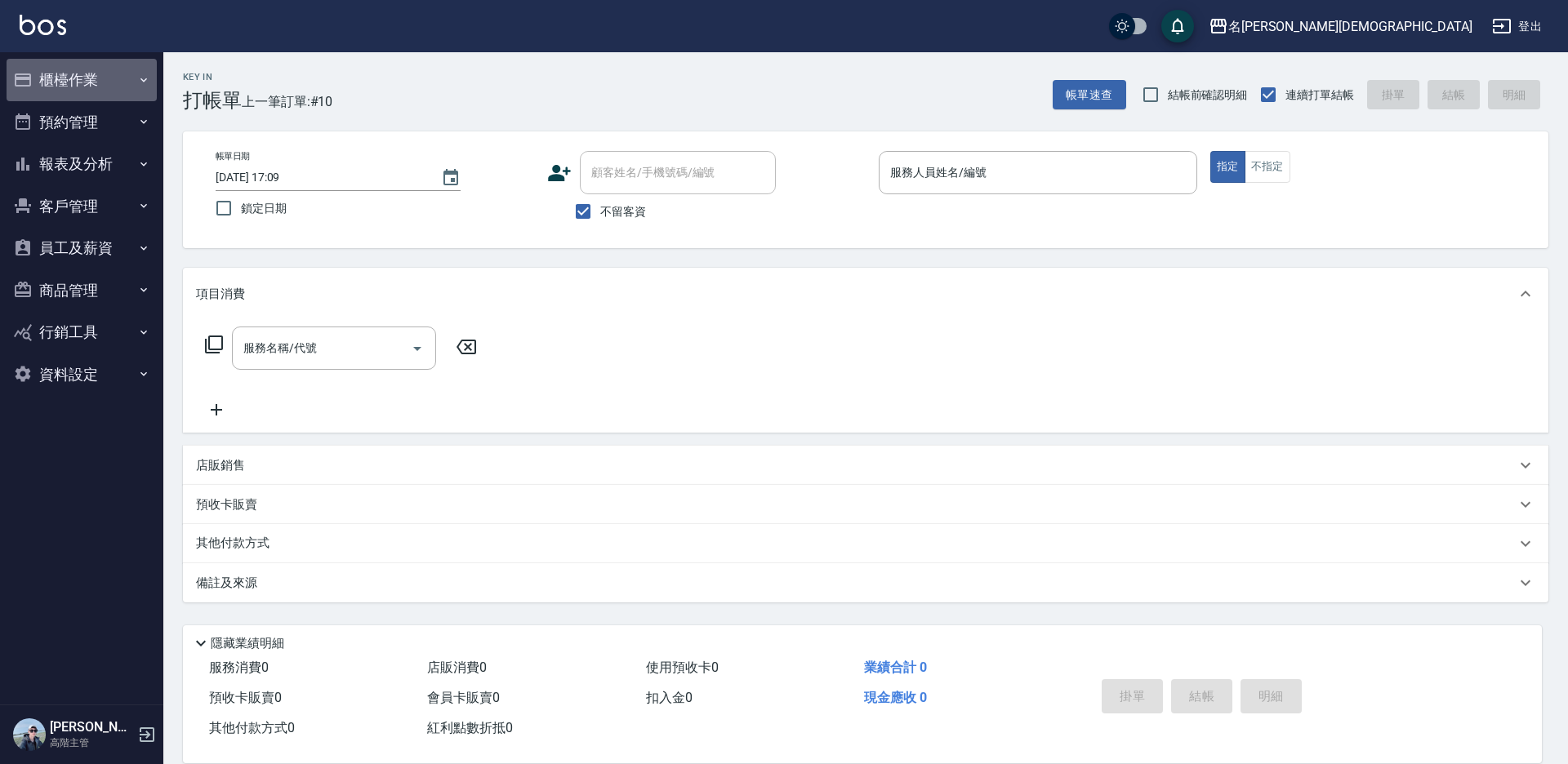
click at [81, 84] on button "櫃檯作業" at bounding box center [81, 80] width 150 height 42
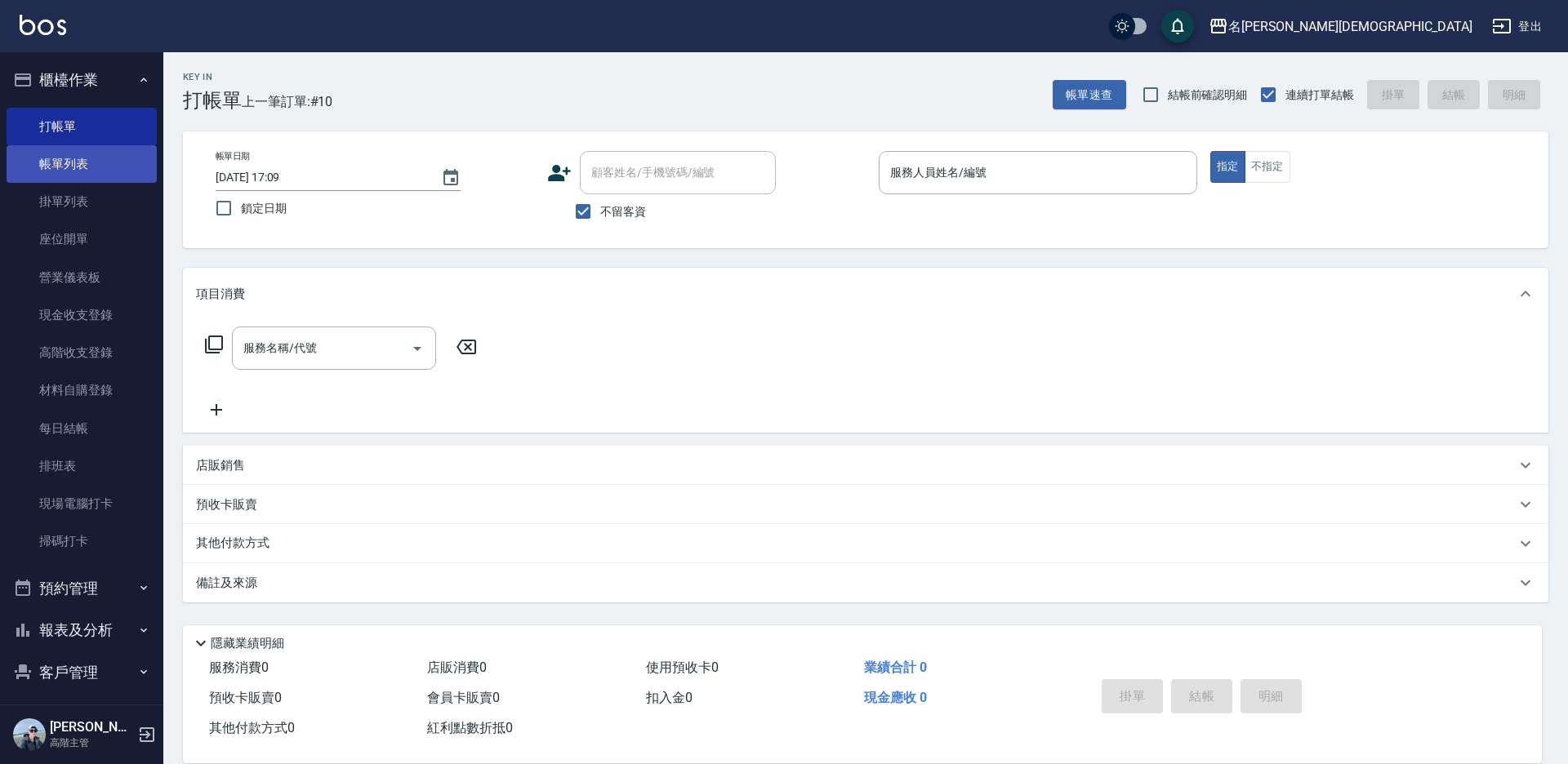
click at [79, 166] on link "帳單列表" at bounding box center [81, 164] width 150 height 38
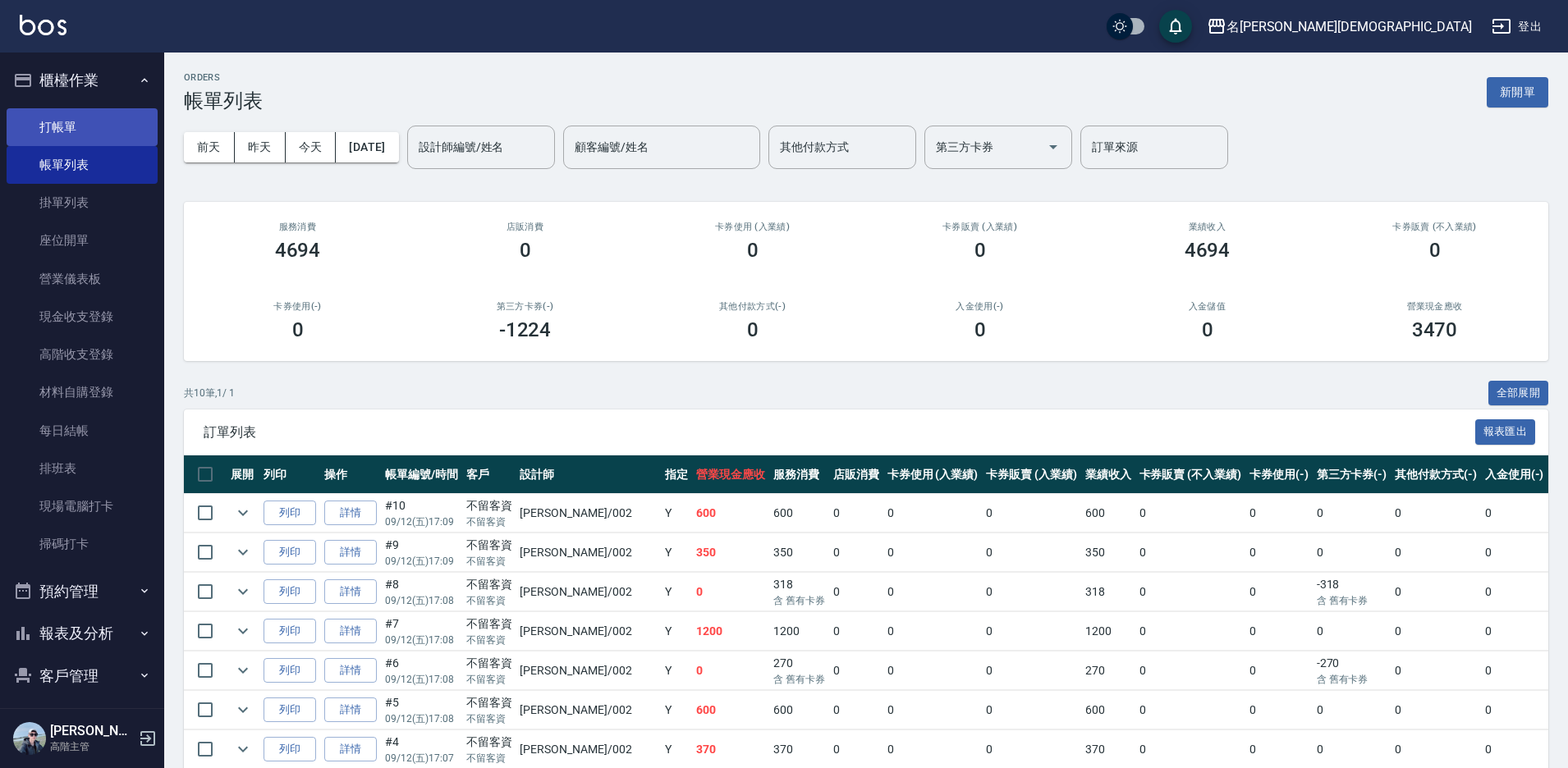
click at [90, 134] on link "打帳單" at bounding box center [81, 127] width 151 height 38
